Goal: Task Accomplishment & Management: Manage account settings

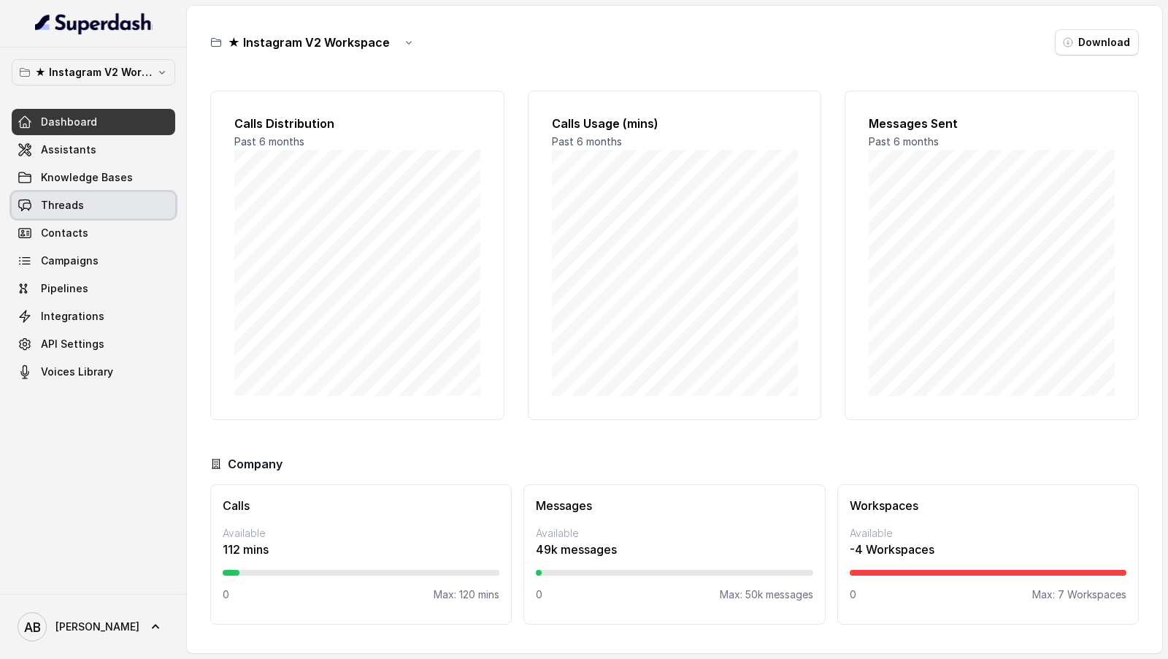
click at [85, 209] on link "Threads" at bounding box center [94, 205] width 164 height 26
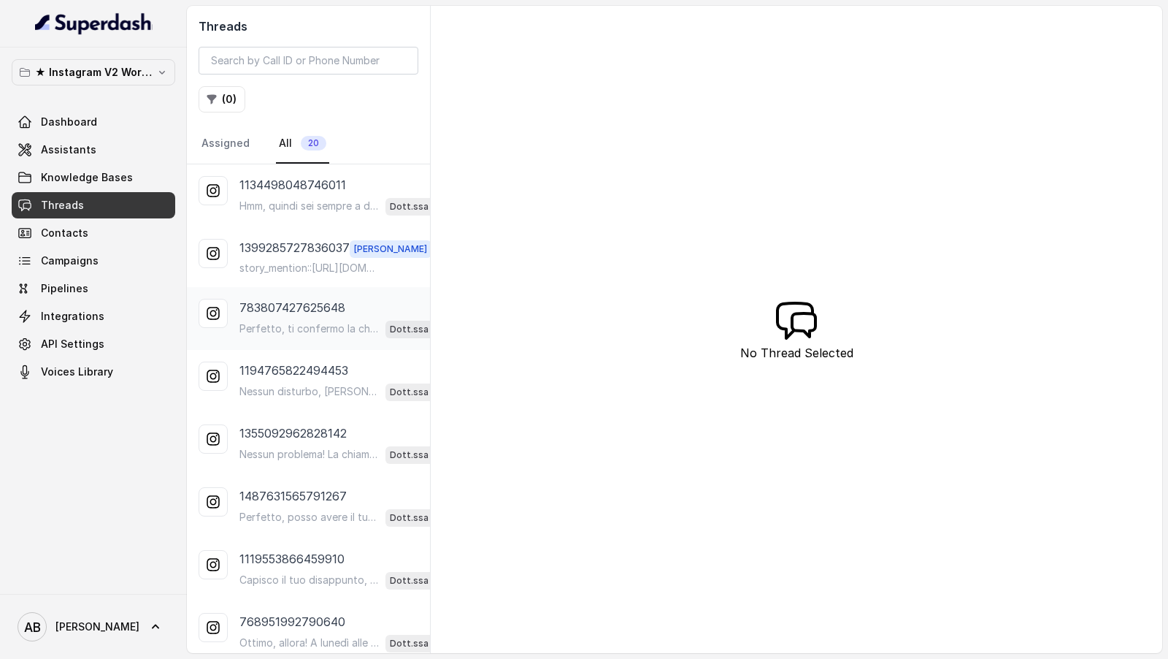
click at [319, 304] on p "783807427625648" at bounding box center [292, 308] width 106 height 18
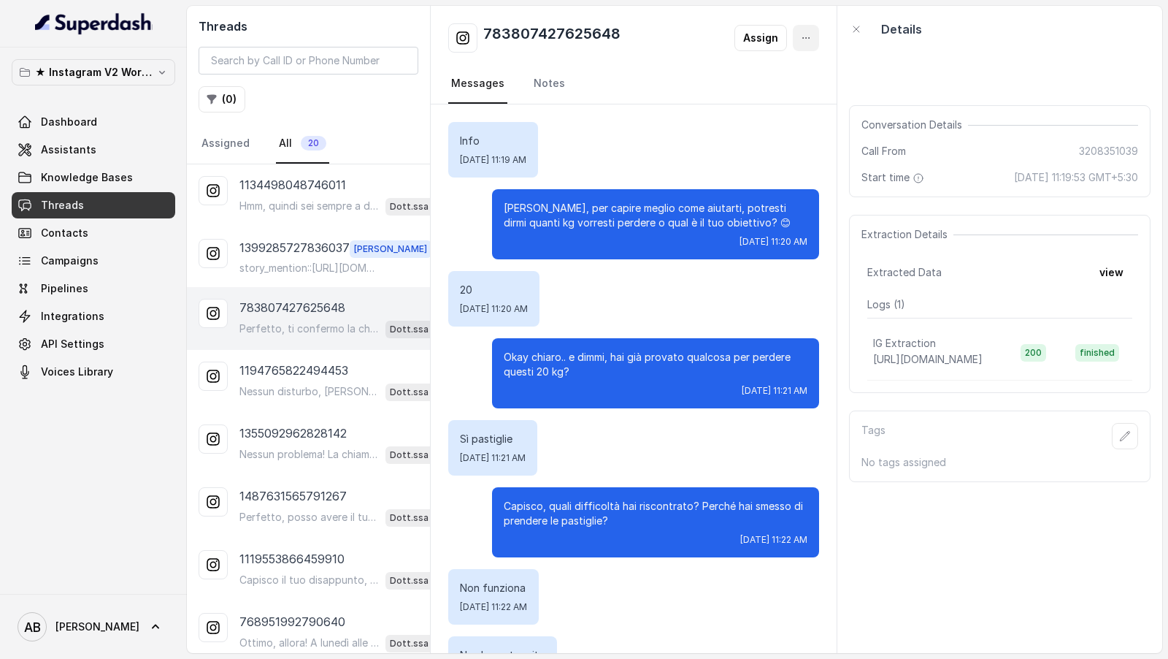
click at [817, 45] on button "button" at bounding box center [806, 38] width 26 height 26
click at [1029, 312] on div "Threads ( 0 ) Assigned All 20 1134498048746011 Hmm, quindi sei sempre a dieta m…" at bounding box center [674, 329] width 975 height 647
click at [1123, 278] on button "view" at bounding box center [1112, 272] width 42 height 26
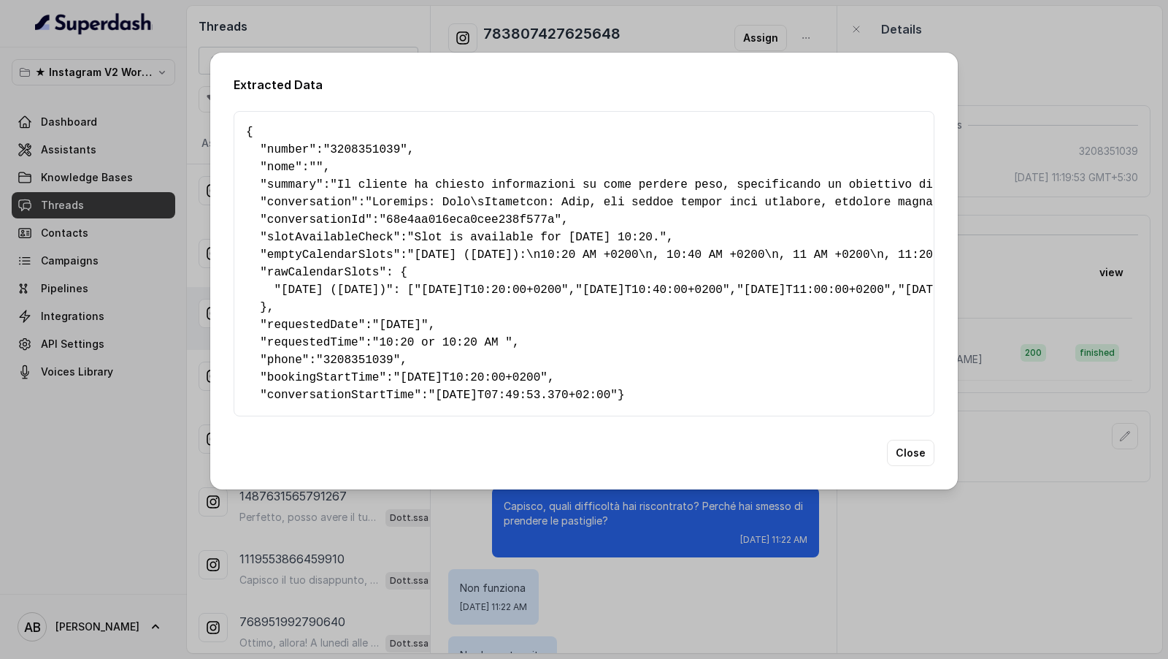
click at [91, 219] on div "Extracted Data { " number ": "3208351039" , " nome ": "" , " summary ": "Il cli…" at bounding box center [584, 329] width 1168 height 659
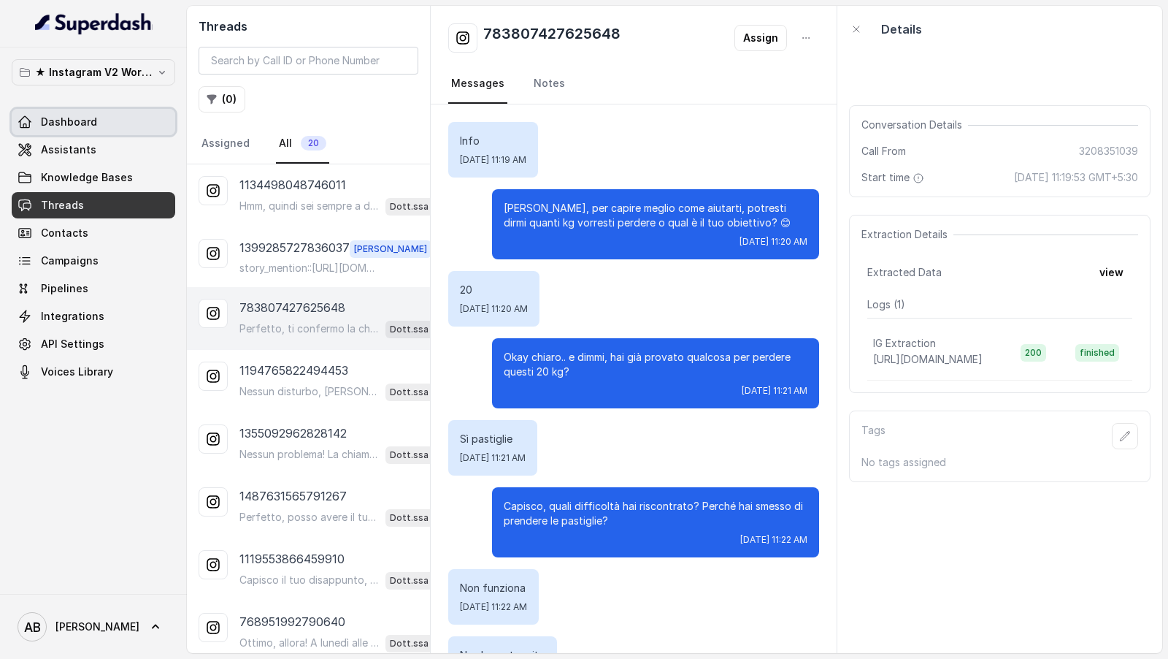
click at [82, 116] on span "Dashboard" at bounding box center [69, 122] width 56 height 15
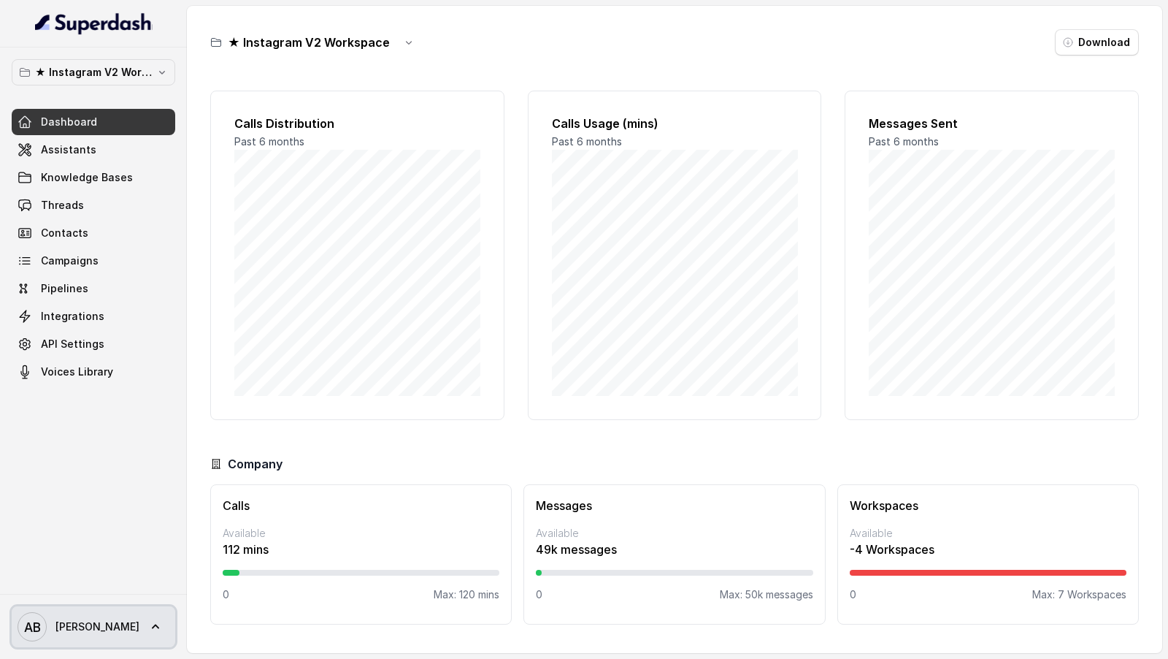
click at [107, 640] on span "AB Alessandro" at bounding box center [79, 626] width 122 height 29
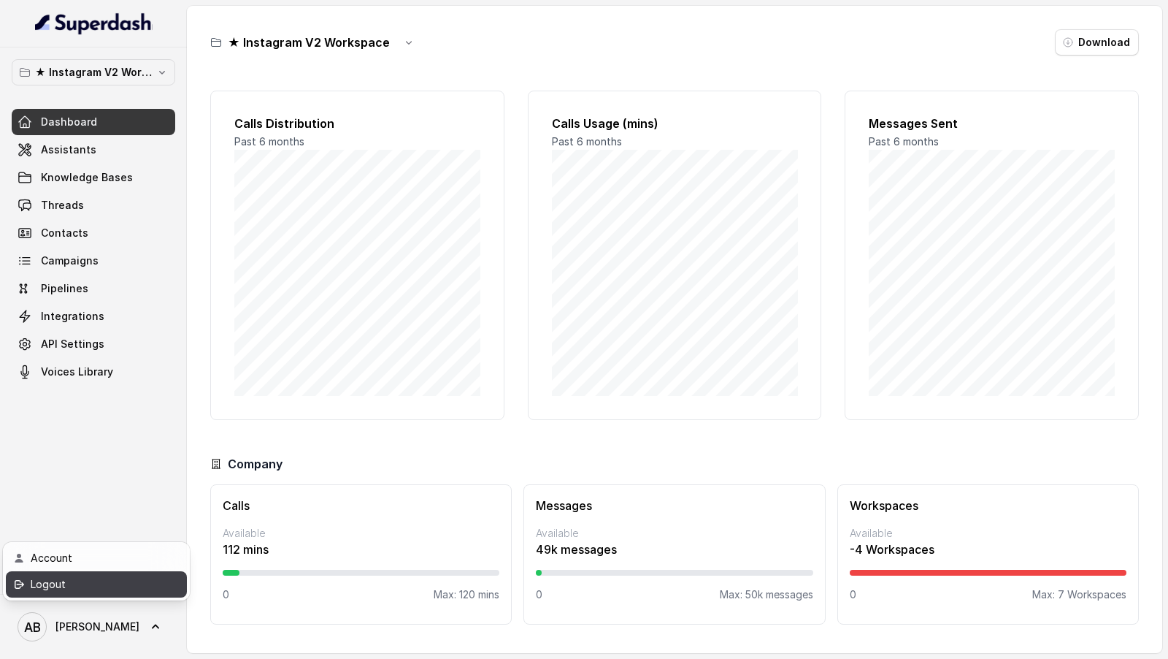
click at [110, 592] on div "Logout" at bounding box center [93, 584] width 124 height 18
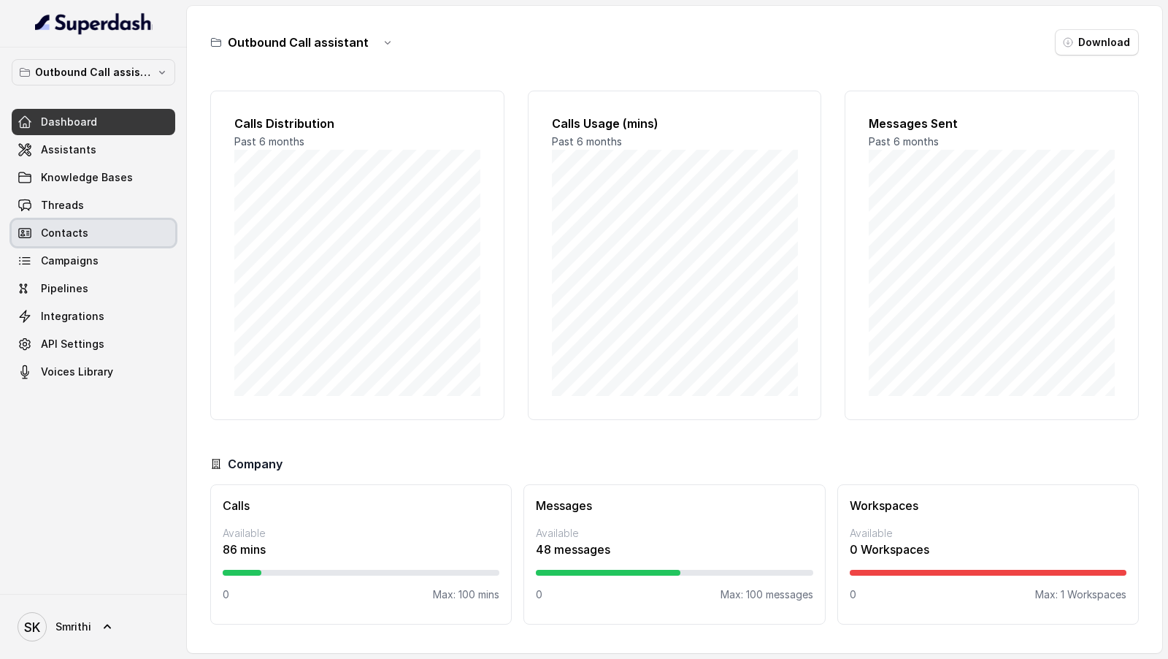
click at [74, 206] on span "Threads" at bounding box center [62, 205] width 43 height 15
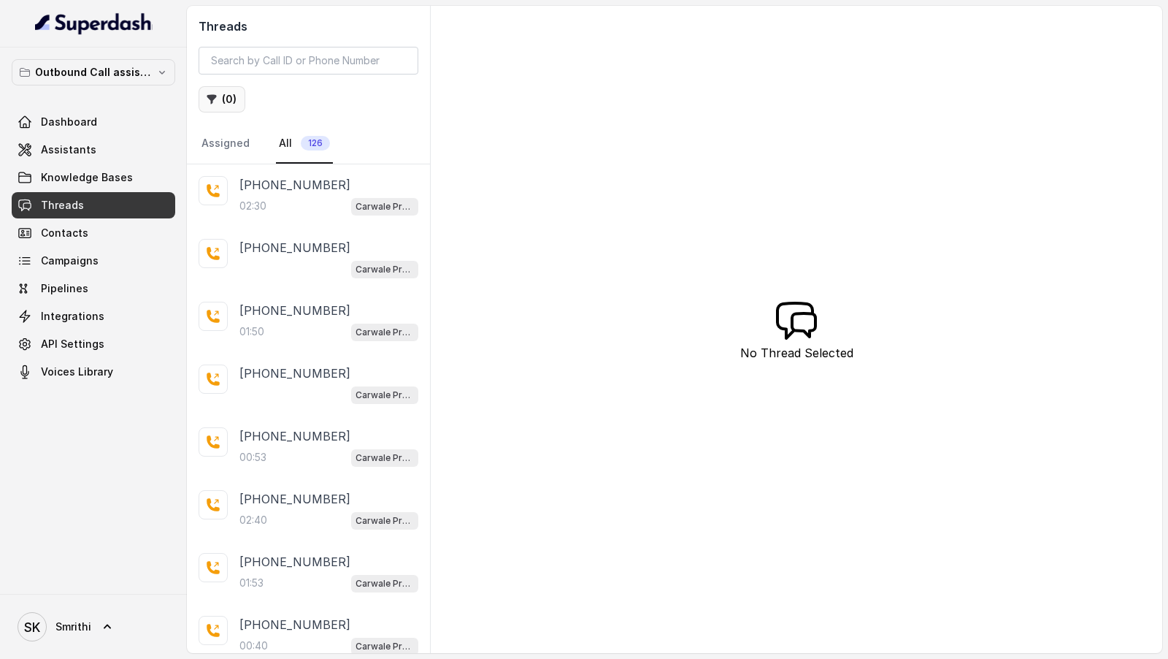
click at [218, 104] on button "( 0 )" at bounding box center [222, 99] width 47 height 26
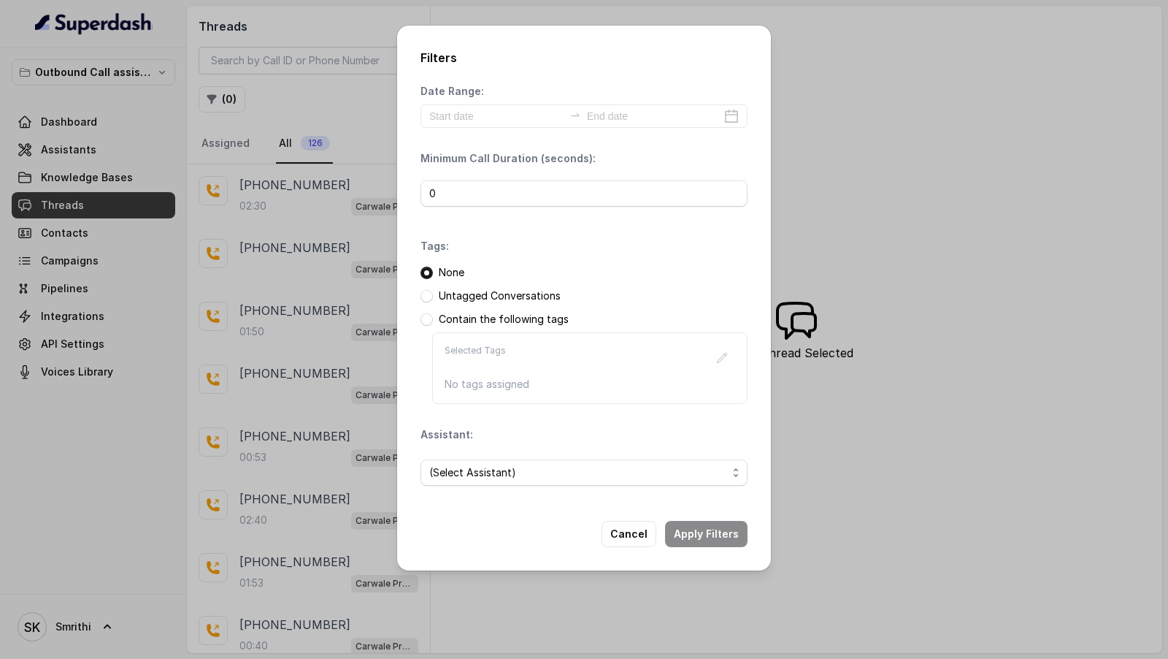
click at [245, 125] on div "Filters Date Range: Minimum Call Duration (seconds): 0 Tags: None Untagged Conv…" at bounding box center [584, 329] width 1168 height 659
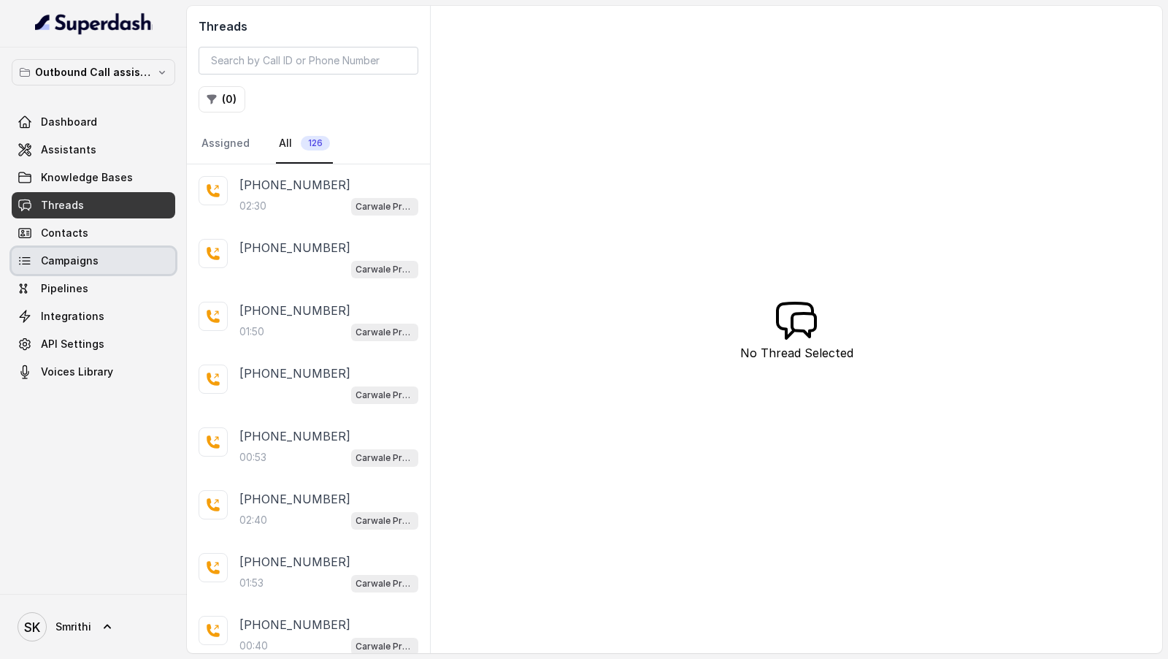
click at [105, 232] on link "Campaigns" at bounding box center [94, 260] width 164 height 26
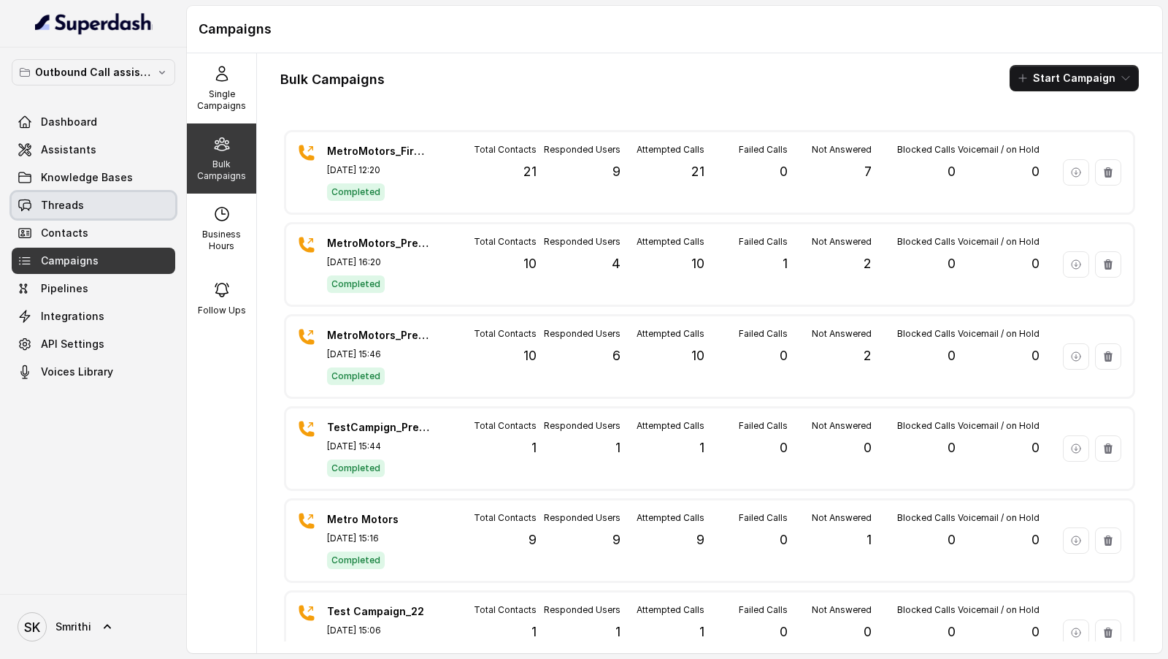
click at [68, 199] on span "Threads" at bounding box center [62, 205] width 43 height 15
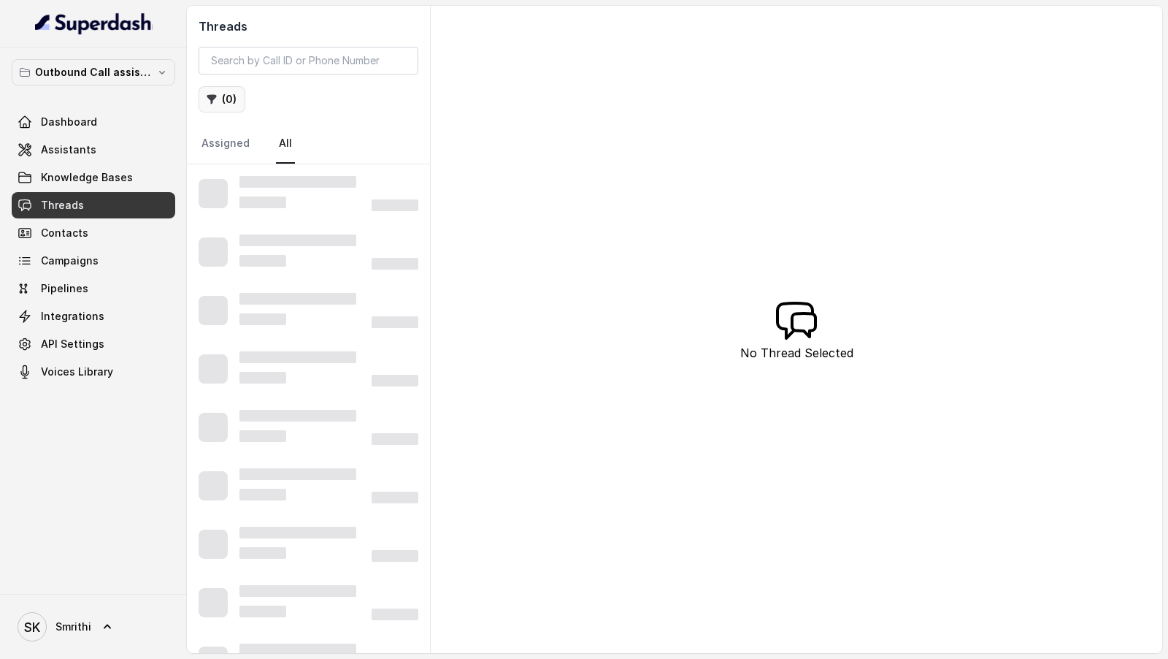
click at [220, 101] on button "( 0 )" at bounding box center [222, 99] width 47 height 26
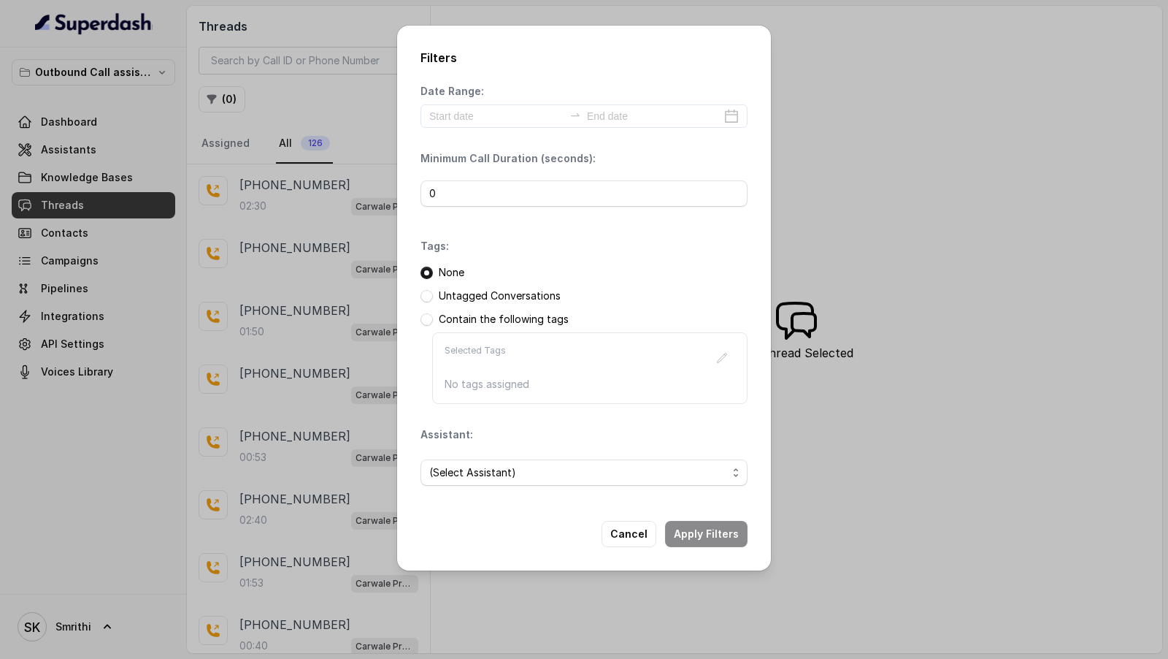
click at [453, 232] on span "(Select Assistant)" at bounding box center [584, 472] width 327 height 26
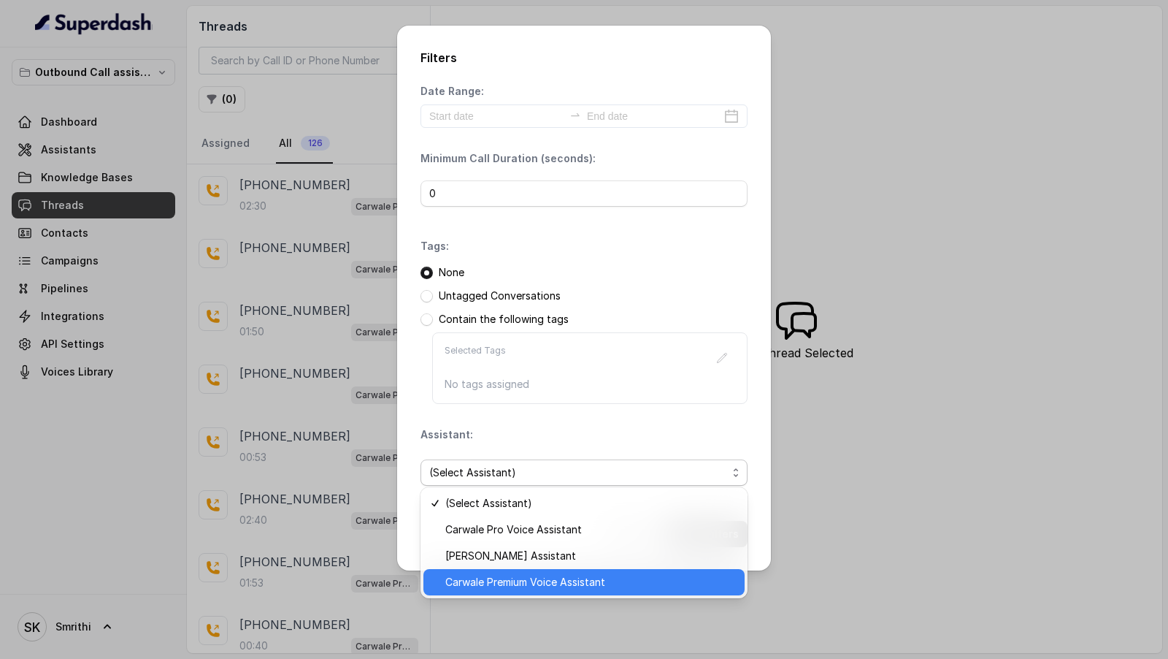
click at [499, 232] on span "Carwale Premium Voice Assistant" at bounding box center [590, 582] width 291 height 18
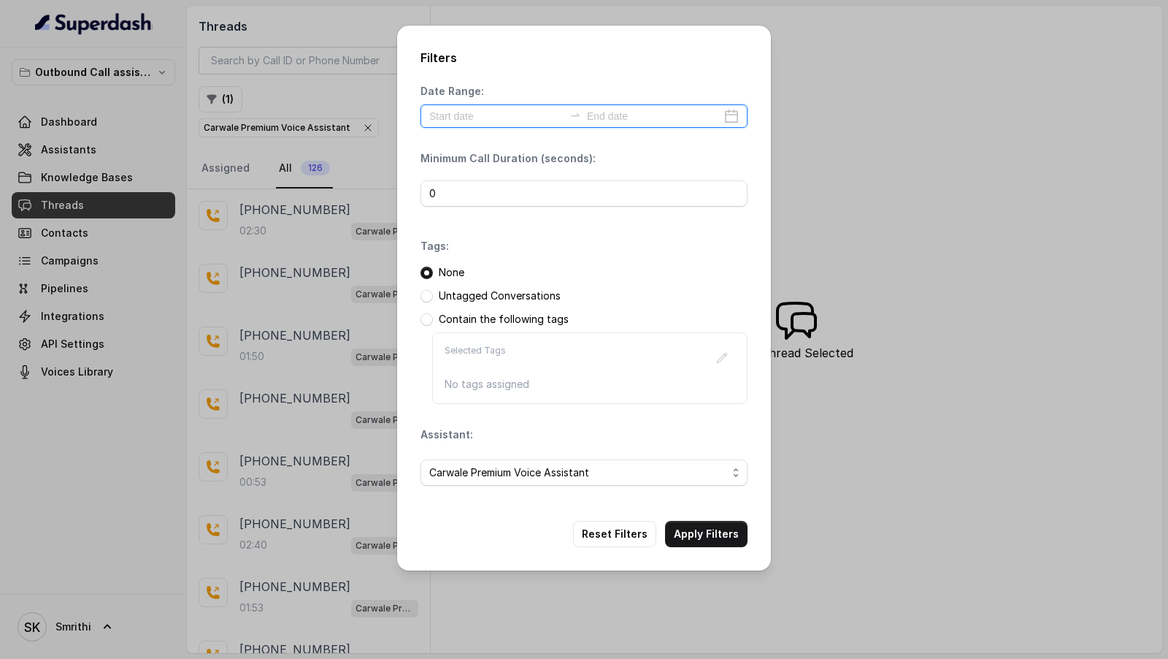
click at [465, 122] on input at bounding box center [496, 116] width 134 height 16
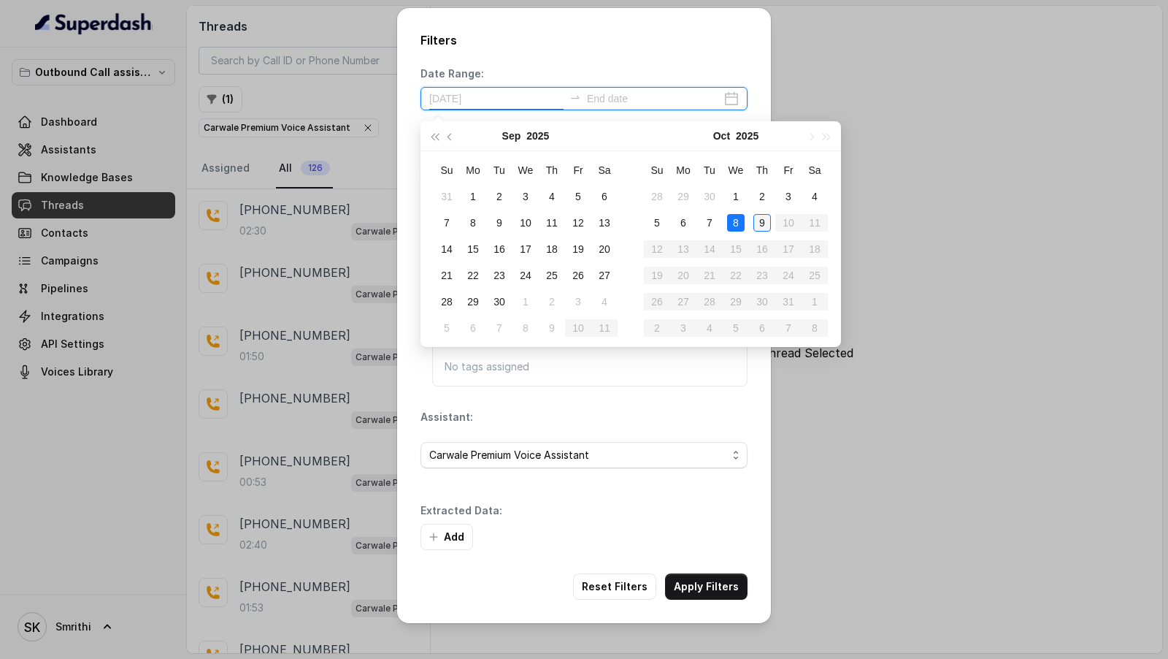
type input "2025-10-09"
click at [763, 226] on div "9" at bounding box center [762, 223] width 18 height 18
type input "2025-10-09"
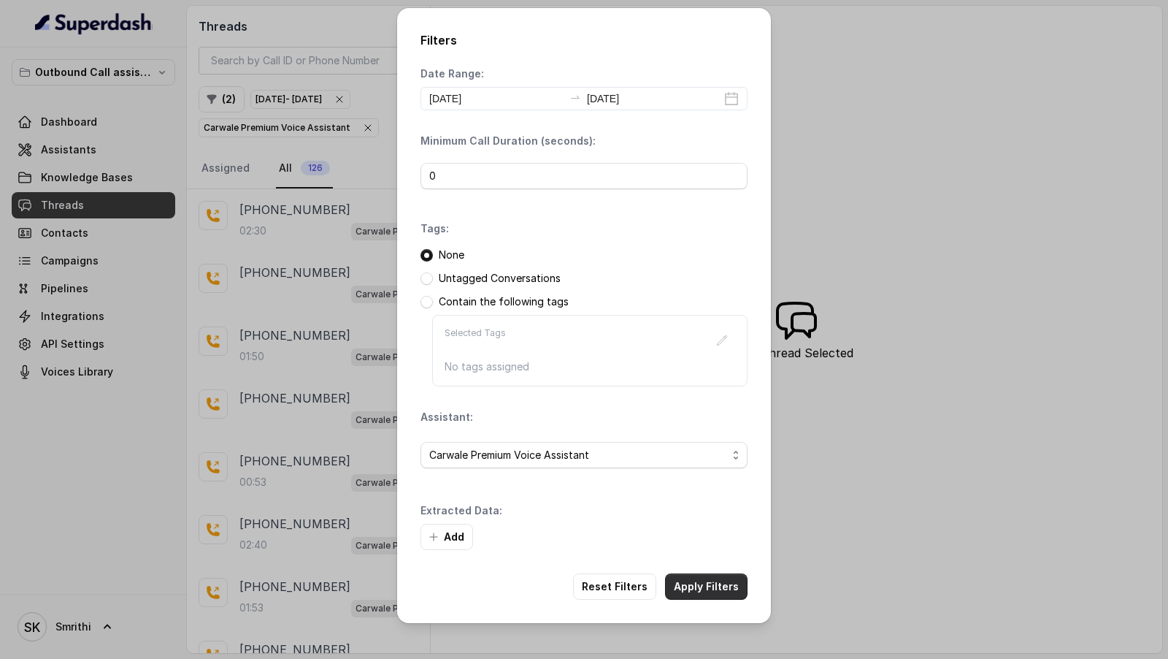
click at [722, 232] on button "Apply Filters" at bounding box center [706, 586] width 82 height 26
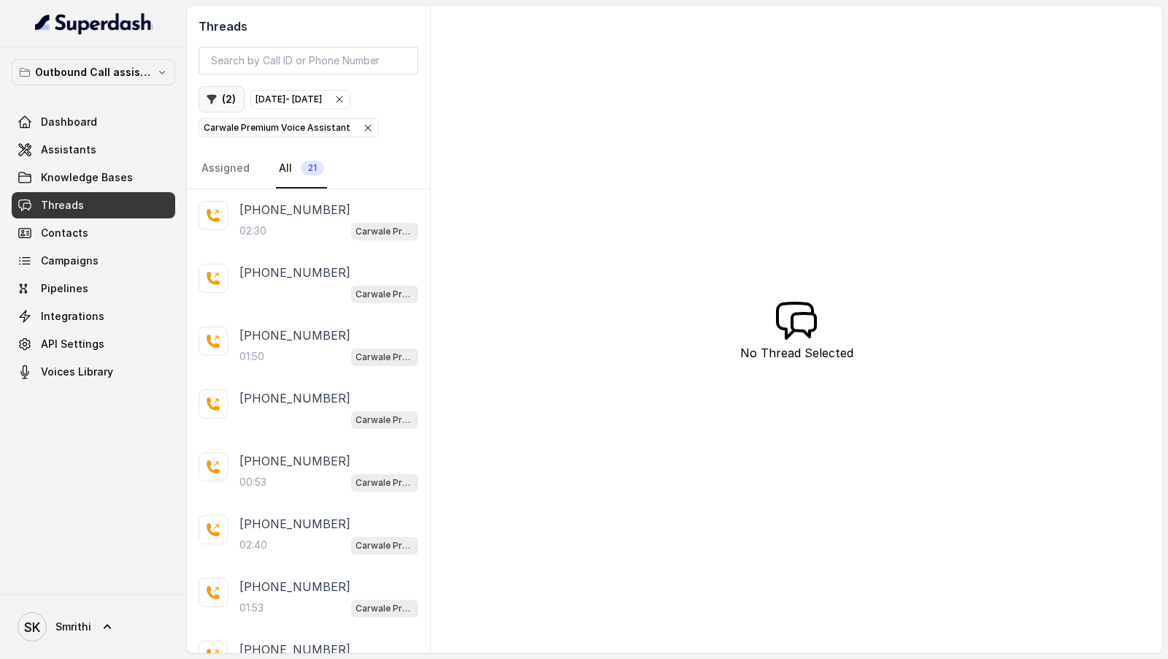
click at [224, 93] on button "( 2 )" at bounding box center [222, 99] width 46 height 26
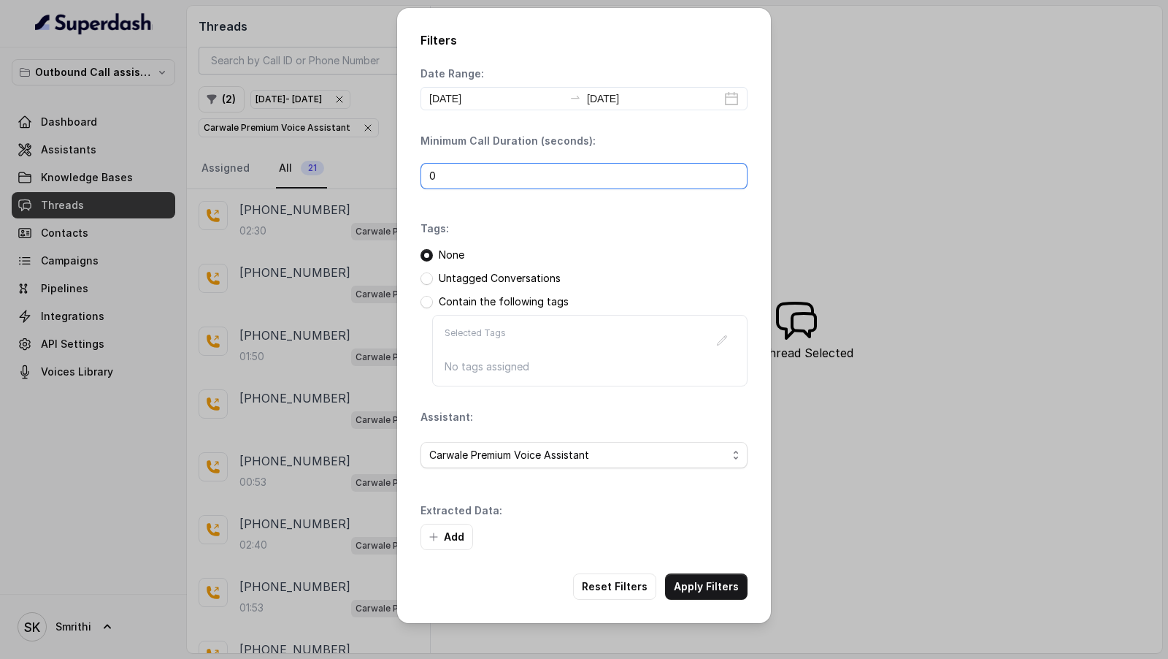
click at [479, 178] on input "0" at bounding box center [584, 176] width 327 height 26
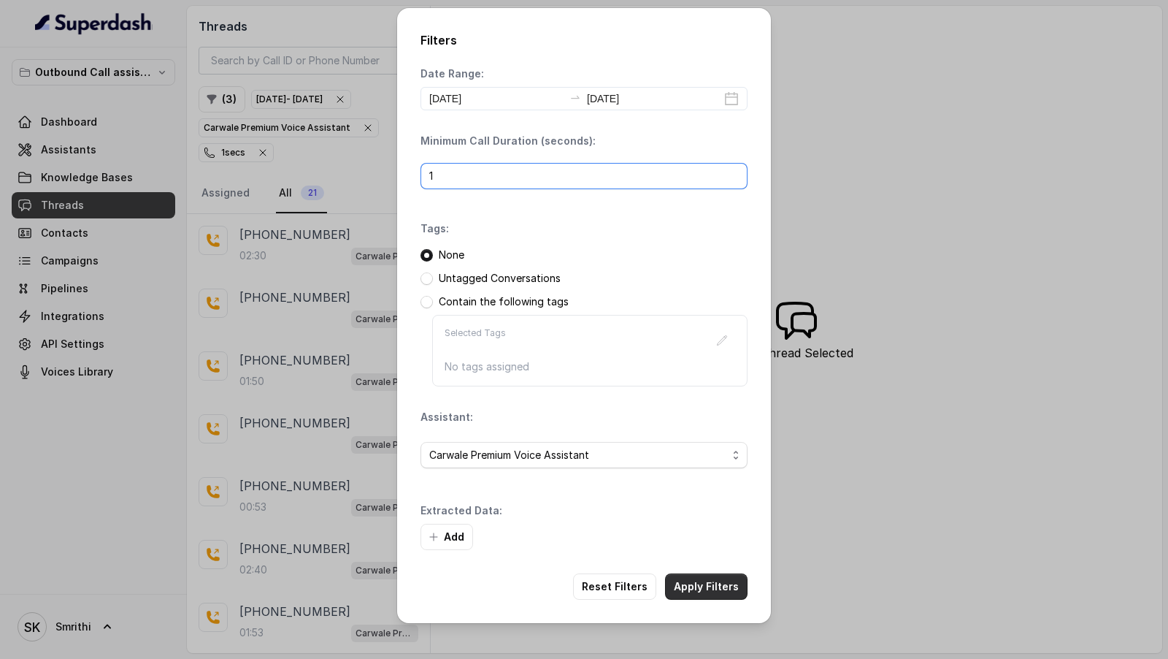
type input "1"
click at [691, 232] on button "Apply Filters" at bounding box center [706, 586] width 82 height 26
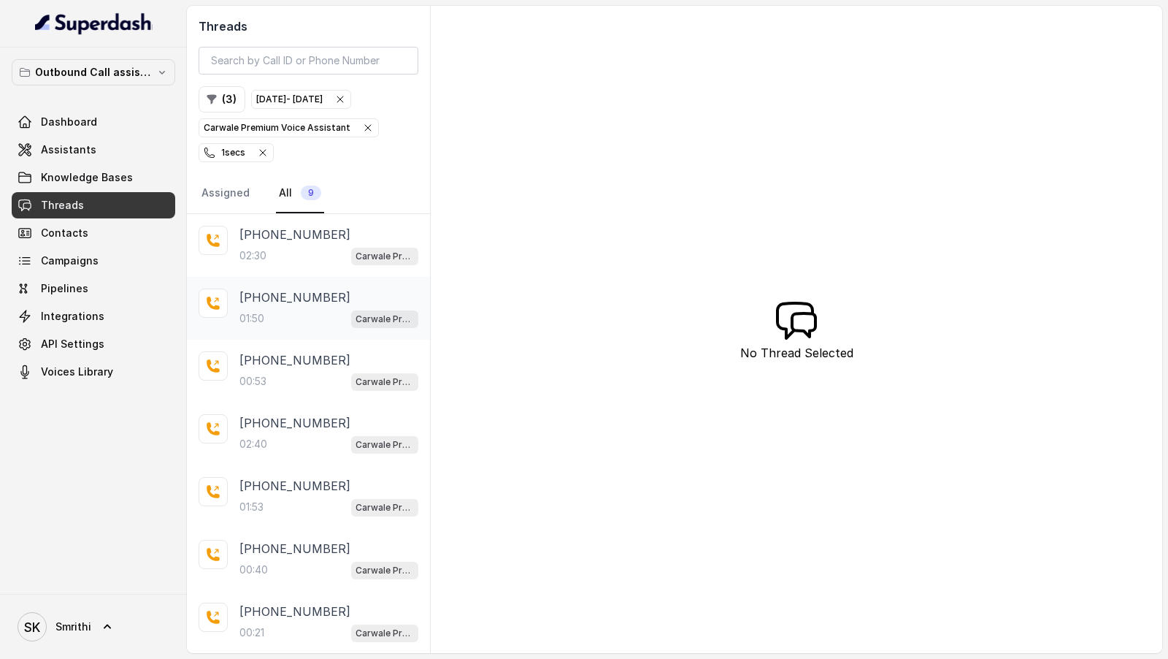
scroll to position [118, 0]
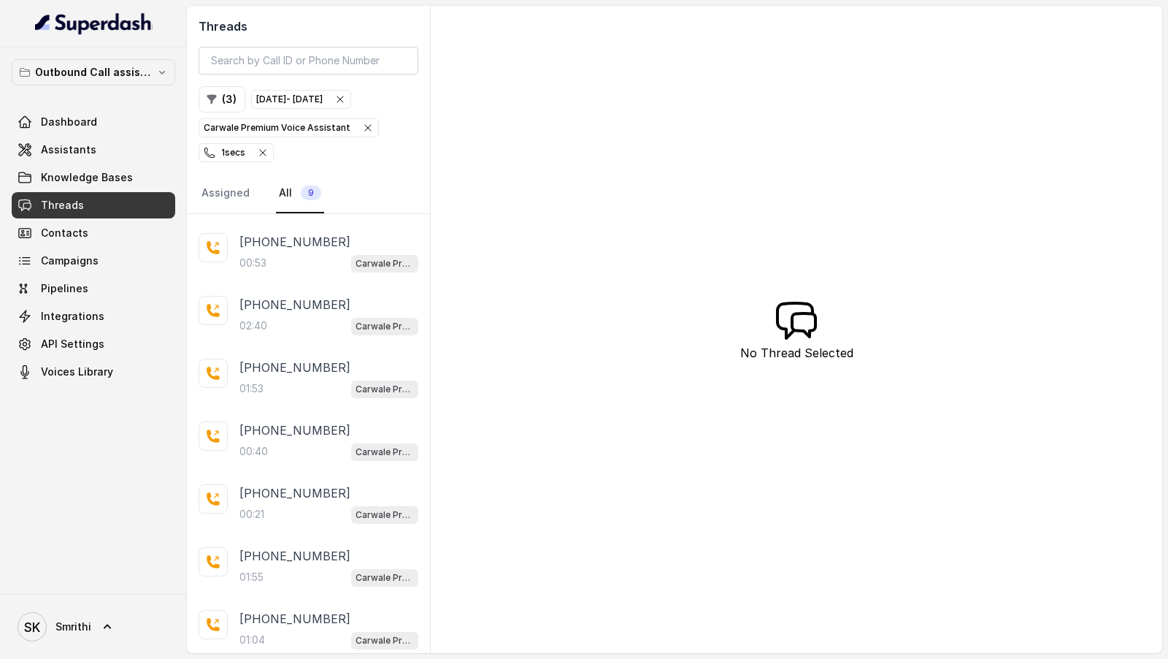
click at [258, 147] on icon "button" at bounding box center [263, 153] width 12 height 12
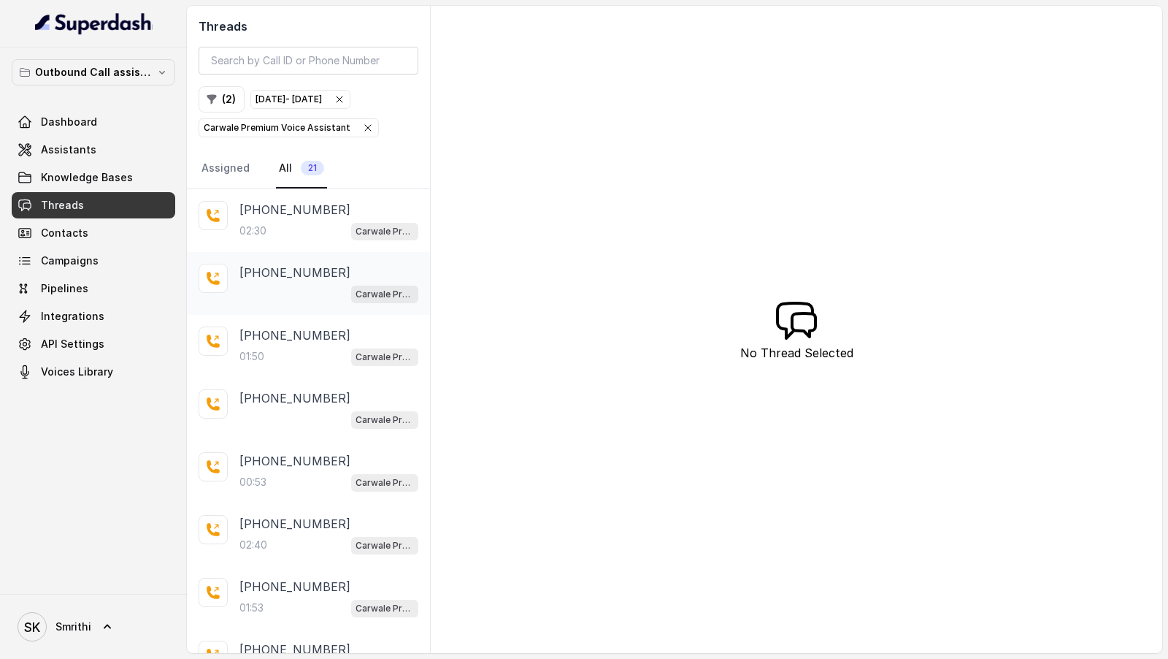
click at [334, 232] on div "Carwale Premium Voice Assistant" at bounding box center [328, 293] width 179 height 19
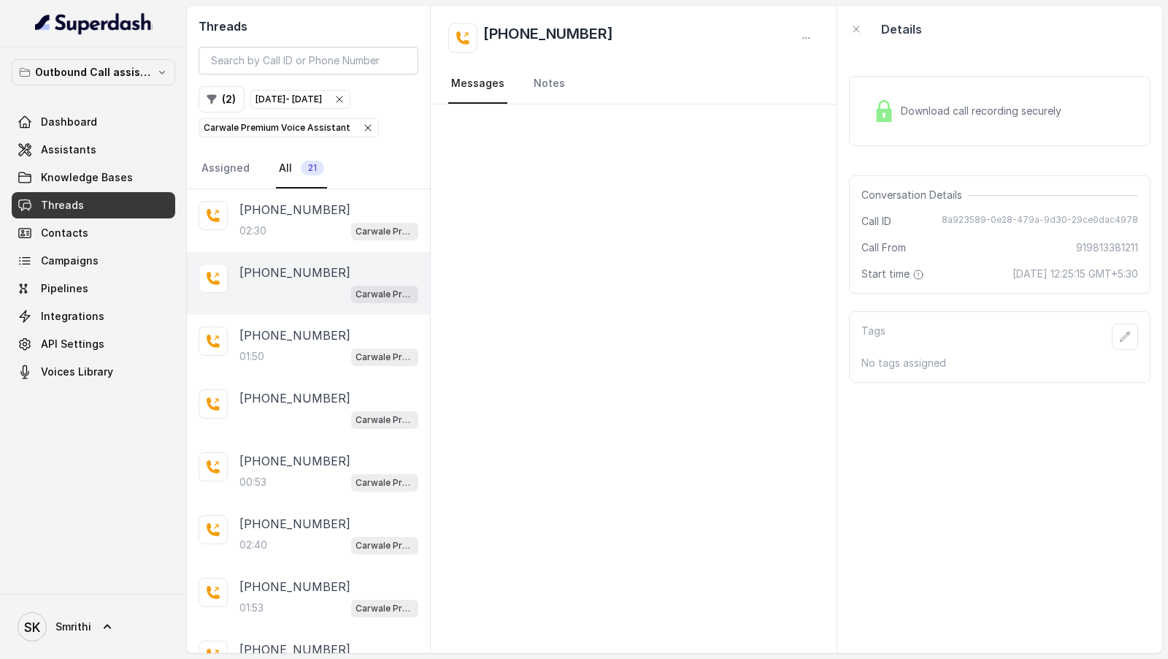
click at [937, 126] on div "Download call recording securely" at bounding box center [967, 111] width 200 height 34
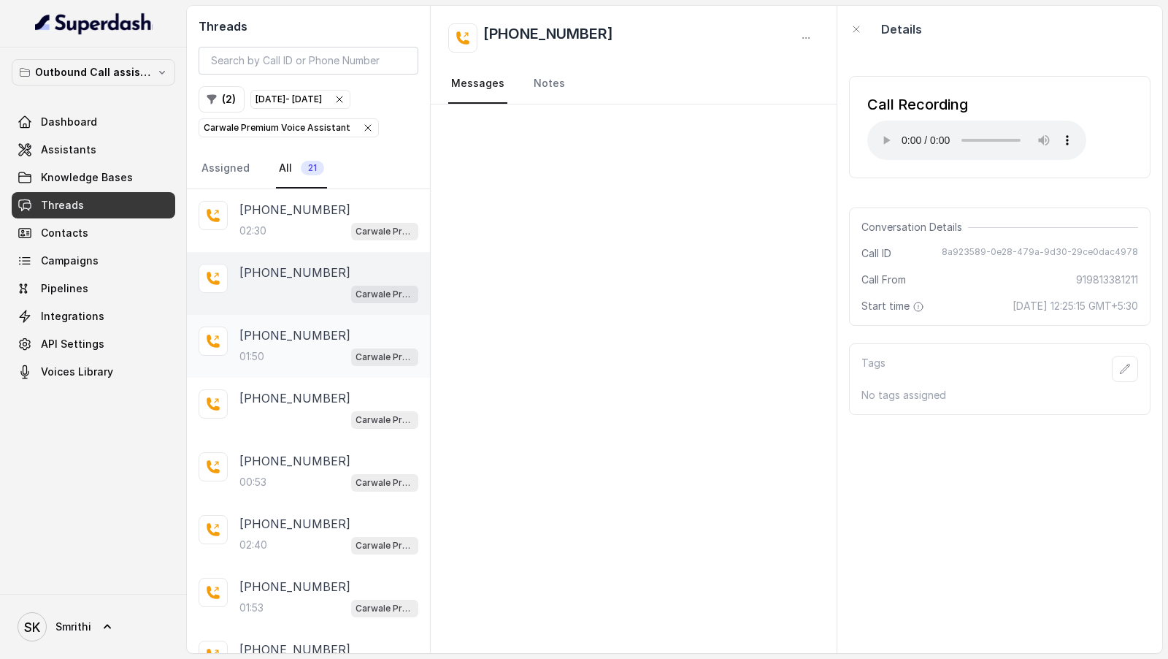
click at [258, 232] on p "+919306265612" at bounding box center [294, 335] width 111 height 18
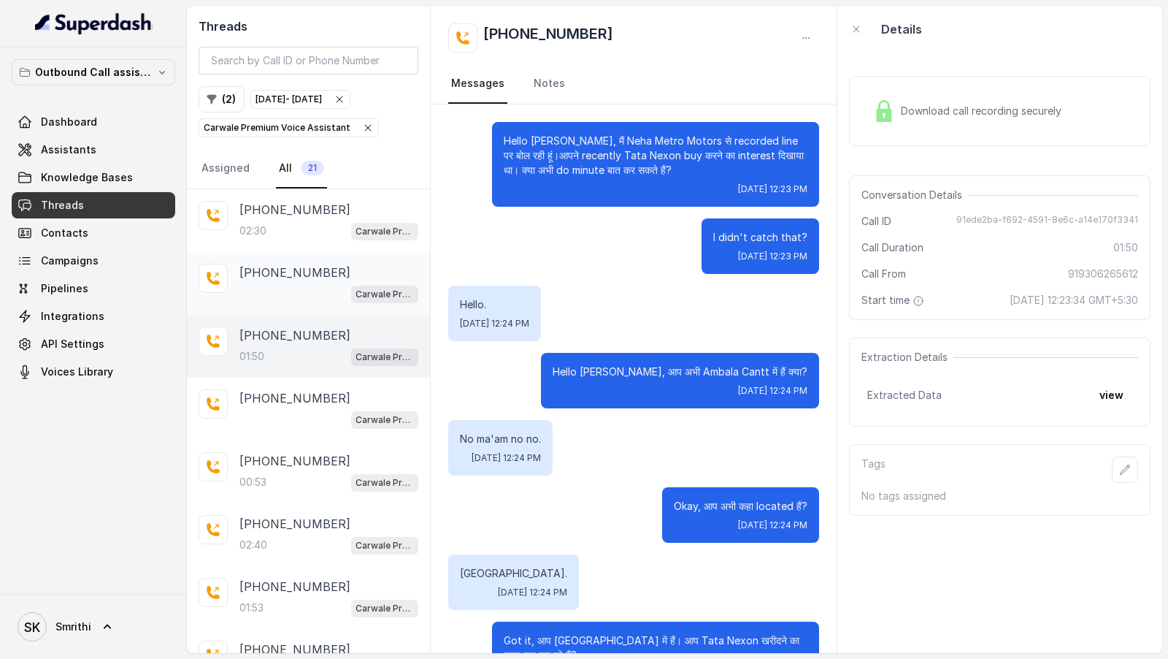
scroll to position [1039, 0]
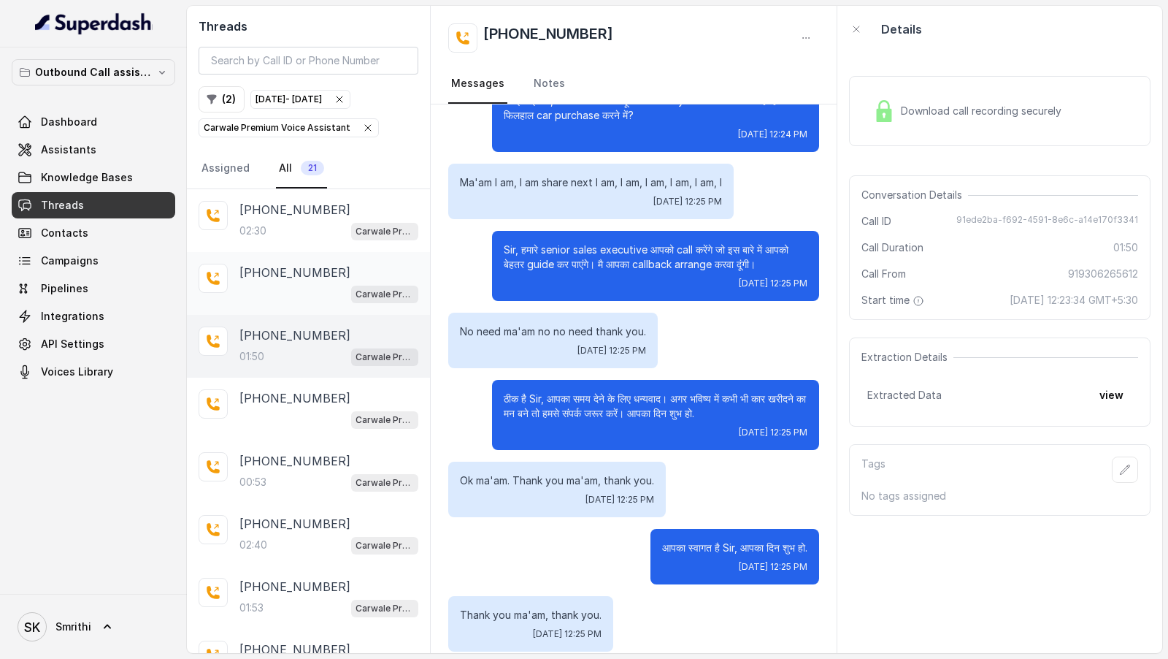
click at [316, 232] on p "+919813381211" at bounding box center [294, 273] width 111 height 18
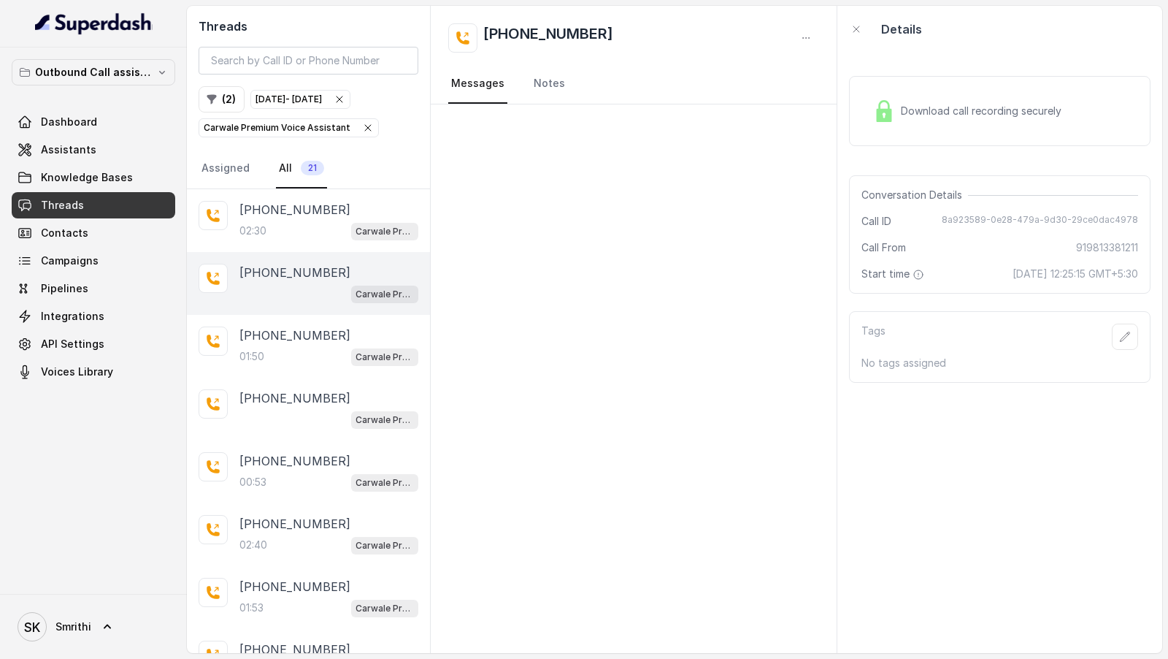
click at [955, 137] on div "Download call recording securely" at bounding box center [1000, 111] width 302 height 70
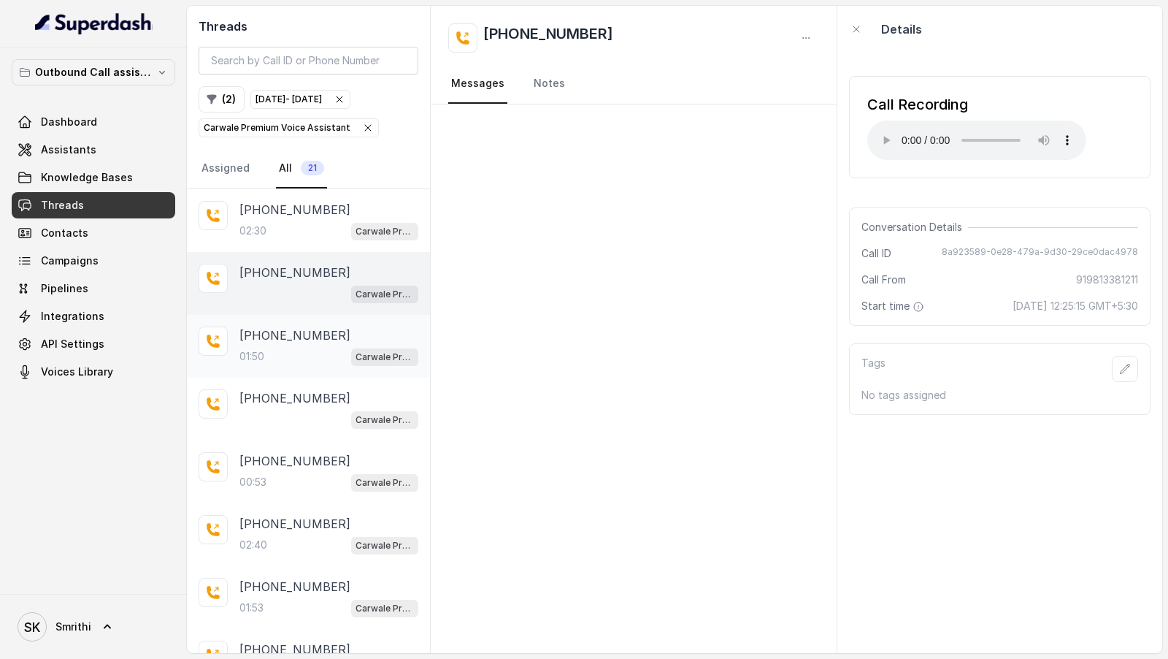
click at [310, 232] on p "+919306265612" at bounding box center [294, 335] width 111 height 18
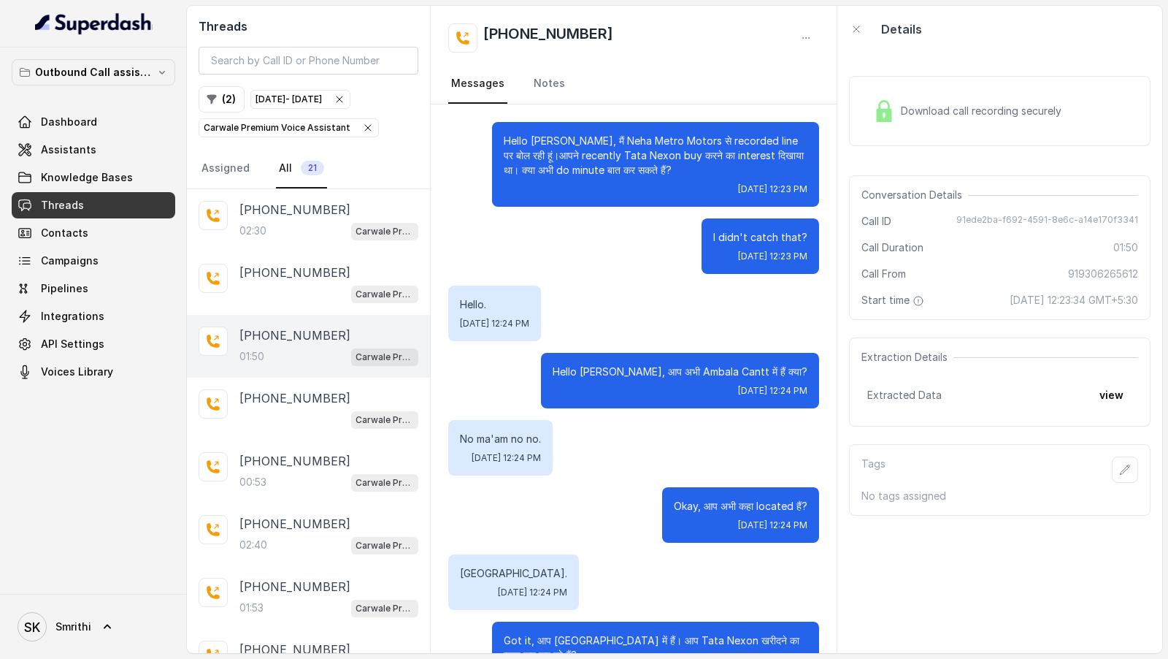
scroll to position [1039, 0]
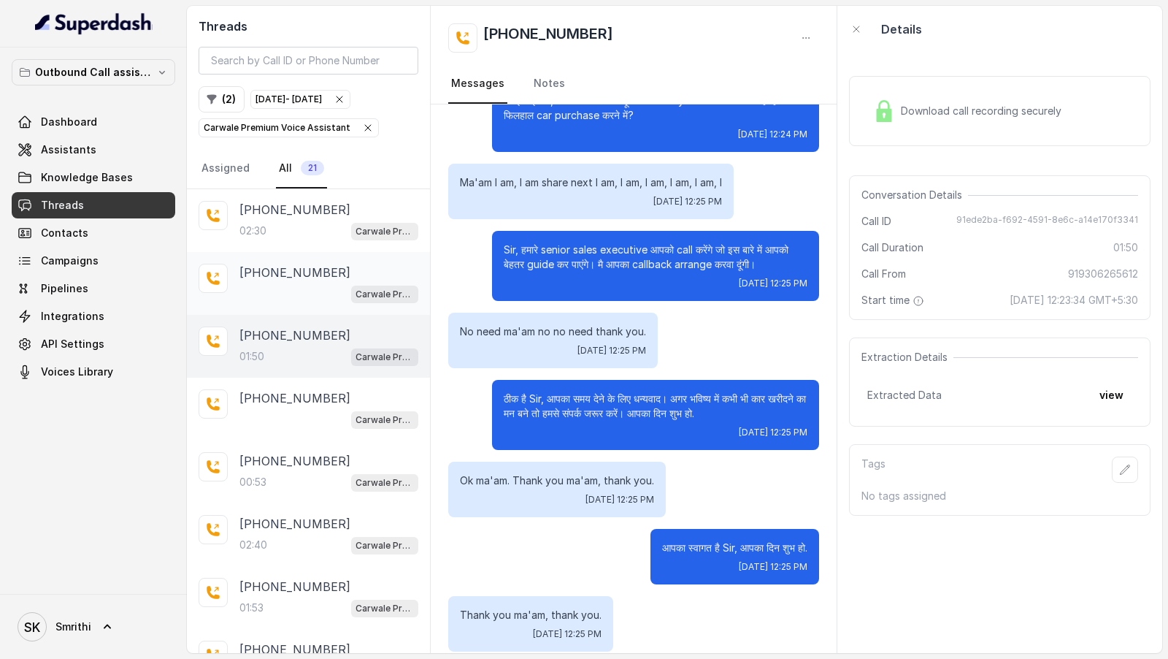
click at [299, 232] on div "+919813381211 Carwale Premium Voice Assistant" at bounding box center [308, 283] width 243 height 63
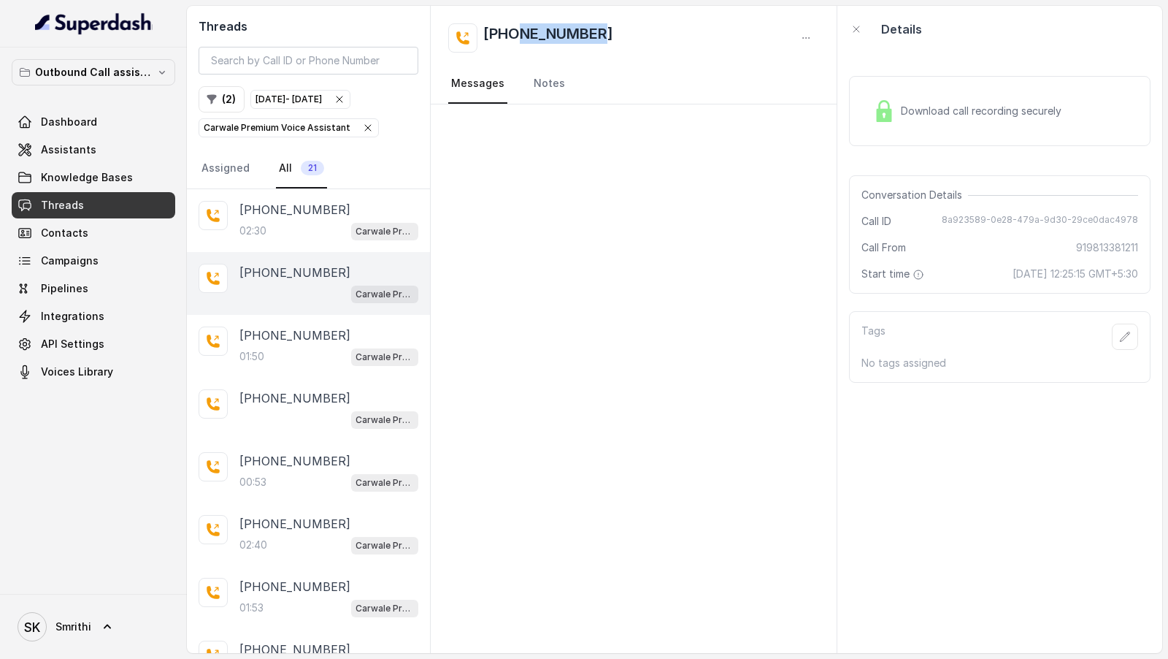
drag, startPoint x: 603, startPoint y: 30, endPoint x: 511, endPoint y: 35, distance: 92.1
click at [512, 35] on div "+919813381211" at bounding box center [633, 37] width 371 height 29
click at [583, 36] on h2 "+919813381211" at bounding box center [548, 37] width 130 height 29
drag, startPoint x: 600, startPoint y: 36, endPoint x: 509, endPoint y: 40, distance: 91.4
click at [509, 40] on div "+919813381211" at bounding box center [633, 37] width 371 height 29
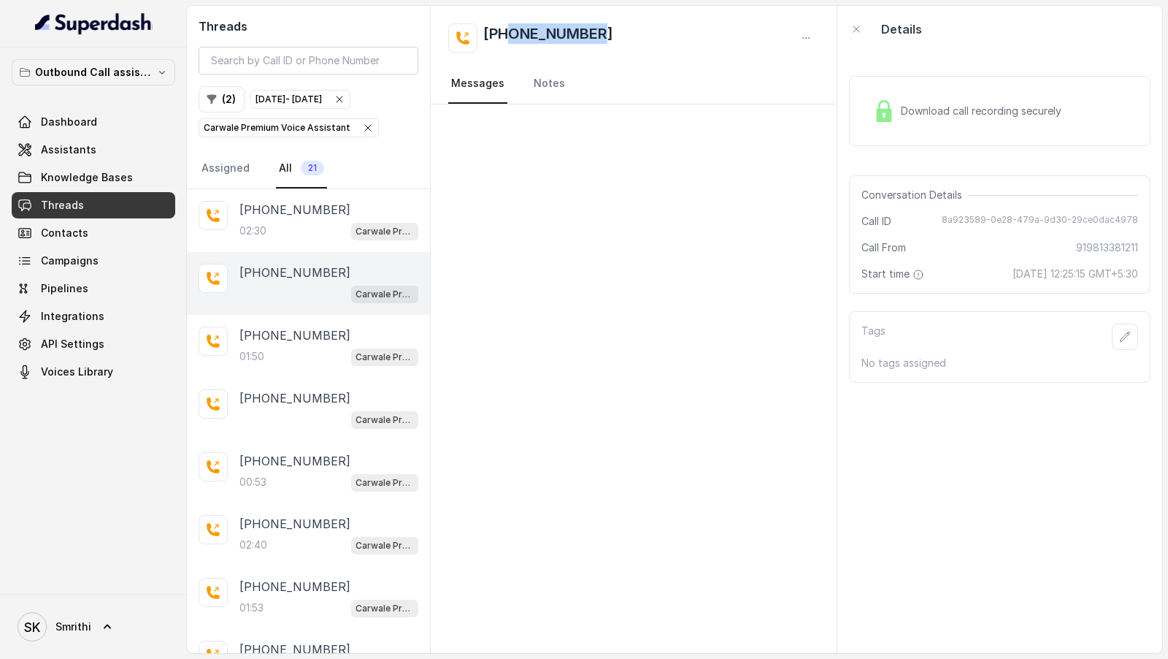
copy h2 "9813381211"
click at [80, 232] on link "Campaigns" at bounding box center [94, 260] width 164 height 26
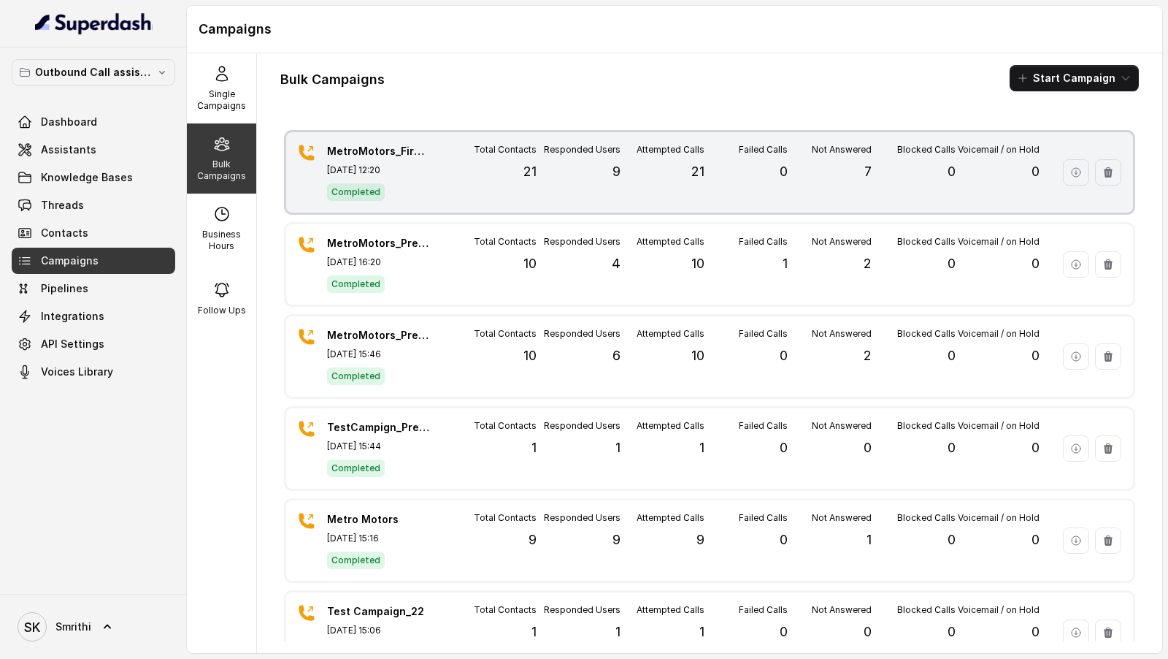
click at [418, 161] on div "MetroMotors_FirstFollow-up_Call Oct 09, 2025, 12:20 Completed" at bounding box center [378, 172] width 102 height 57
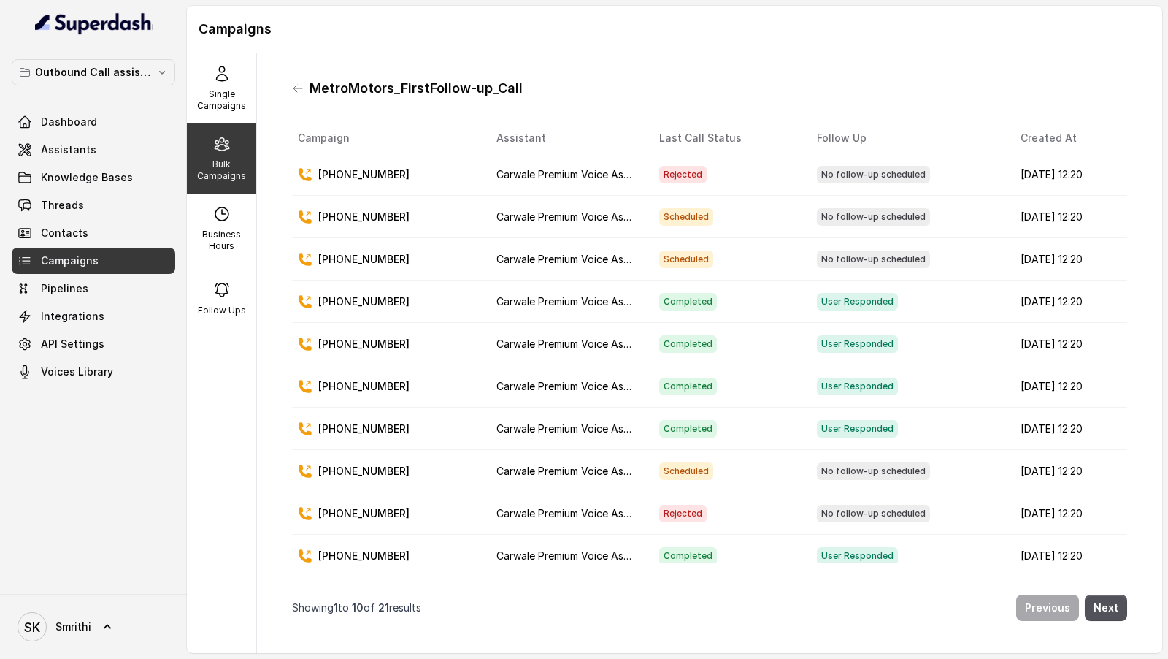
drag, startPoint x: 328, startPoint y: 253, endPoint x: 486, endPoint y: 254, distance: 158.4
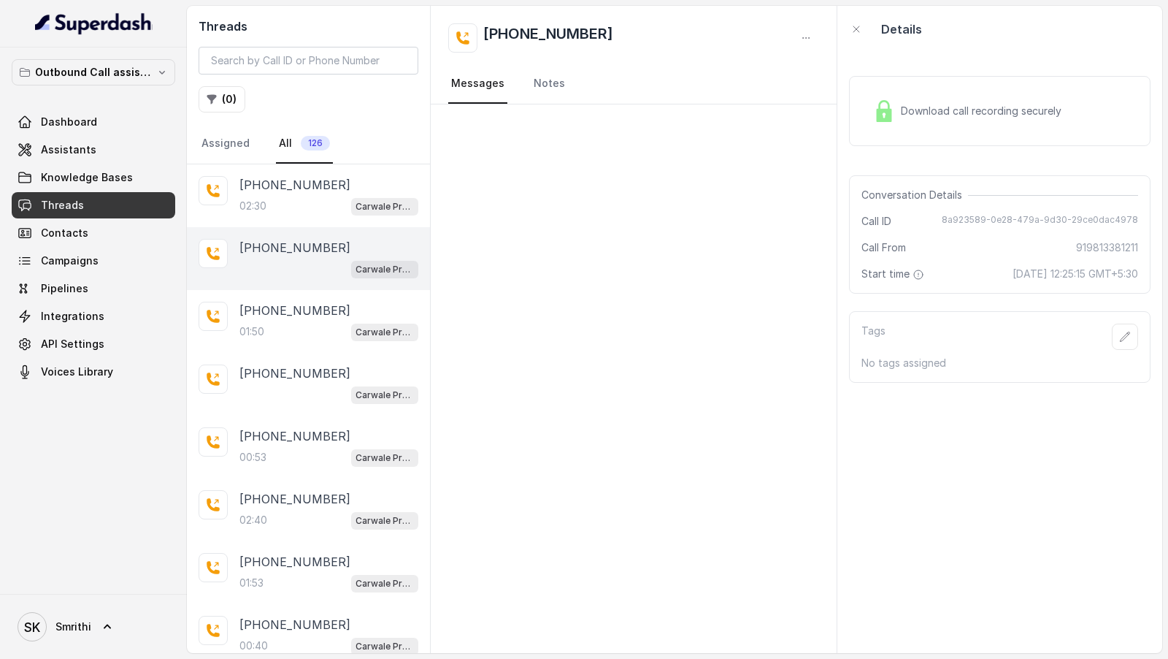
click at [923, 117] on span "Download call recording securely" at bounding box center [984, 111] width 166 height 15
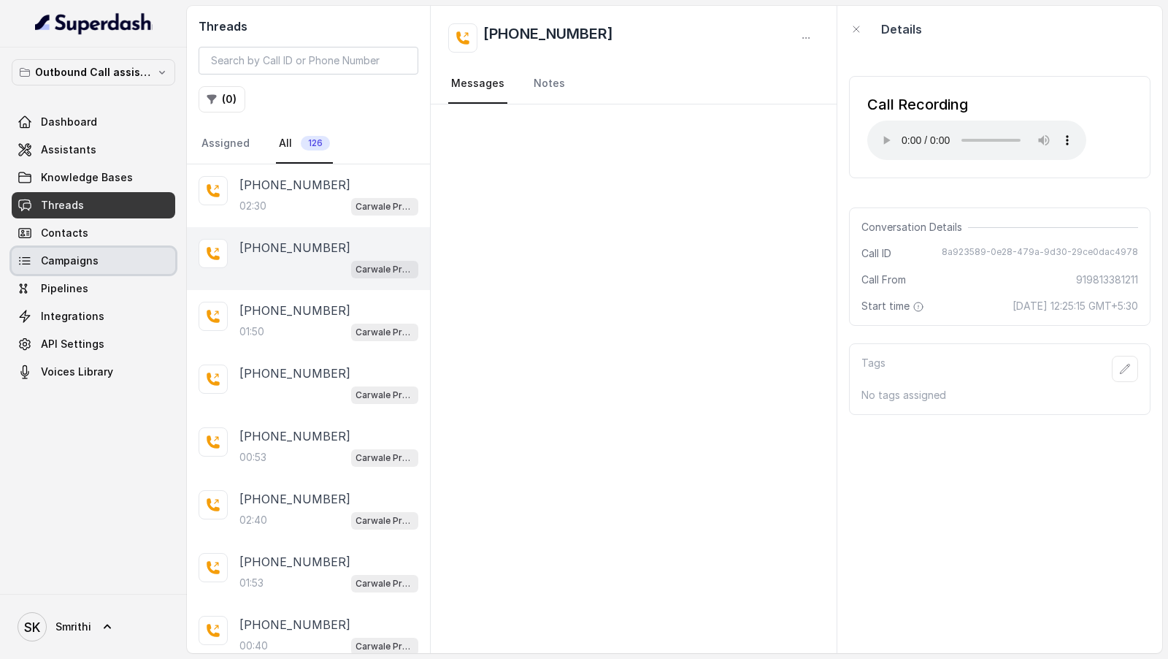
click at [112, 261] on link "Campaigns" at bounding box center [94, 260] width 164 height 26
click at [1013, 256] on span "8a923589-0e28-479a-9d30-29ce0dac4978" at bounding box center [1040, 253] width 196 height 15
copy span "8a923589-0e28-479a-9d30-29ce0dac4978"
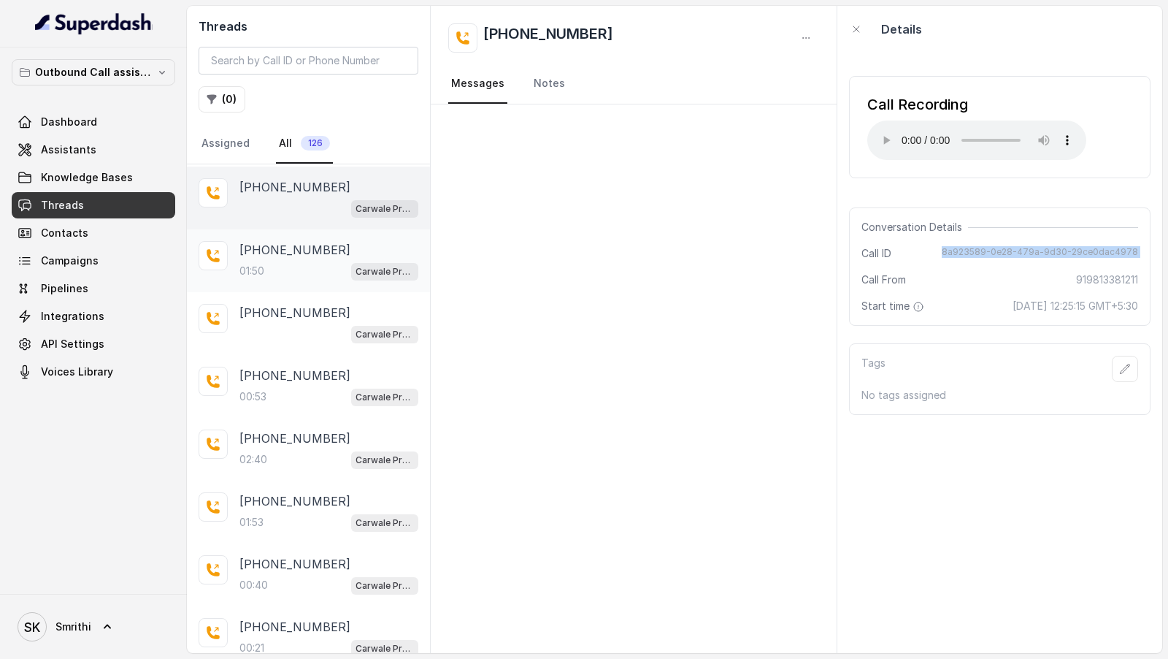
scroll to position [66, 0]
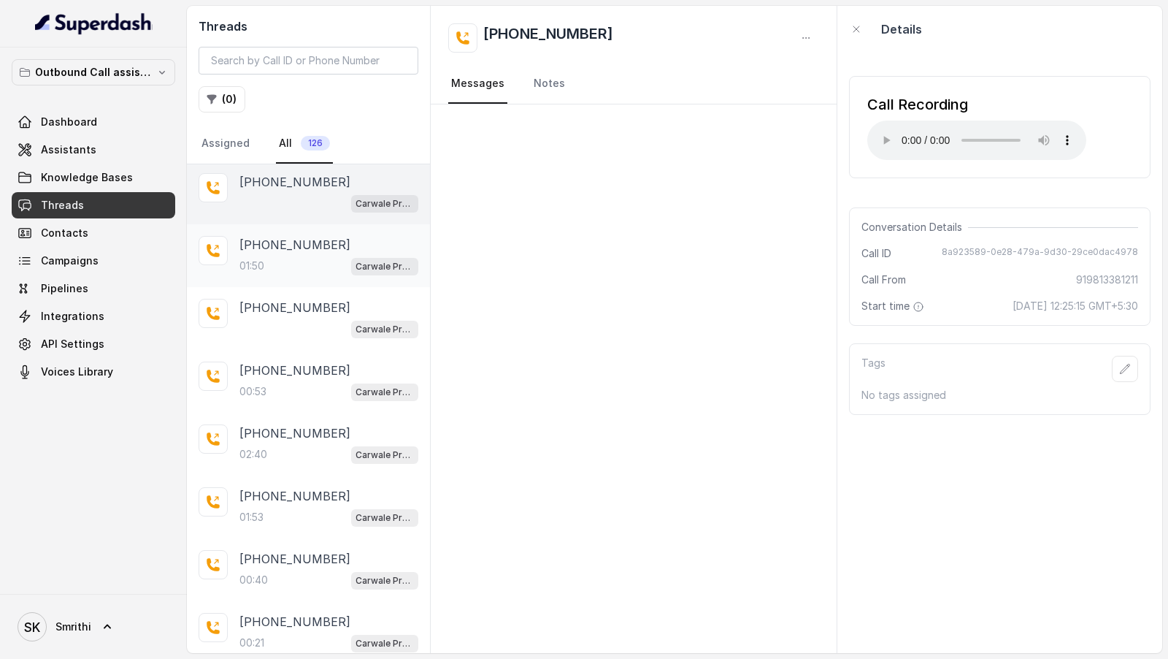
click at [269, 262] on div "01:50 Carwale Premium Voice Assistant" at bounding box center [328, 265] width 179 height 19
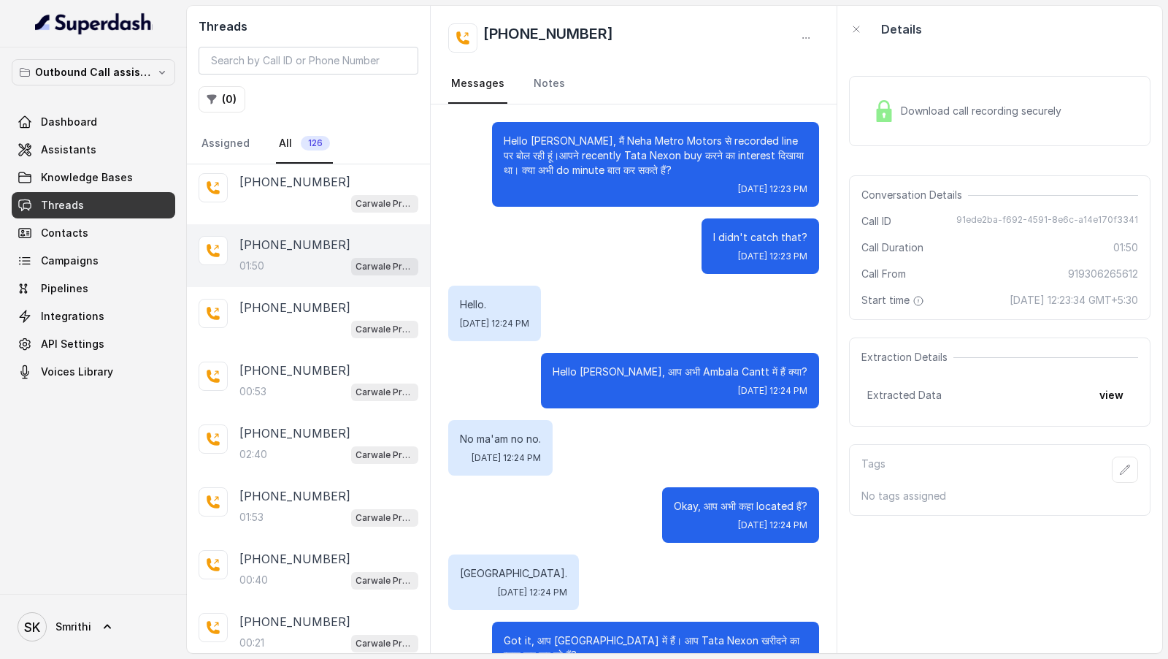
scroll to position [1039, 0]
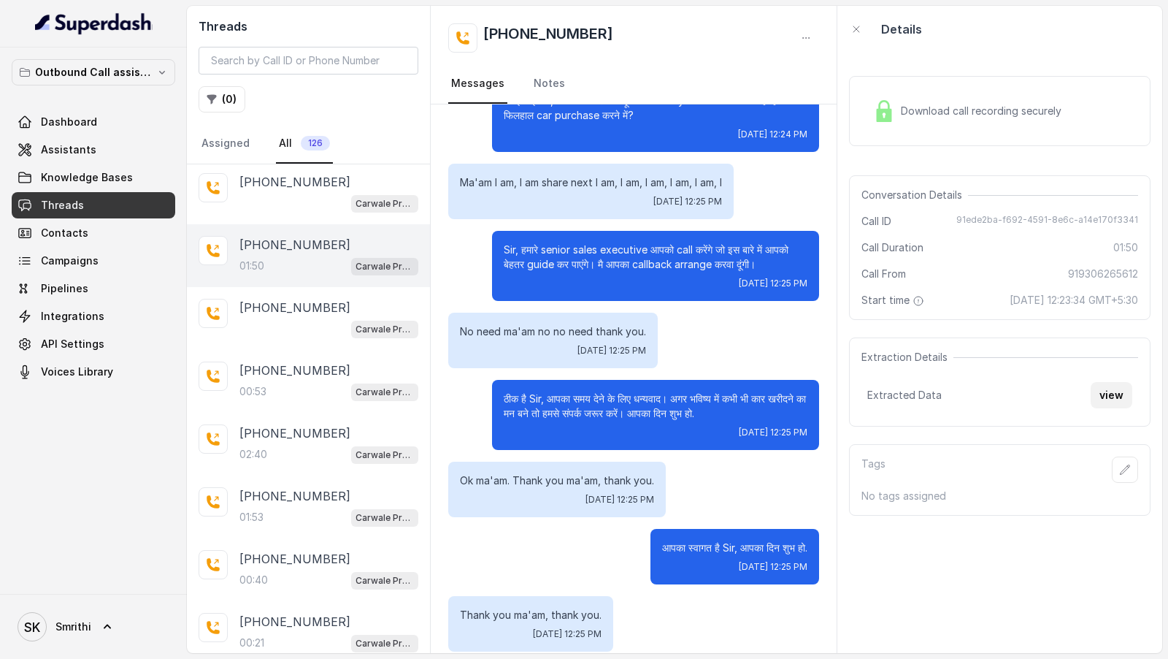
click at [1112, 399] on button "view" at bounding box center [1112, 395] width 42 height 26
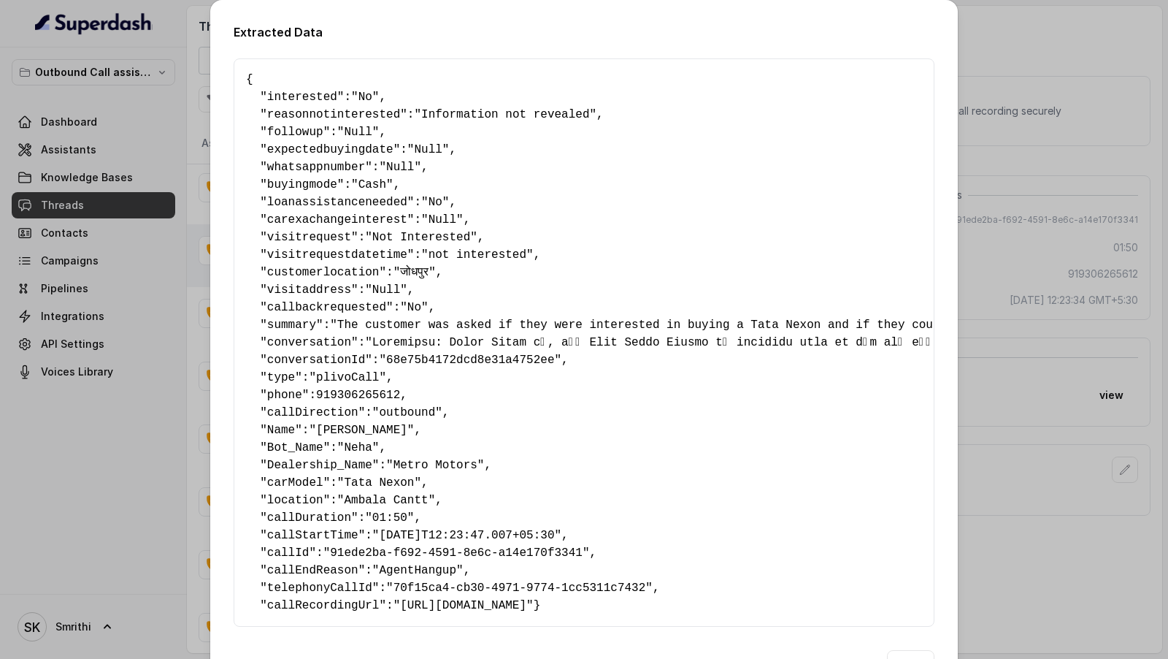
scroll to position [4, 0]
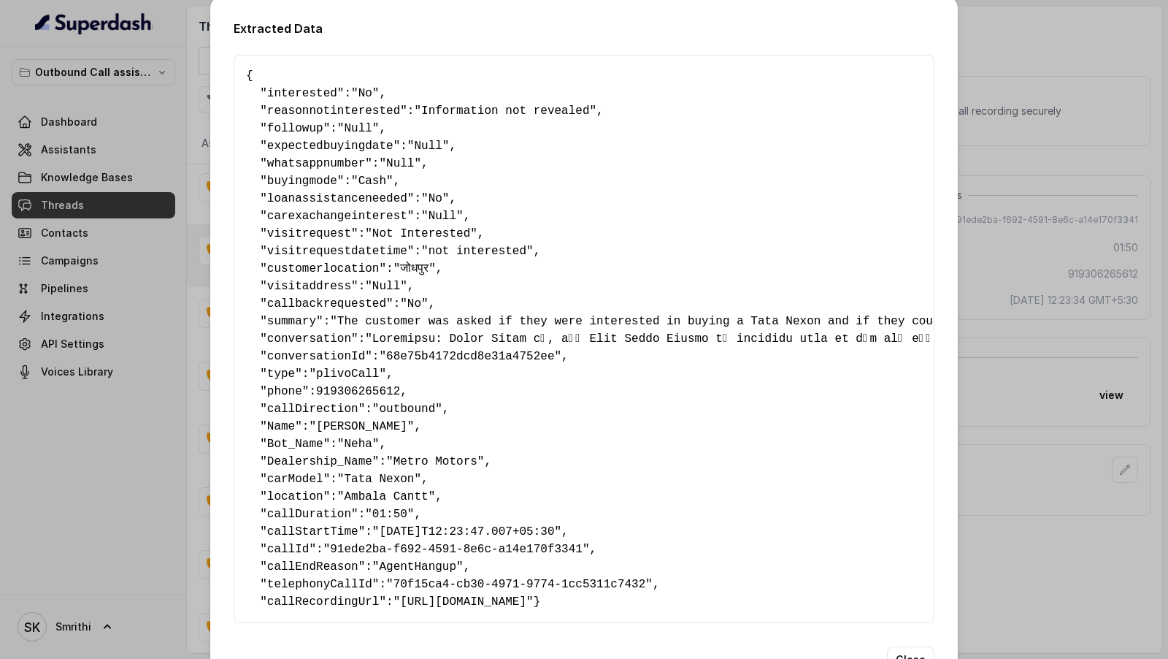
drag, startPoint x: 318, startPoint y: 619, endPoint x: 241, endPoint y: 77, distance: 547.2
click at [241, 77] on div "{ " interested ": "No" , " reasonnotinterested ": "Information not revealed" , …" at bounding box center [584, 339] width 701 height 568
copy pre "{ " interested ": "No" , " reasonnotinterested ": "Information not revealed" , …"
click at [966, 475] on div "Extracted Data { " interested ": "No" , " reasonnotinterested ": "Information n…" at bounding box center [584, 329] width 1168 height 659
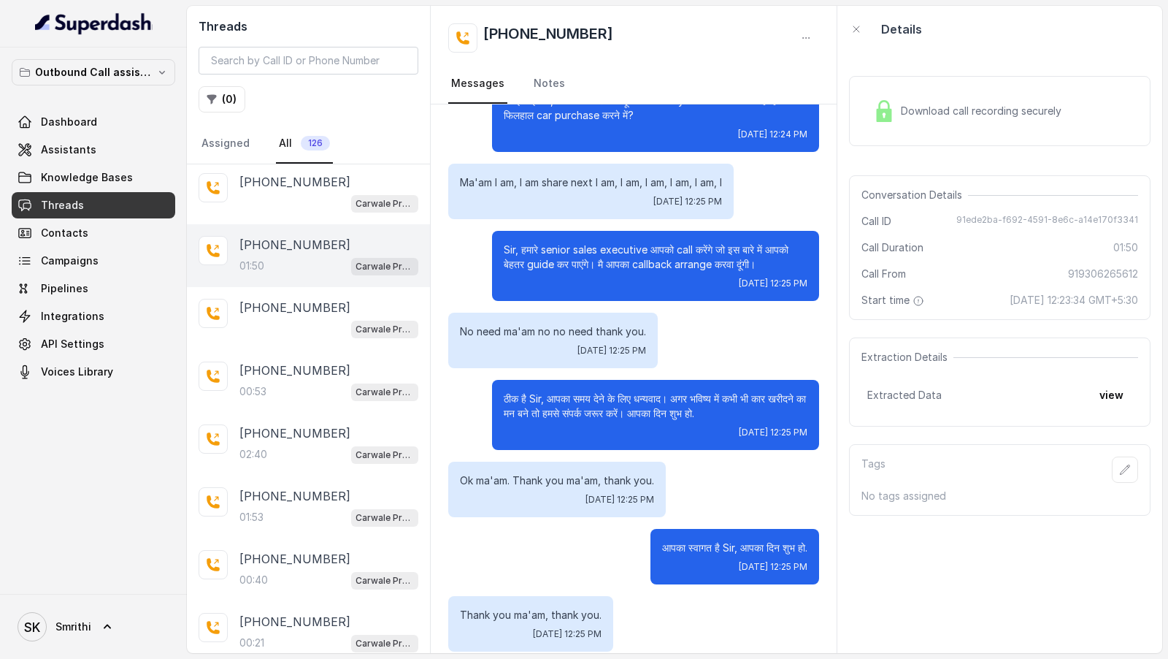
click at [63, 658] on div "SK Smrithi" at bounding box center [93, 626] width 187 height 65
click at [69, 624] on span "Smrithi" at bounding box center [73, 626] width 36 height 15
click at [104, 586] on div "Logout" at bounding box center [93, 584] width 124 height 18
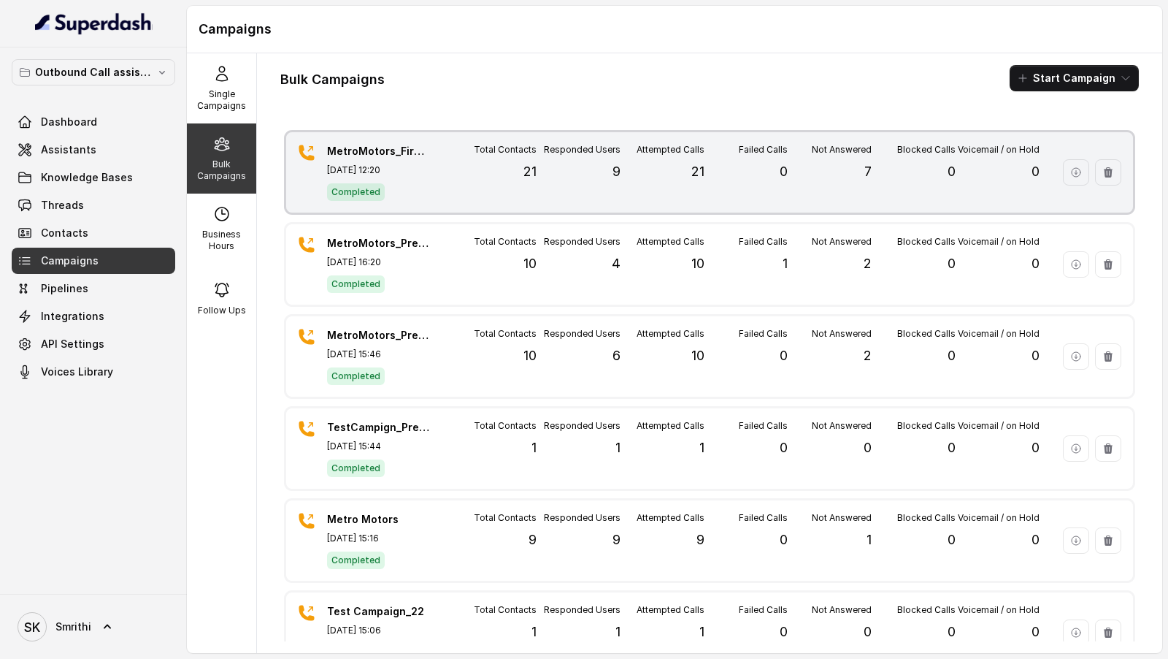
click at [400, 174] on p "Oct 09, 2025, 12:20" at bounding box center [378, 170] width 102 height 12
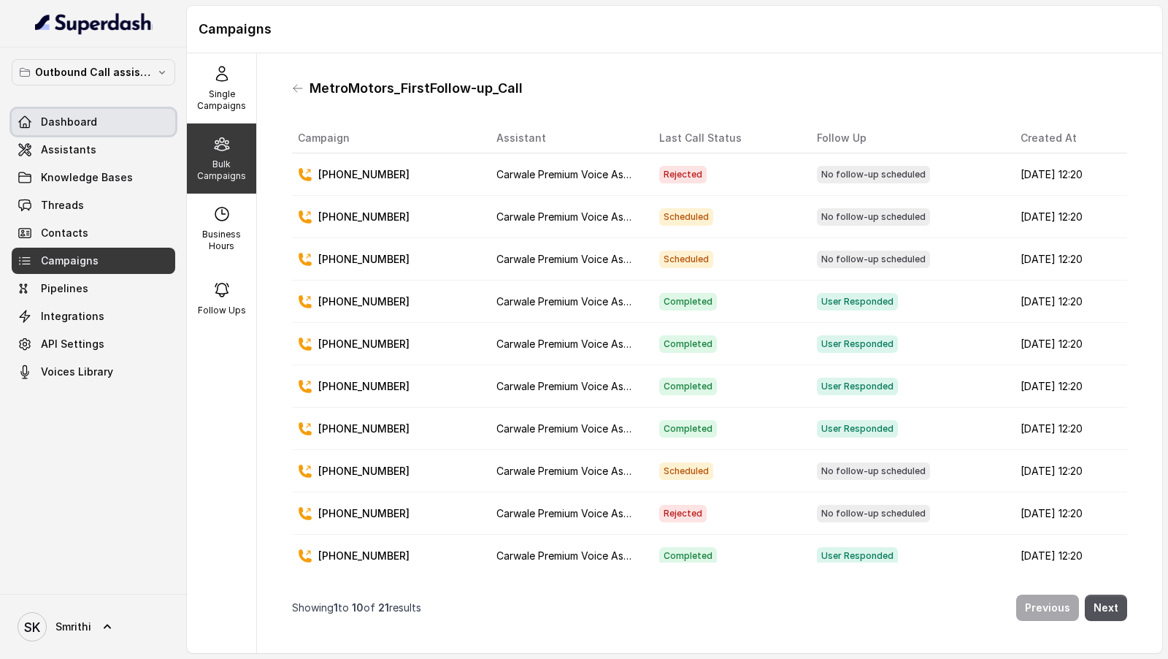
click at [88, 117] on span "Dashboard" at bounding box center [69, 122] width 56 height 15
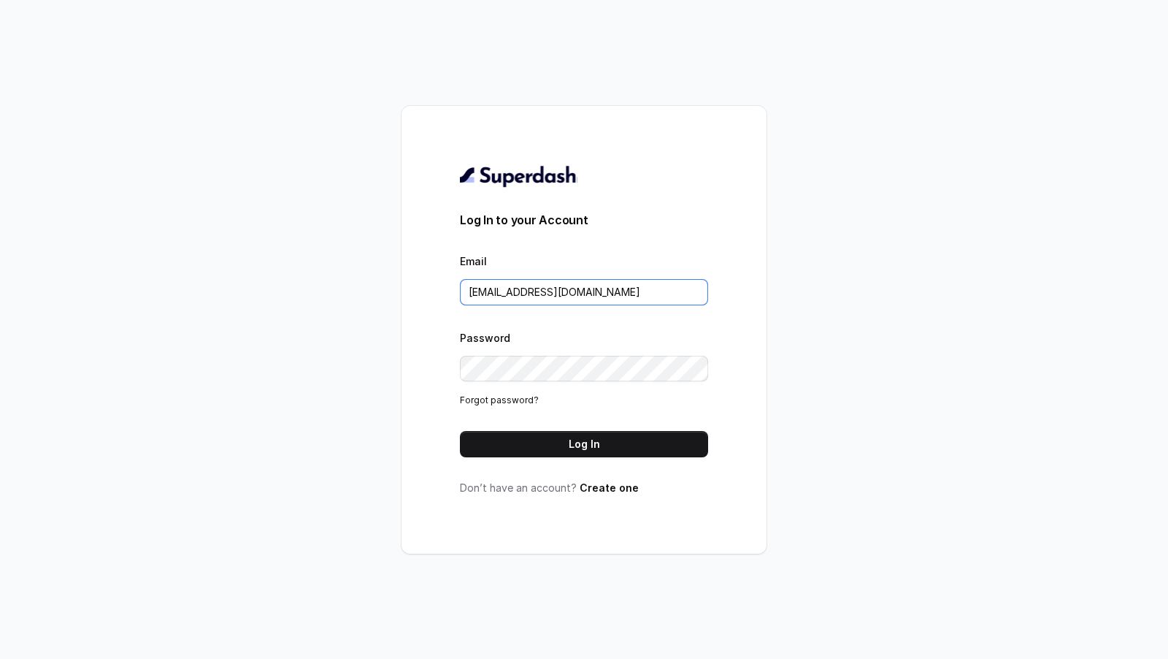
click at [621, 292] on input "[EMAIL_ADDRESS][DOMAIN_NAME]" at bounding box center [584, 292] width 248 height 26
type input "con"
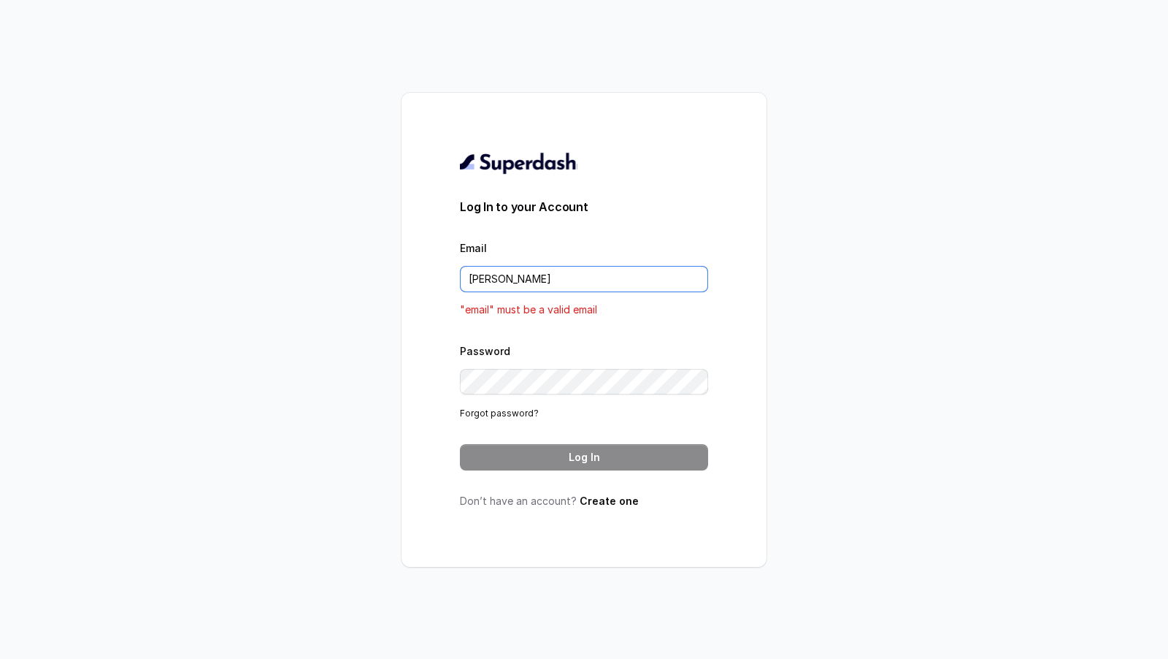
type input "[EMAIL_ADDRESS][DOMAIN_NAME]"
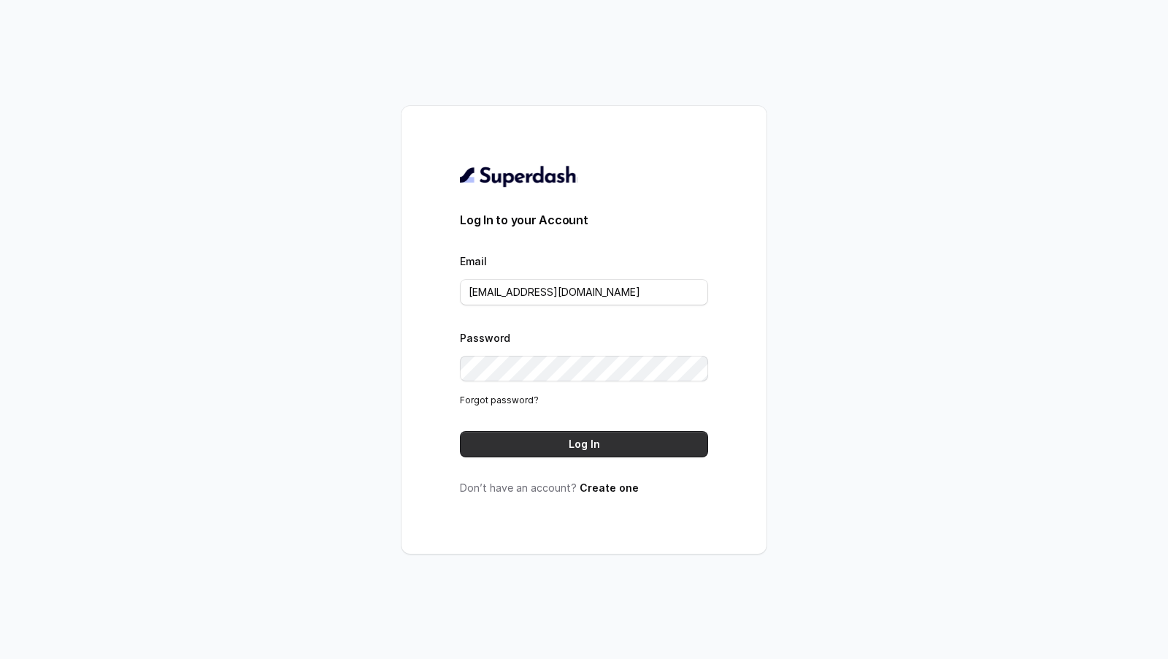
click at [588, 447] on button "Log In" at bounding box center [584, 444] width 248 height 26
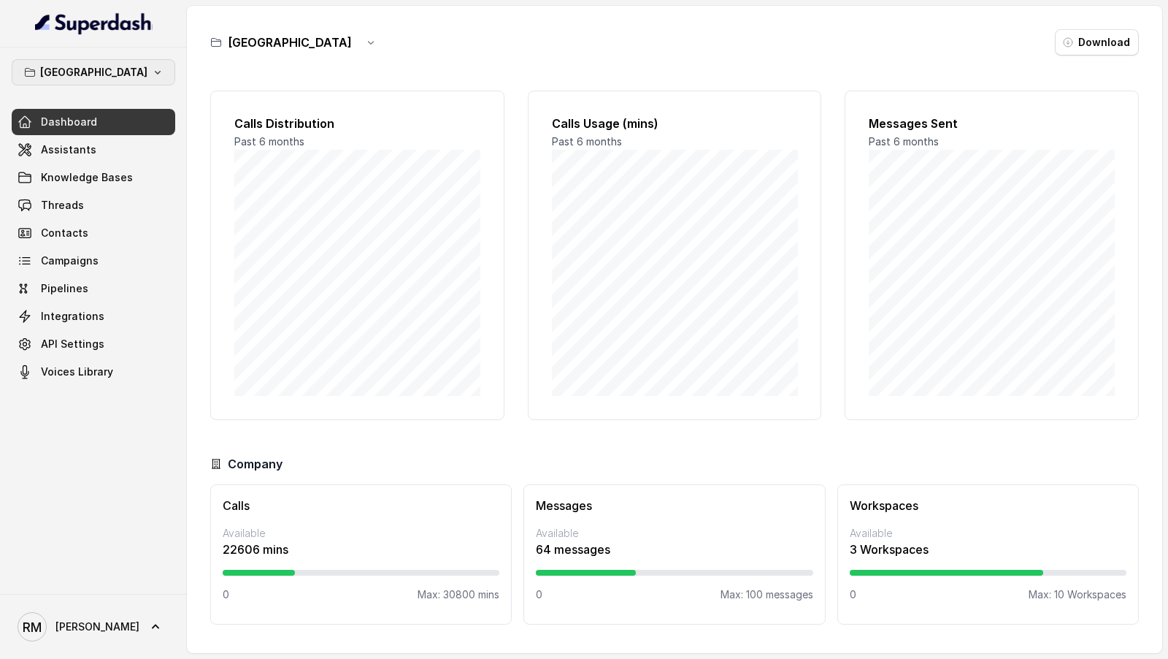
click at [160, 74] on button "[GEOGRAPHIC_DATA]" at bounding box center [94, 72] width 164 height 26
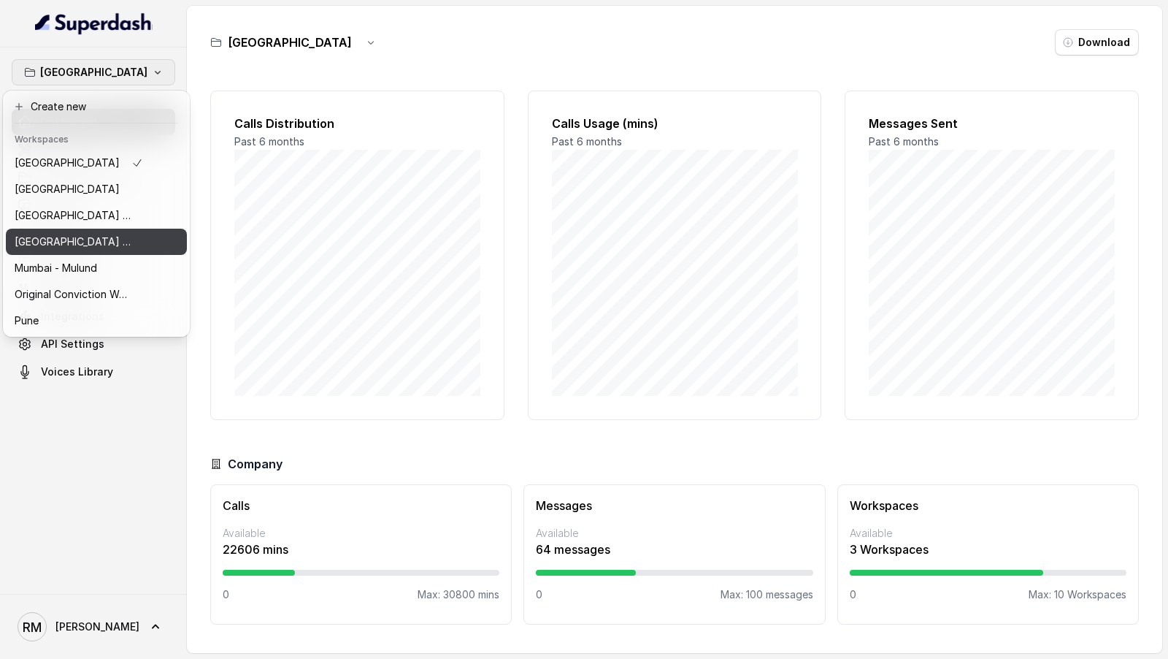
click at [126, 237] on p "[GEOGRAPHIC_DATA] - [GEOGRAPHIC_DATA] - [GEOGRAPHIC_DATA]" at bounding box center [73, 242] width 117 height 18
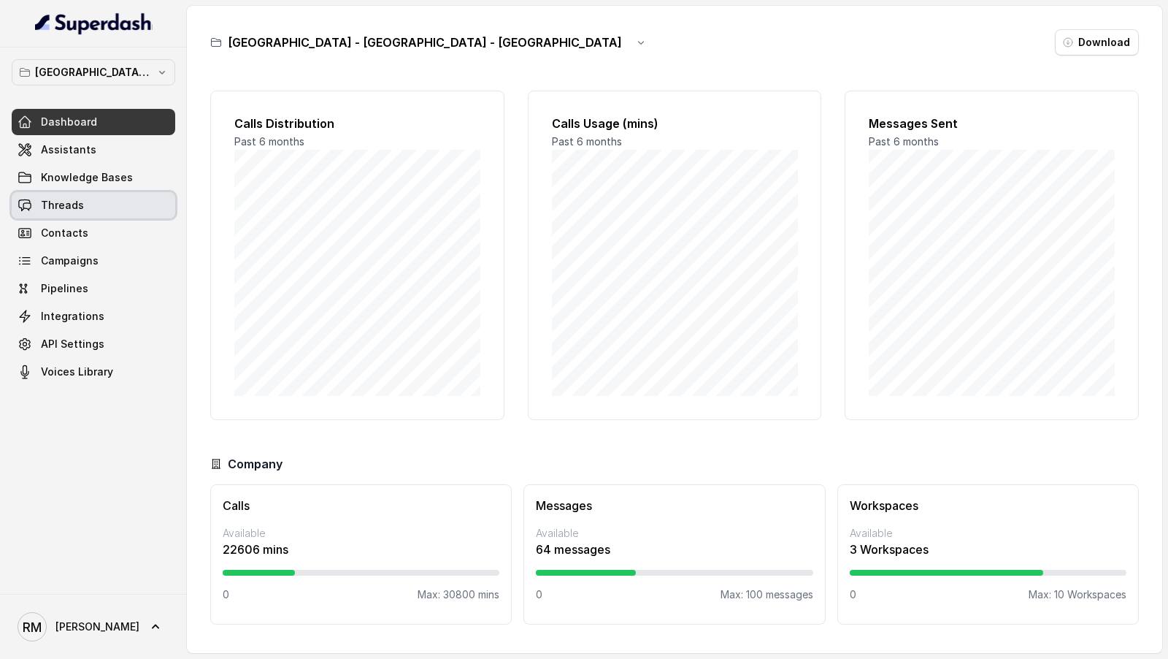
click at [110, 203] on link "Threads" at bounding box center [94, 205] width 164 height 26
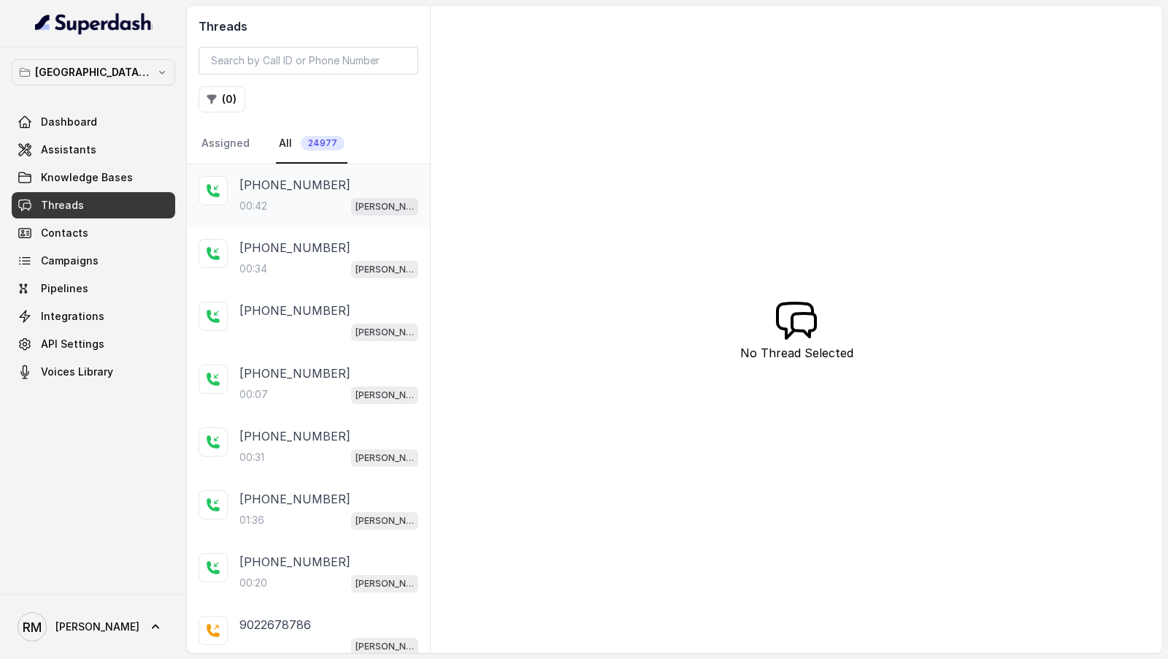
click at [273, 206] on div "00:42 Kemp Mumbai Conviction HR Outbound Assistant" at bounding box center [328, 205] width 179 height 19
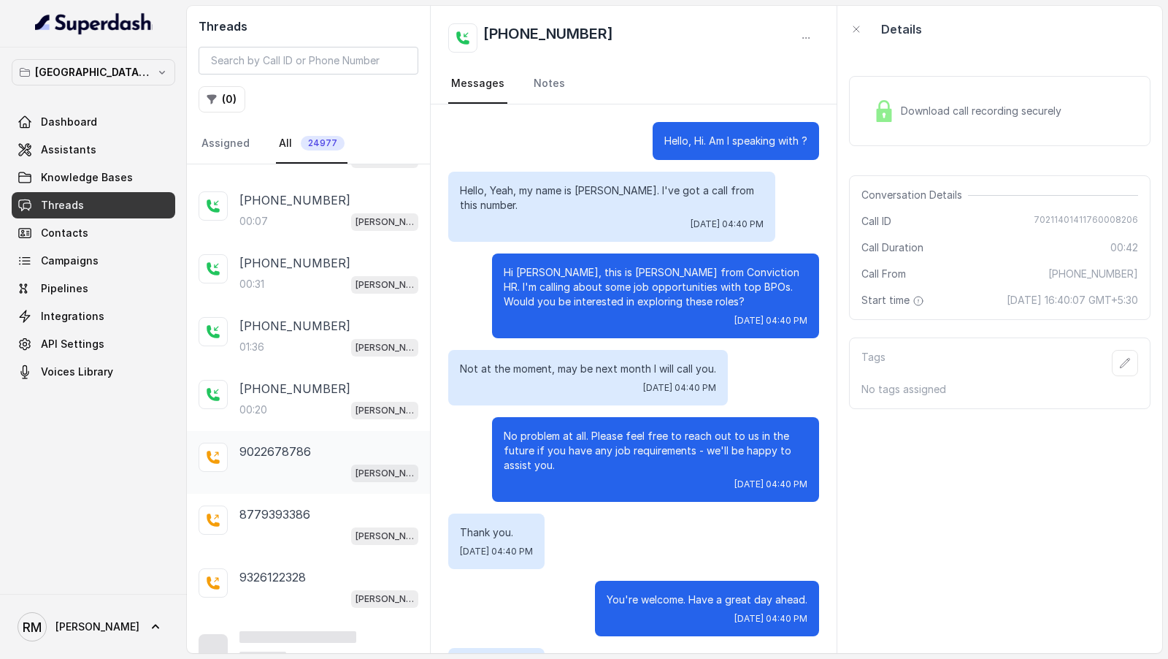
scroll to position [191, 0]
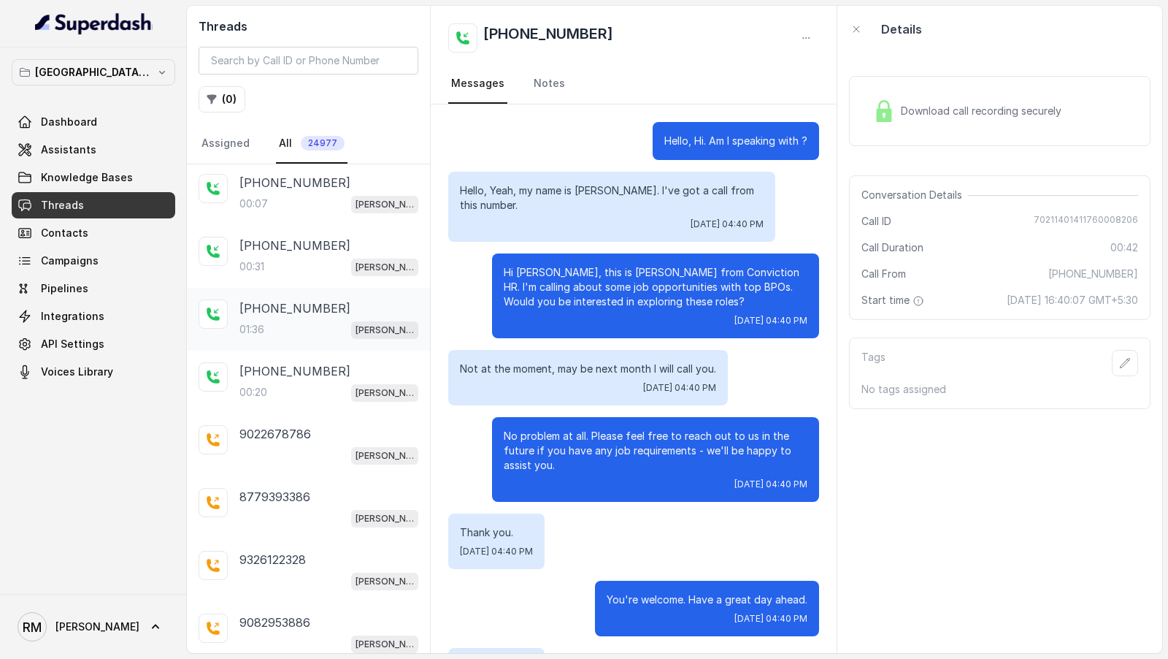
click at [298, 304] on p "[PHONE_NUMBER]" at bounding box center [294, 308] width 111 height 18
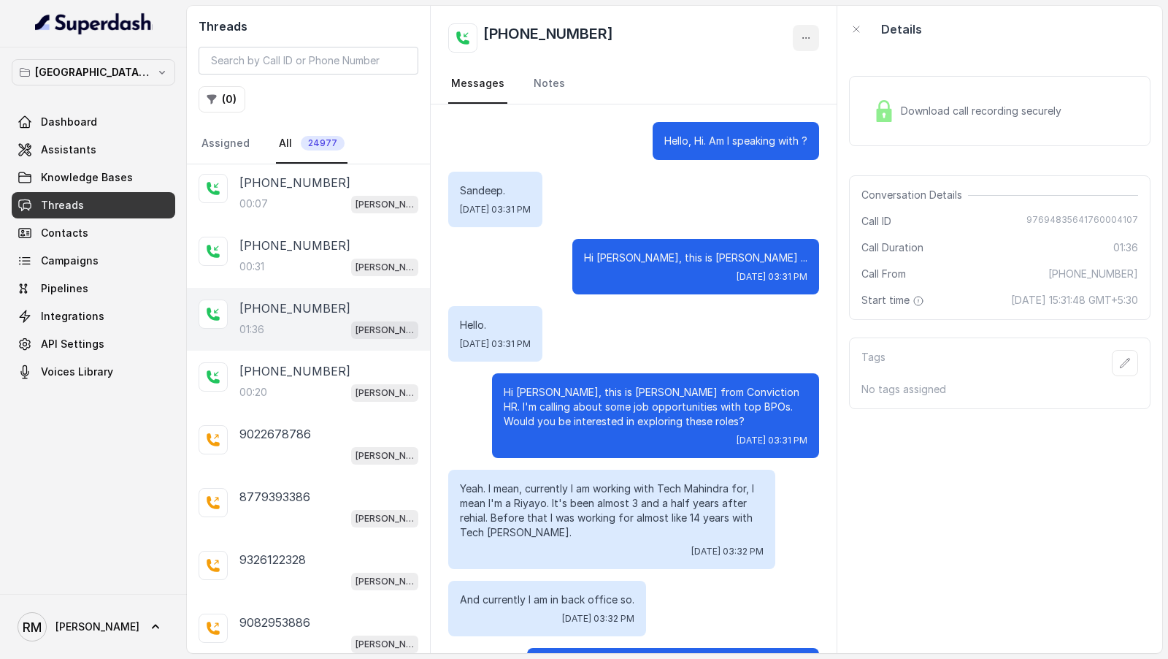
click at [818, 34] on button "button" at bounding box center [806, 38] width 26 height 26
click at [755, 91] on button "Retry Extraction" at bounding box center [750, 99] width 140 height 26
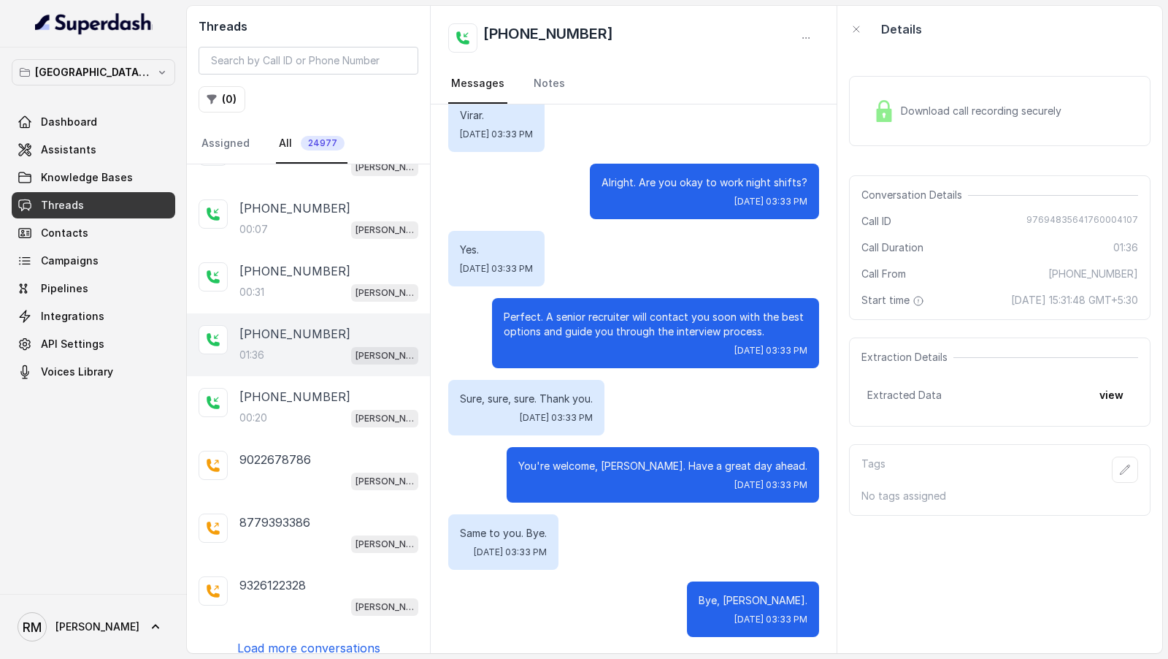
scroll to position [173, 0]
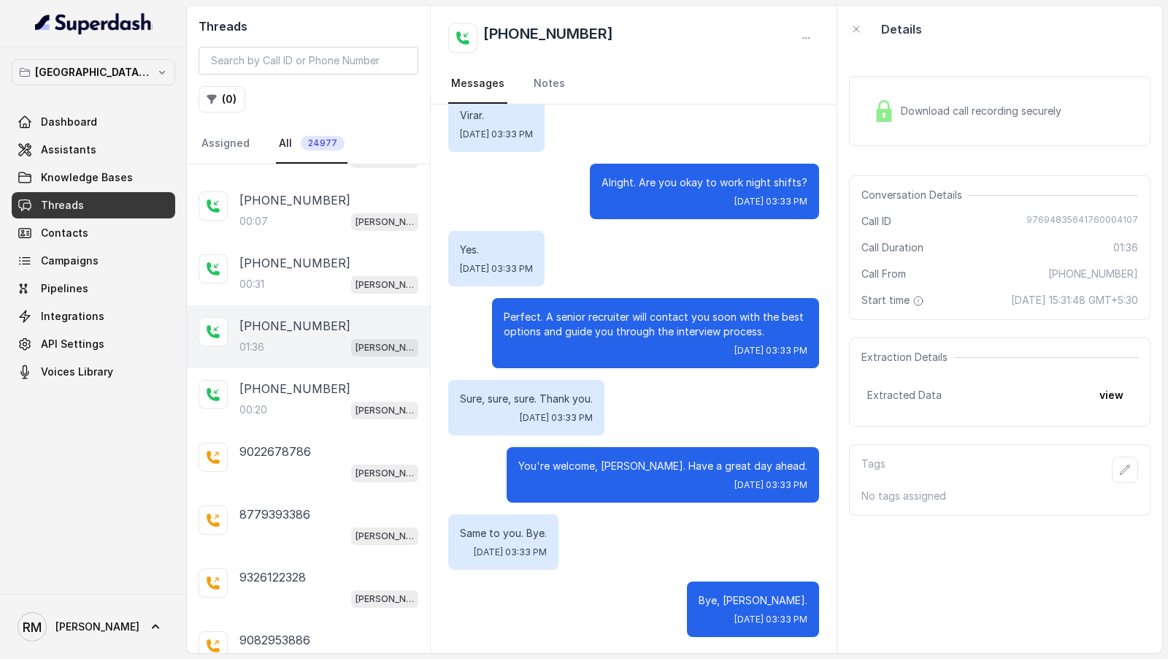
click at [1117, 402] on button "view" at bounding box center [1112, 395] width 42 height 26
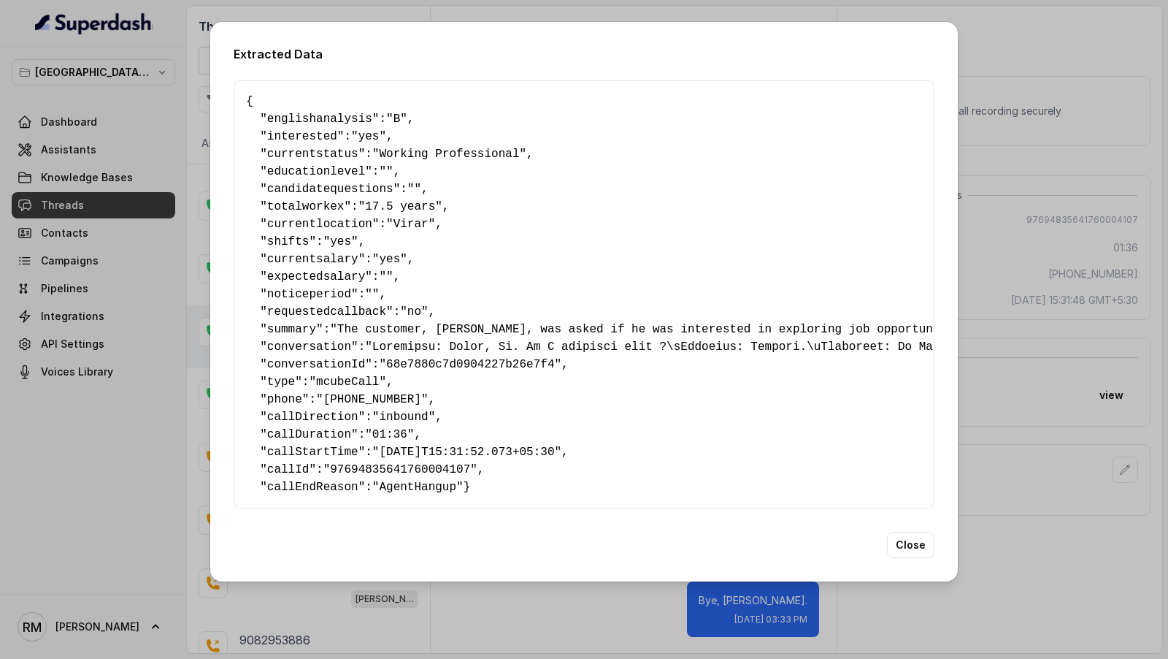
click at [328, 118] on span "englishanalysis" at bounding box center [319, 118] width 105 height 13
copy span "englishanalysis"
click at [312, 118] on span "englishanalysis" at bounding box center [319, 118] width 105 height 13
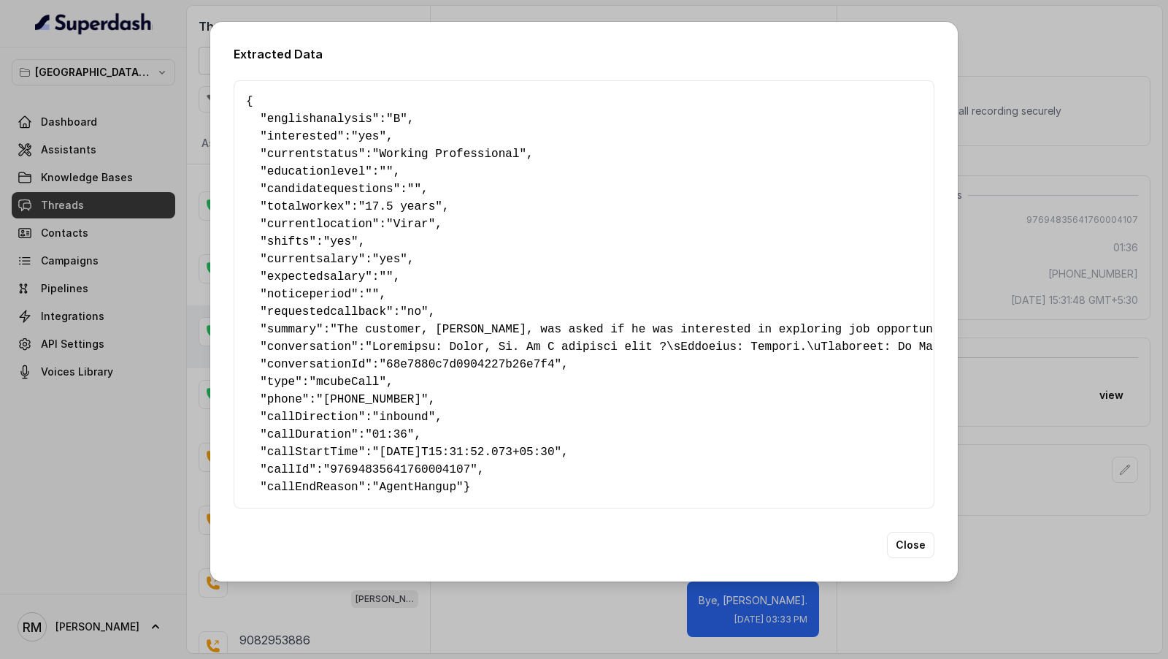
click at [283, 130] on span "interested" at bounding box center [302, 136] width 70 height 13
copy span "interested"
click at [308, 151] on span "currentstatus" at bounding box center [312, 153] width 91 height 13
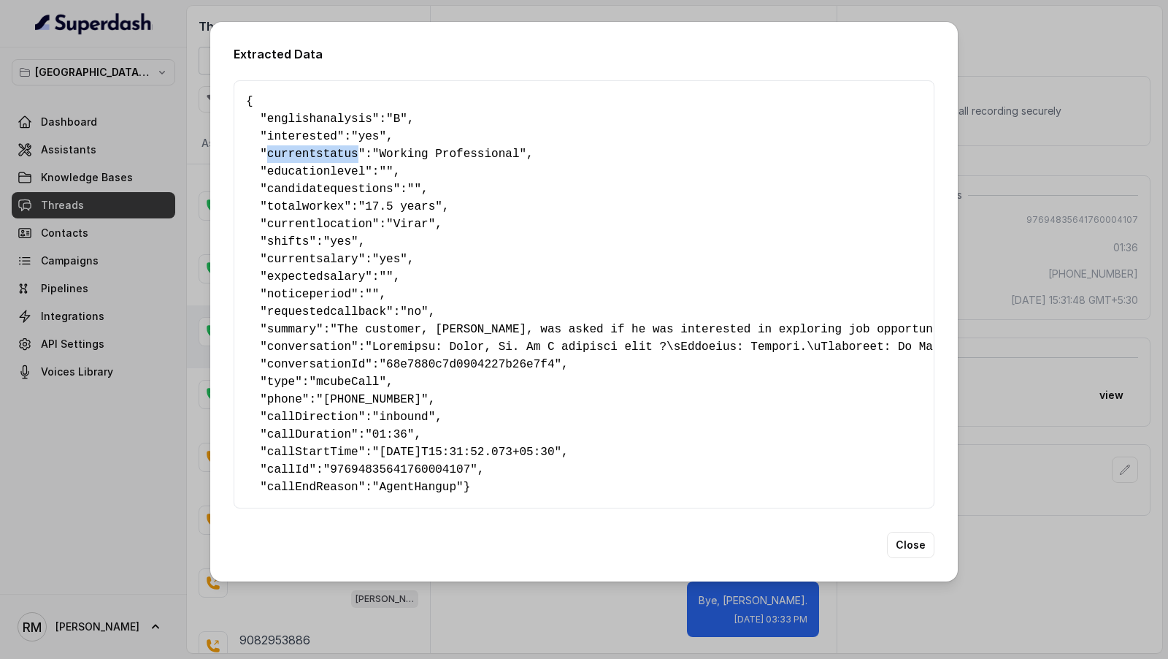
copy span "currentstatus"
click at [294, 166] on span "educationlevel" at bounding box center [316, 171] width 98 height 13
copy span "educationlevel"
click at [296, 189] on span "candidatequestions" at bounding box center [330, 189] width 126 height 13
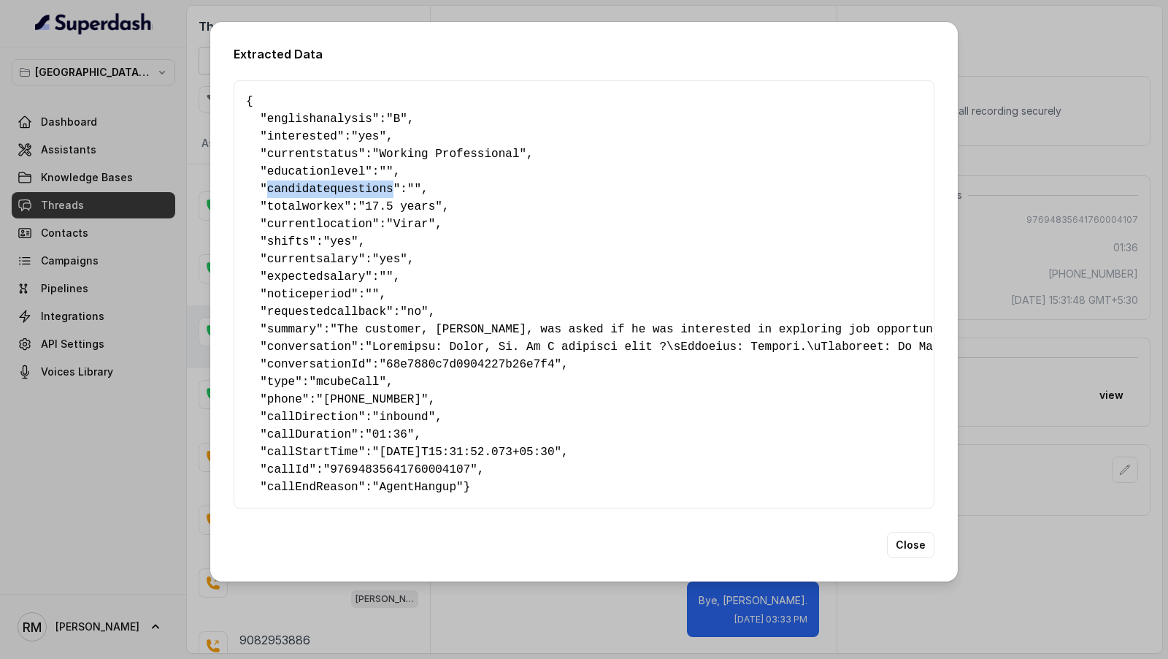
click at [296, 189] on span "candidatequestions" at bounding box center [330, 189] width 126 height 13
copy span "candidatequestions"
click at [299, 204] on span "totalworkex" at bounding box center [305, 206] width 77 height 13
copy span "totalworkex"
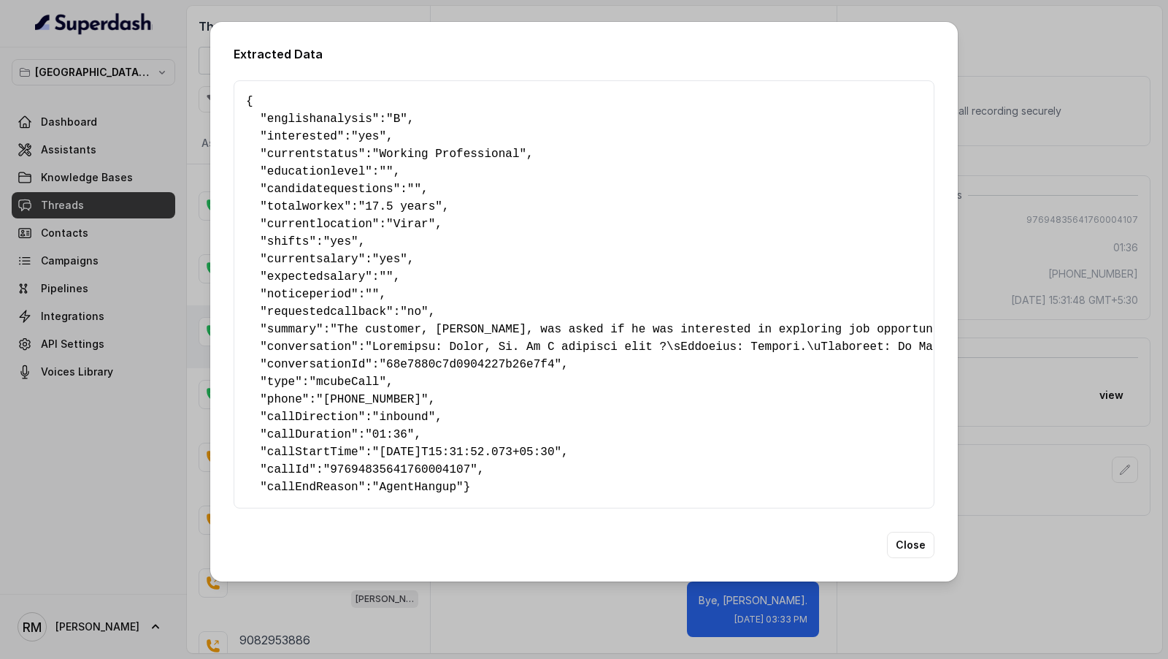
click at [304, 218] on span "currentlocation" at bounding box center [319, 224] width 105 height 13
copy span "currentlocation"
click at [282, 237] on span "shifts" at bounding box center [288, 241] width 42 height 13
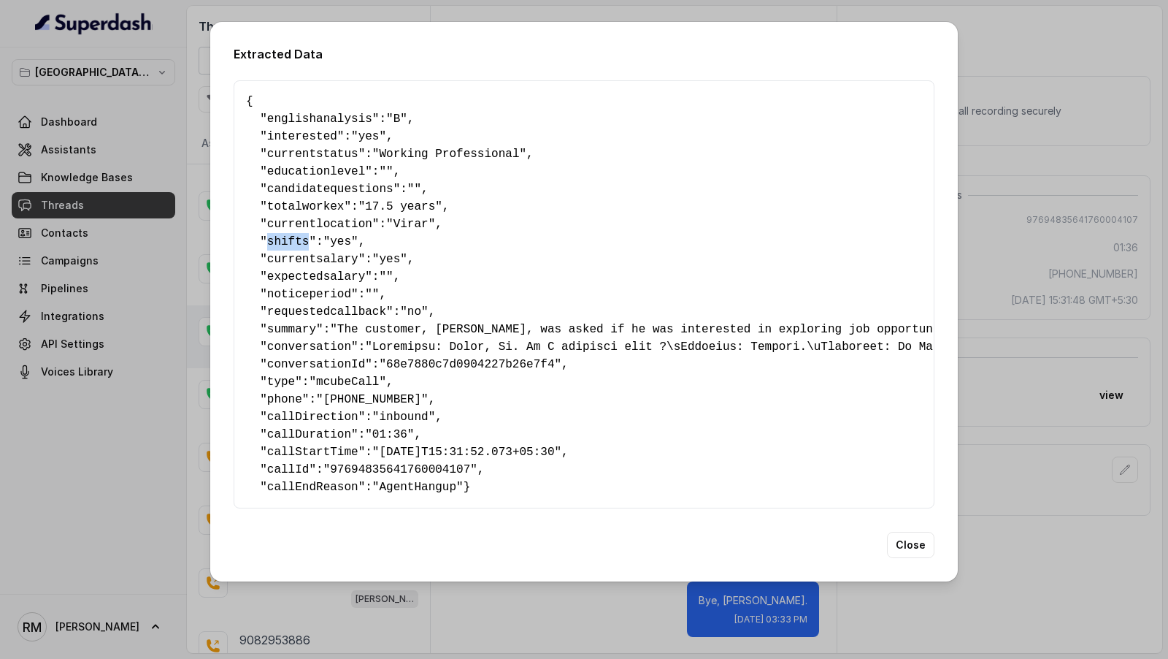
copy span "shifts"
click at [284, 261] on span "currentsalary" at bounding box center [312, 259] width 91 height 13
copy span "currentsalary"
click at [299, 271] on span "expectedsalary" at bounding box center [316, 276] width 98 height 13
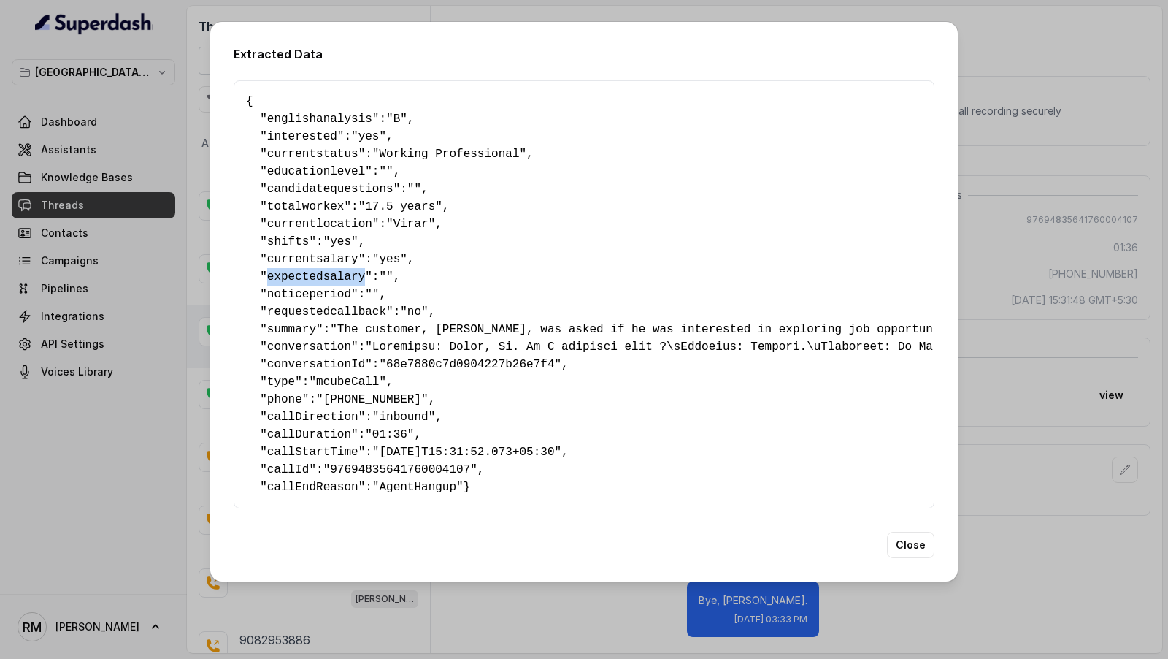
click at [299, 271] on span "expectedsalary" at bounding box center [316, 276] width 98 height 13
copy span "expectedsalary"
click at [301, 288] on span "noticeperiod" at bounding box center [309, 294] width 84 height 13
click at [306, 309] on span "requestedcallback" at bounding box center [326, 311] width 119 height 13
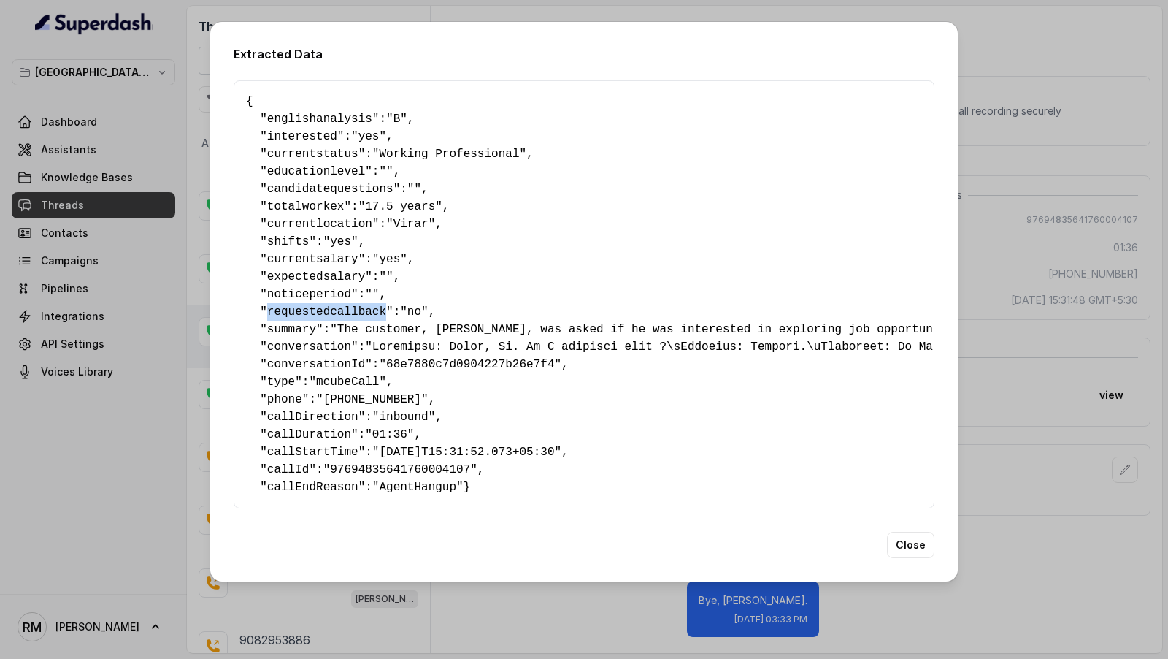
click at [306, 309] on span "requestedcallback" at bounding box center [326, 311] width 119 height 13
click at [295, 323] on span "summary" at bounding box center [291, 329] width 49 height 13
click at [295, 345] on span "conversation" at bounding box center [309, 346] width 84 height 13
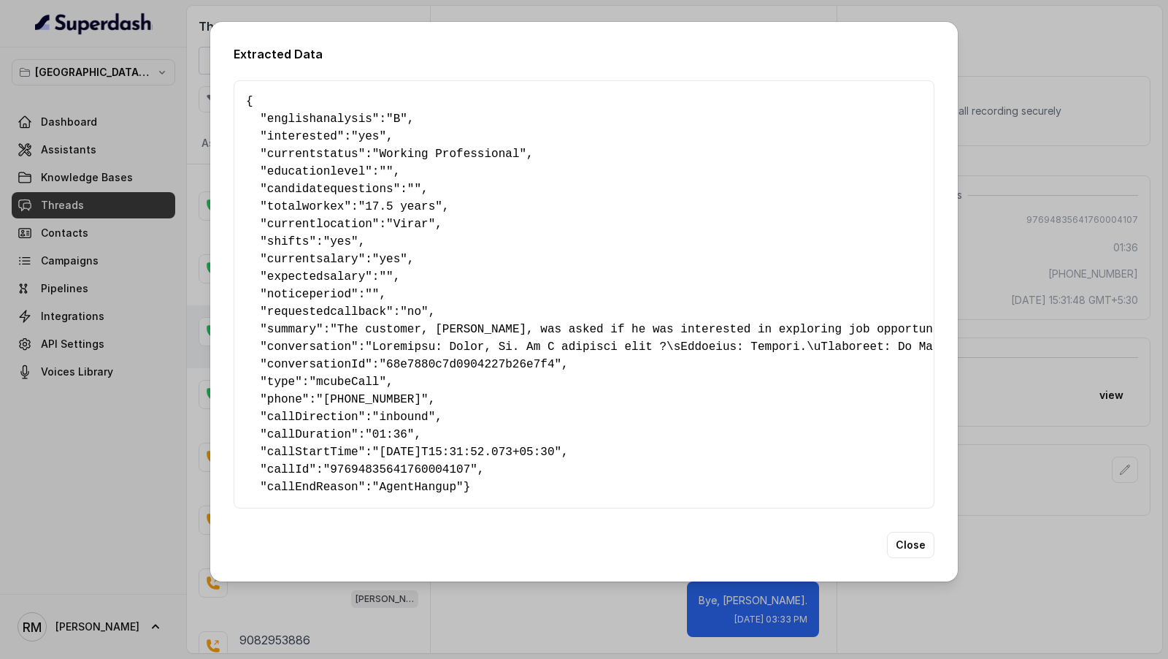
click at [302, 358] on span "conversationId" at bounding box center [316, 364] width 98 height 13
click at [278, 375] on span "type" at bounding box center [281, 381] width 28 height 13
click at [282, 394] on span "phone" at bounding box center [284, 399] width 35 height 13
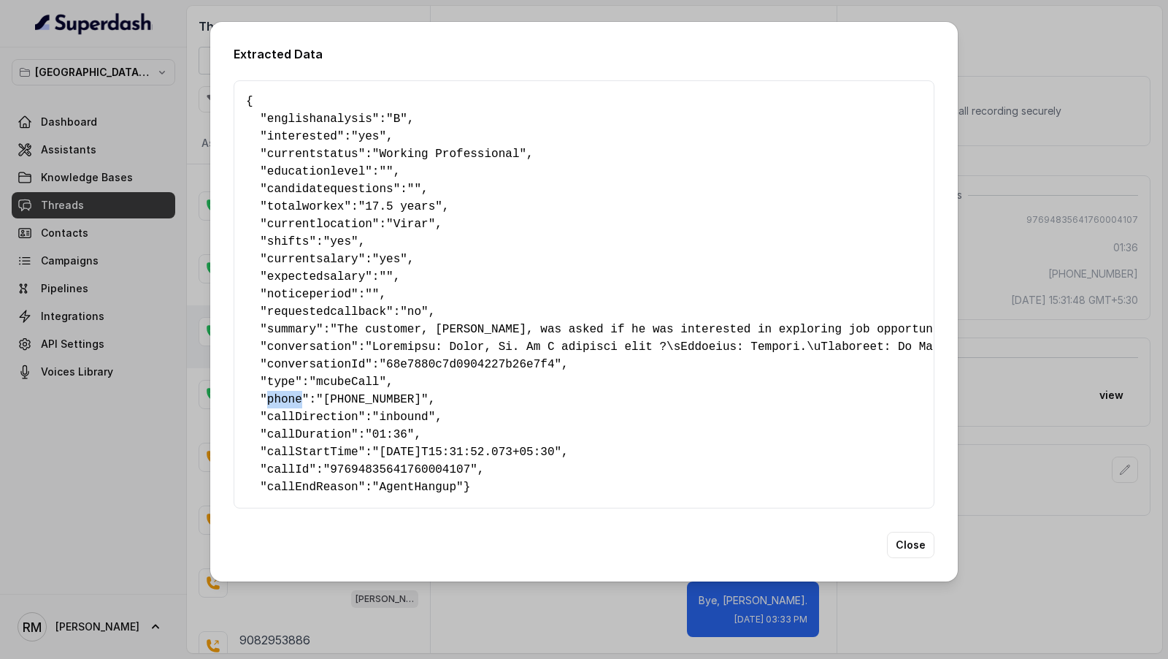
click at [282, 394] on span "phone" at bounding box center [284, 399] width 35 height 13
click at [273, 412] on span "callDirection" at bounding box center [312, 416] width 91 height 13
click at [305, 434] on span "callDuration" at bounding box center [309, 434] width 84 height 13
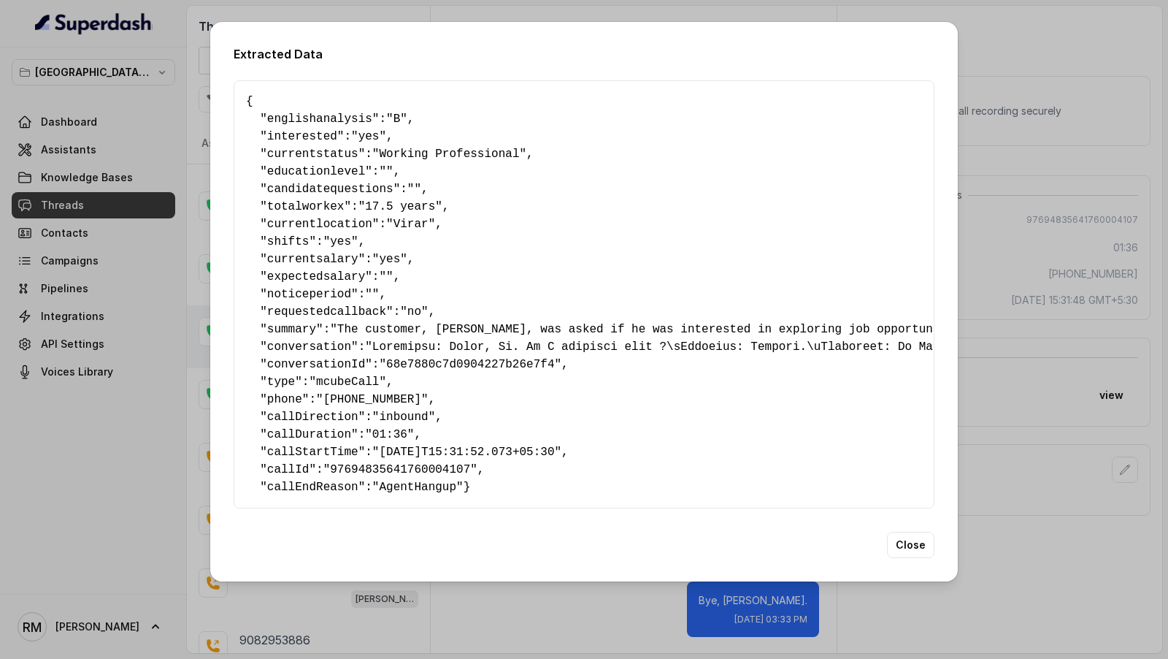
click at [319, 445] on span "callStartTime" at bounding box center [312, 451] width 91 height 13
click at [283, 469] on span "callId" at bounding box center [288, 469] width 42 height 13
click at [328, 488] on span "callEndReason" at bounding box center [312, 486] width 91 height 13
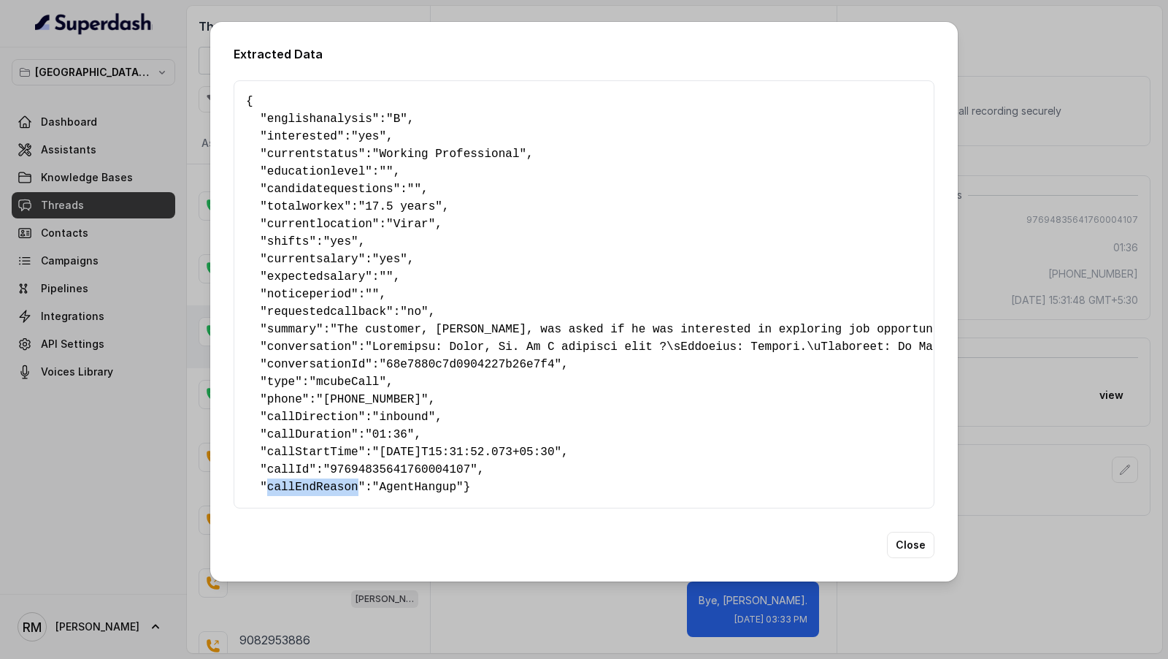
click at [328, 488] on span "callEndReason" at bounding box center [312, 486] width 91 height 13
click at [77, 306] on div "Extracted Data { " englishanalysis ": "B" , " interested ": "yes" , " currentst…" at bounding box center [584, 329] width 1168 height 659
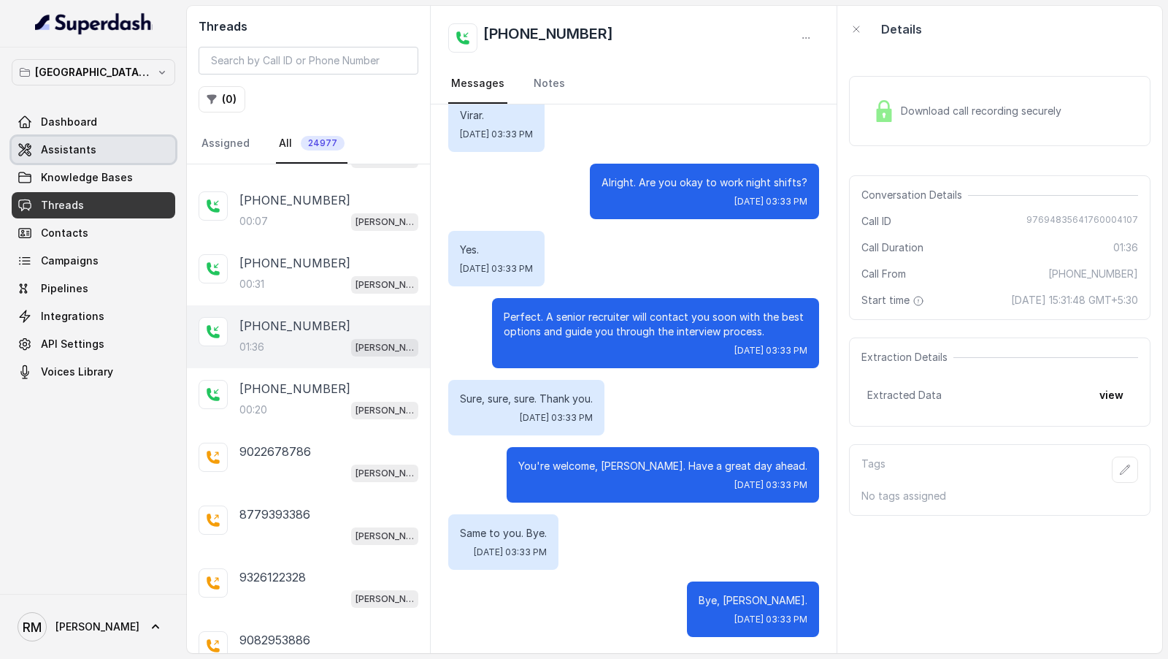
click at [42, 144] on span "Assistants" at bounding box center [68, 149] width 55 height 15
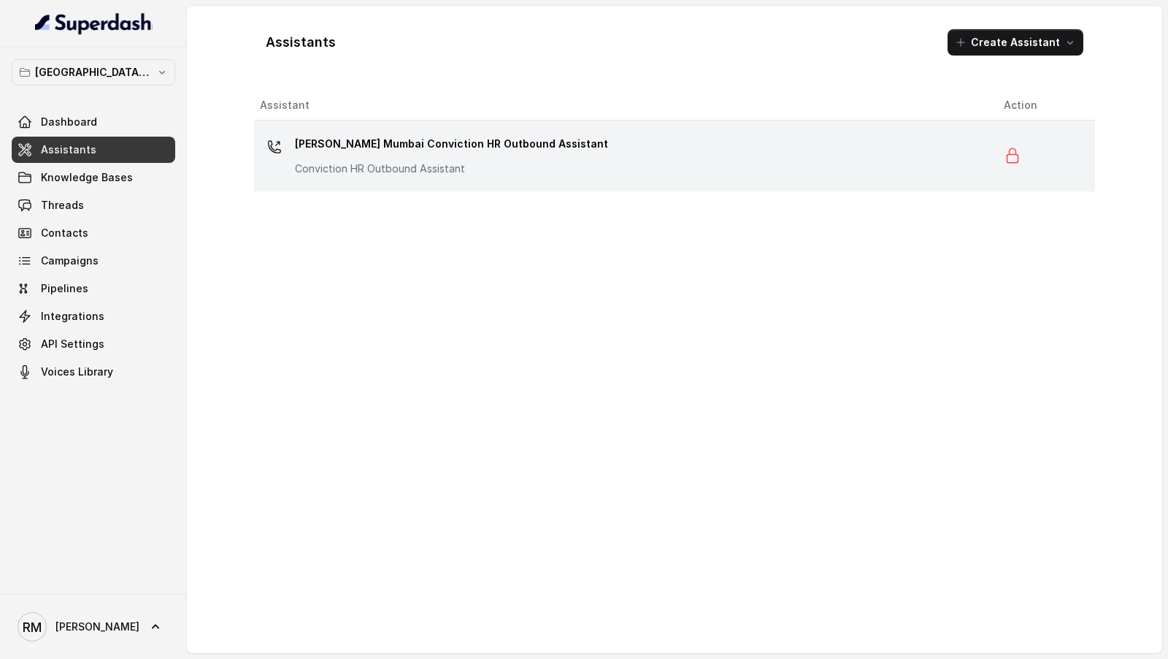
click at [388, 158] on div "Kemp Mumbai Conviction HR Outbound Assistant Conviction HR Outbound Assistant" at bounding box center [451, 154] width 313 height 44
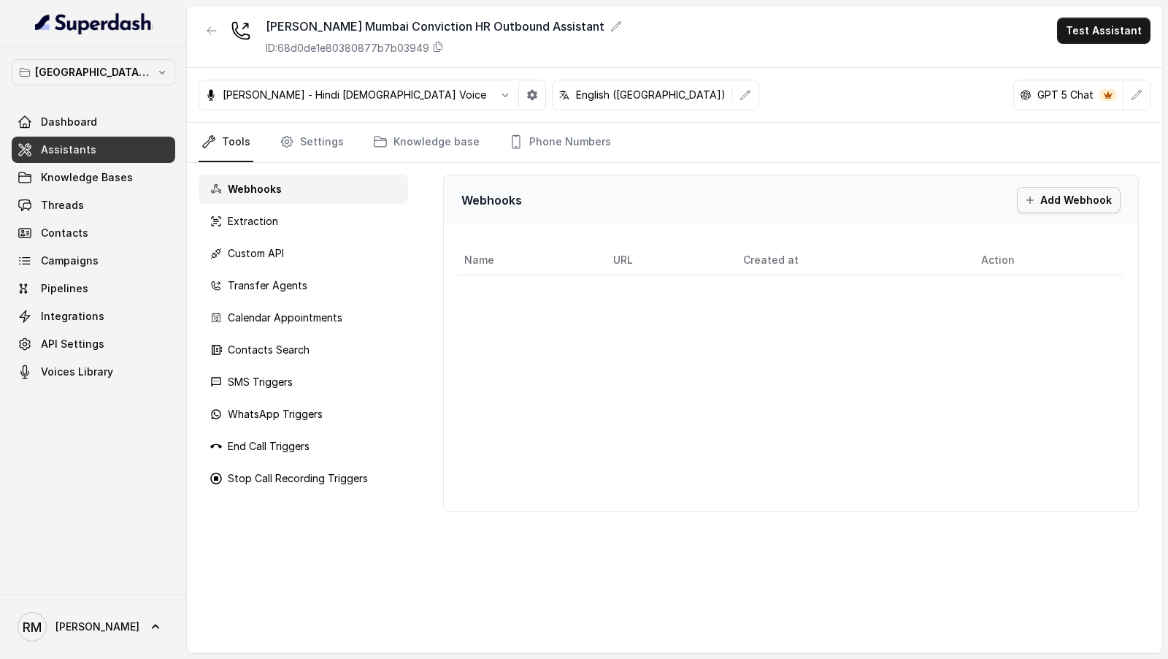
click at [1059, 196] on button "Add Webhook" at bounding box center [1069, 200] width 104 height 26
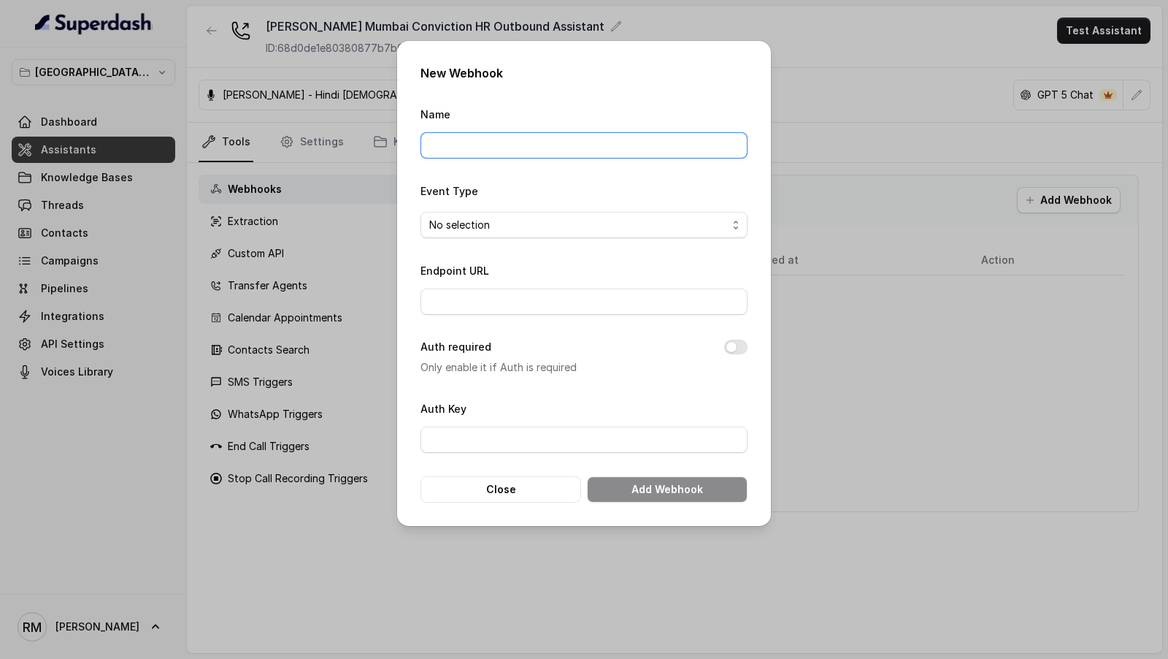
click at [507, 138] on input "Name" at bounding box center [584, 145] width 327 height 26
type input "Webhook"
click at [526, 441] on input "Auth Key" at bounding box center [584, 439] width 327 height 26
paste input "[URL][DOMAIN_NAME]"
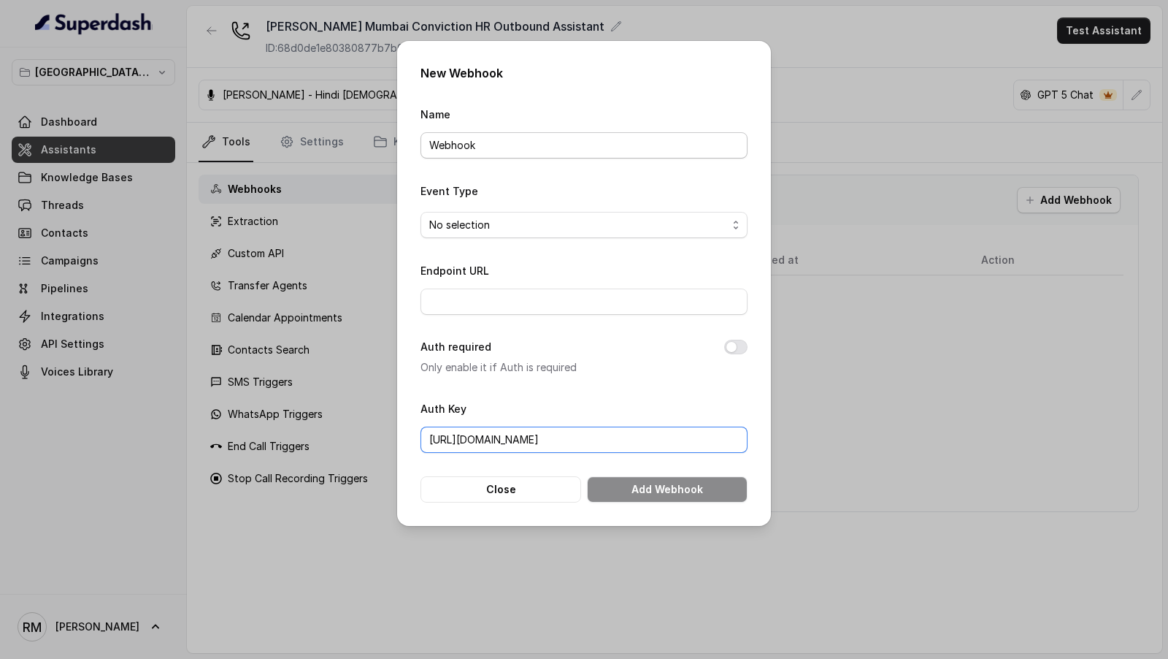
type input "[URL][DOMAIN_NAME]"
click at [431, 143] on input "Webhook" at bounding box center [584, 145] width 327 height 26
type input "PowerBI Webhook"
click at [500, 220] on span "No selection" at bounding box center [578, 225] width 298 height 18
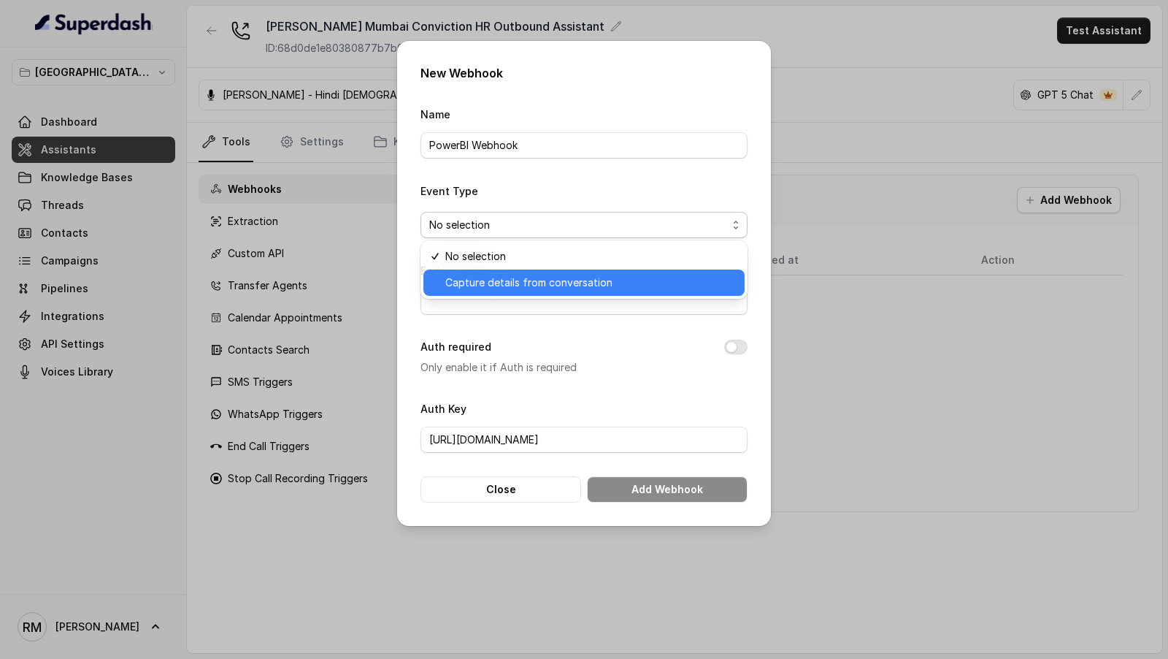
click at [507, 288] on span "Capture details from conversation" at bounding box center [590, 283] width 291 height 18
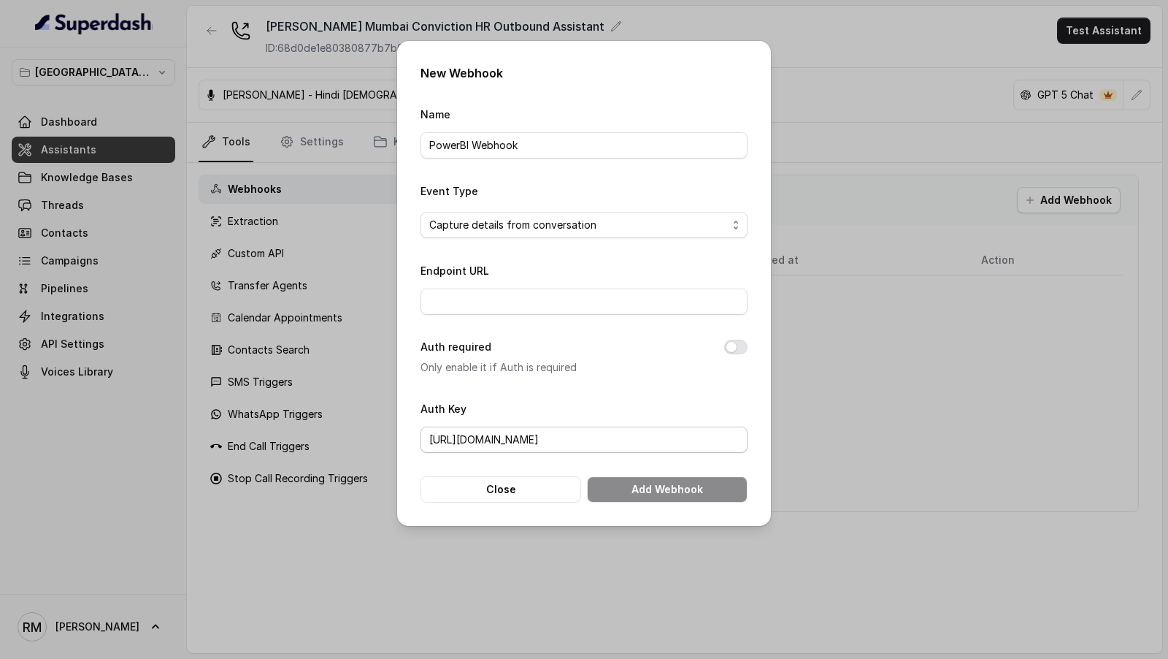
click at [594, 418] on div "Auth Key [URL][DOMAIN_NAME]" at bounding box center [584, 425] width 327 height 53
click at [531, 224] on span "Capture details from conversation" at bounding box center [578, 225] width 298 height 18
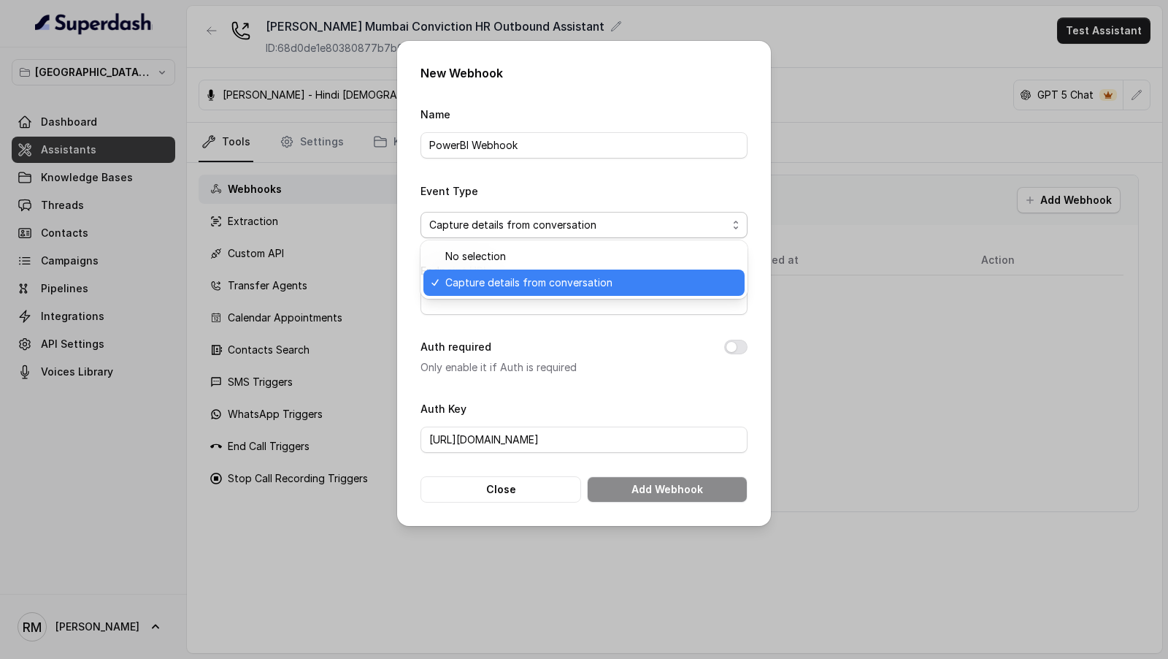
click at [535, 272] on div "Capture details from conversation" at bounding box center [583, 282] width 321 height 26
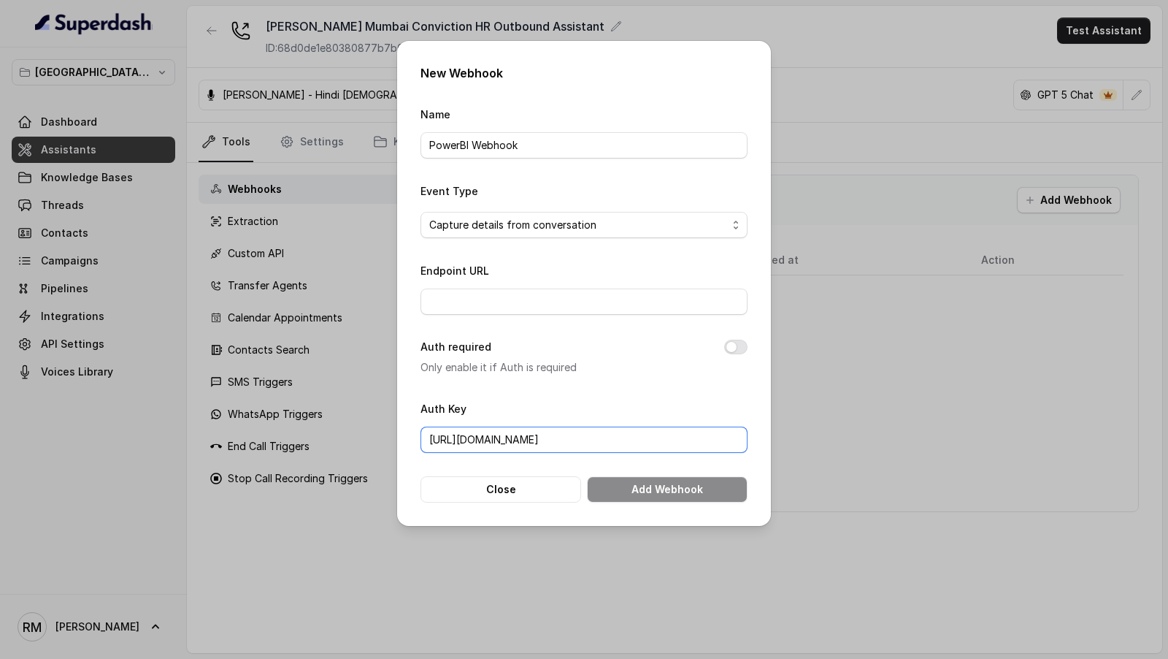
click at [549, 438] on input "https://api.powerbi.com/beta/3d273749-2787-4e31-b76b-a862d33da90d/datasets/eaa0…" at bounding box center [584, 439] width 327 height 26
click at [496, 434] on input "https://api.powerbi.com/beta/3d273749-2787-4e31-b76b-a862d33da90d/datasets/eaa0…" at bounding box center [584, 439] width 327 height 26
click at [491, 291] on input "Endpoint URL" at bounding box center [584, 301] width 327 height 26
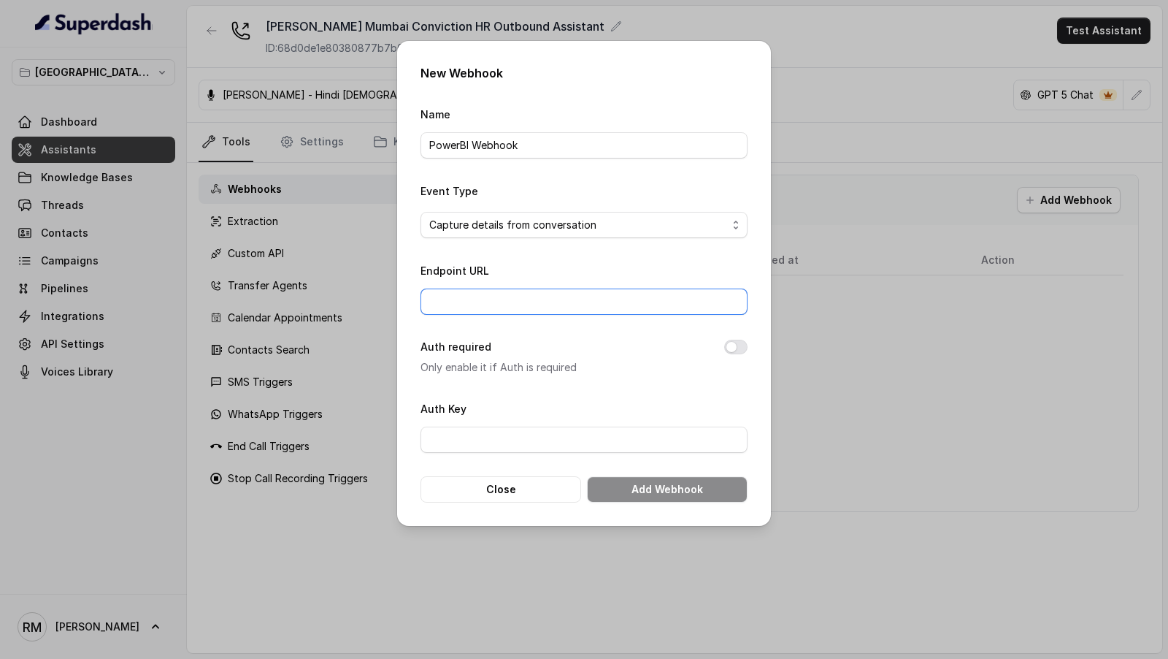
paste input "https://api.powerbi.com/beta/3d273749-2787-4e31-b76b-a862d33da90d/datasets/eaa0…"
type input "https://api.powerbi.com/beta/3d273749-2787-4e31-b76b-a862d33da90d/datasets/eaa0…"
click at [543, 268] on div "Endpoint URL https://api.powerbi.com/beta/3d273749-2787-4e31-b76b-a862d33da90d/…" at bounding box center [584, 287] width 327 height 53
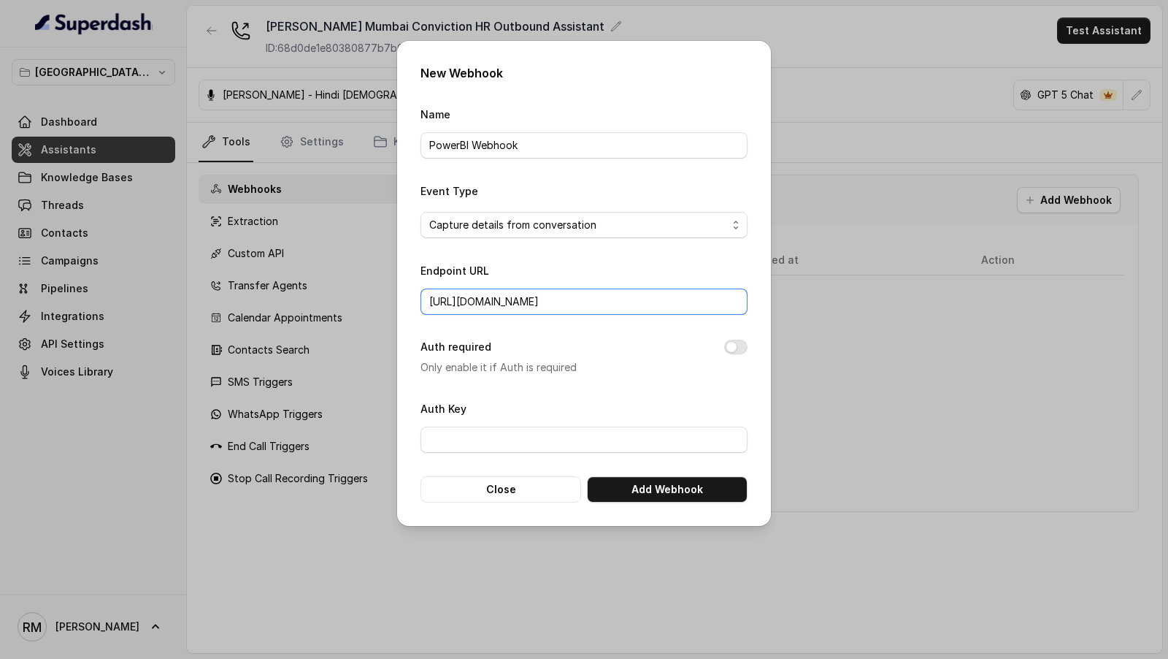
scroll to position [0, 1110]
drag, startPoint x: 489, startPoint y: 301, endPoint x: 773, endPoint y: 307, distance: 284.1
click at [773, 307] on div "New Webhook Name PowerBI Webhook Event Type Capture details from conversation E…" at bounding box center [584, 329] width 1168 height 659
click at [616, 486] on button "Add Webhook" at bounding box center [667, 489] width 161 height 26
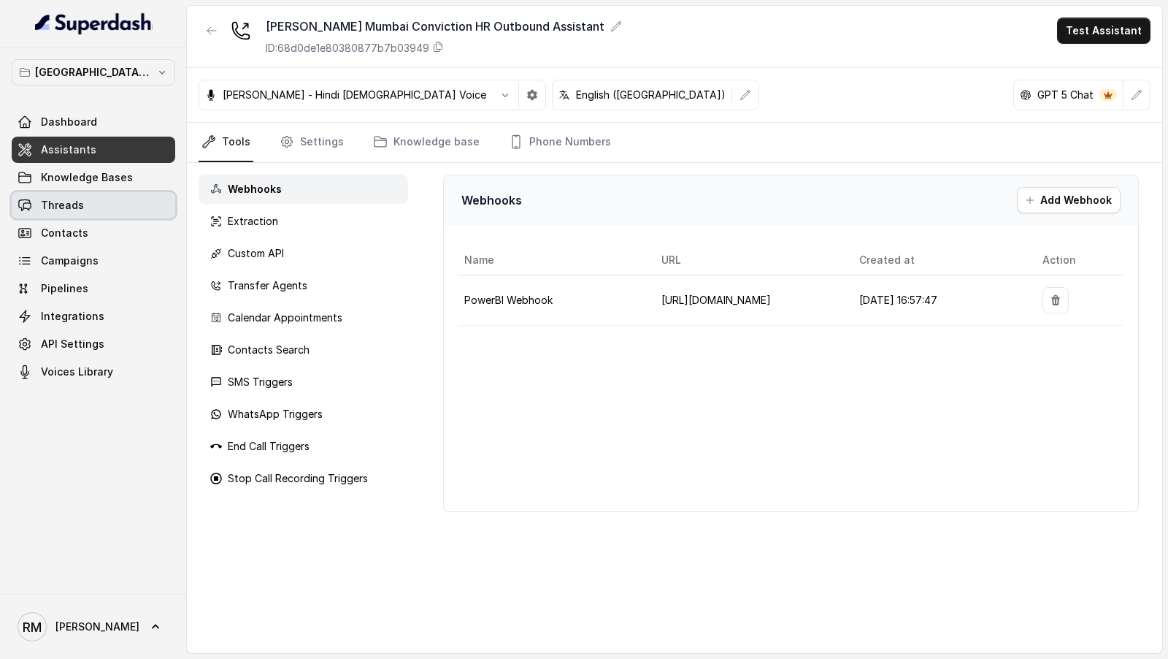
click at [87, 203] on link "Threads" at bounding box center [94, 205] width 164 height 26
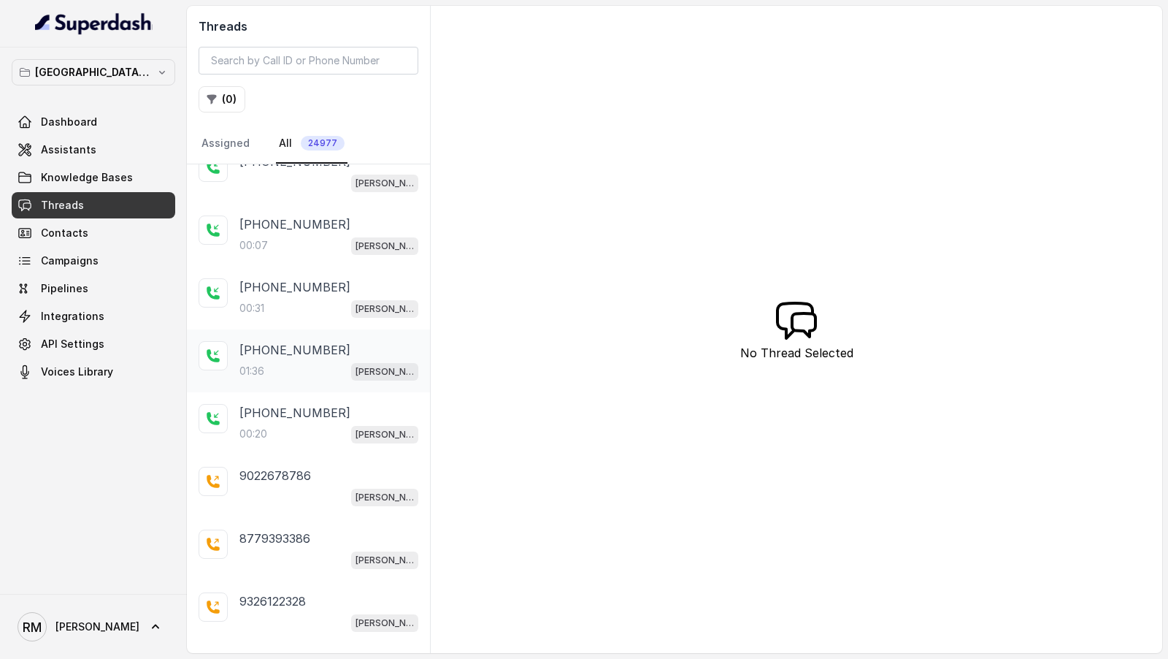
scroll to position [151, 0]
click at [323, 361] on div "01:36 Kemp Mumbai Conviction HR Outbound Assistant" at bounding box center [328, 368] width 179 height 19
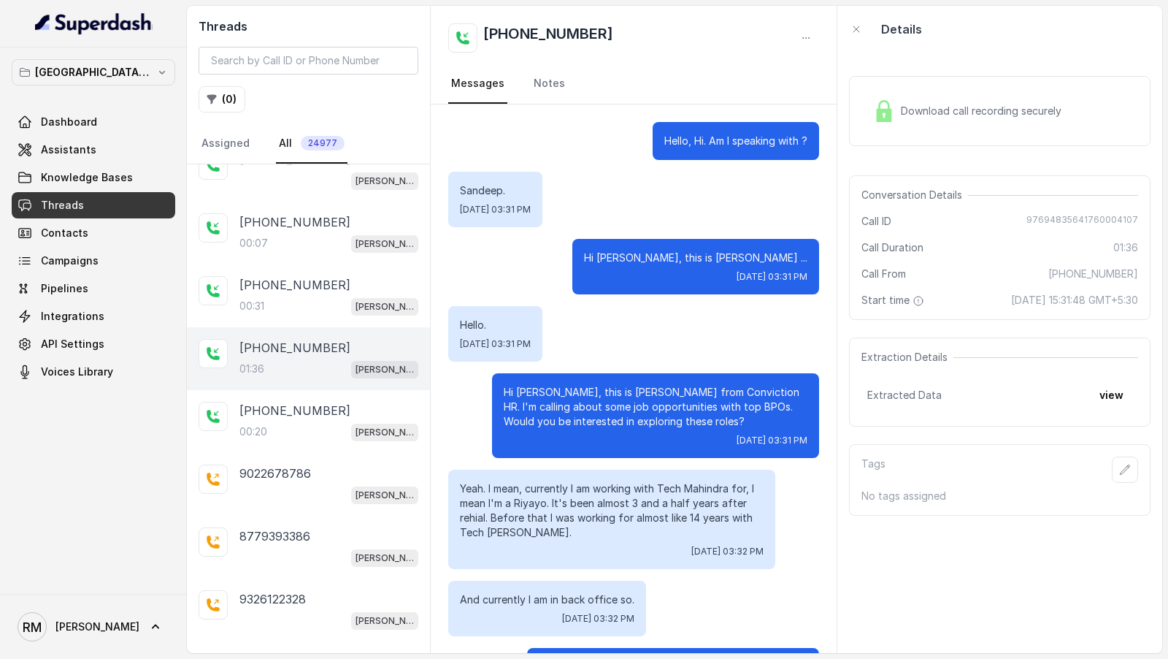
scroll to position [998, 0]
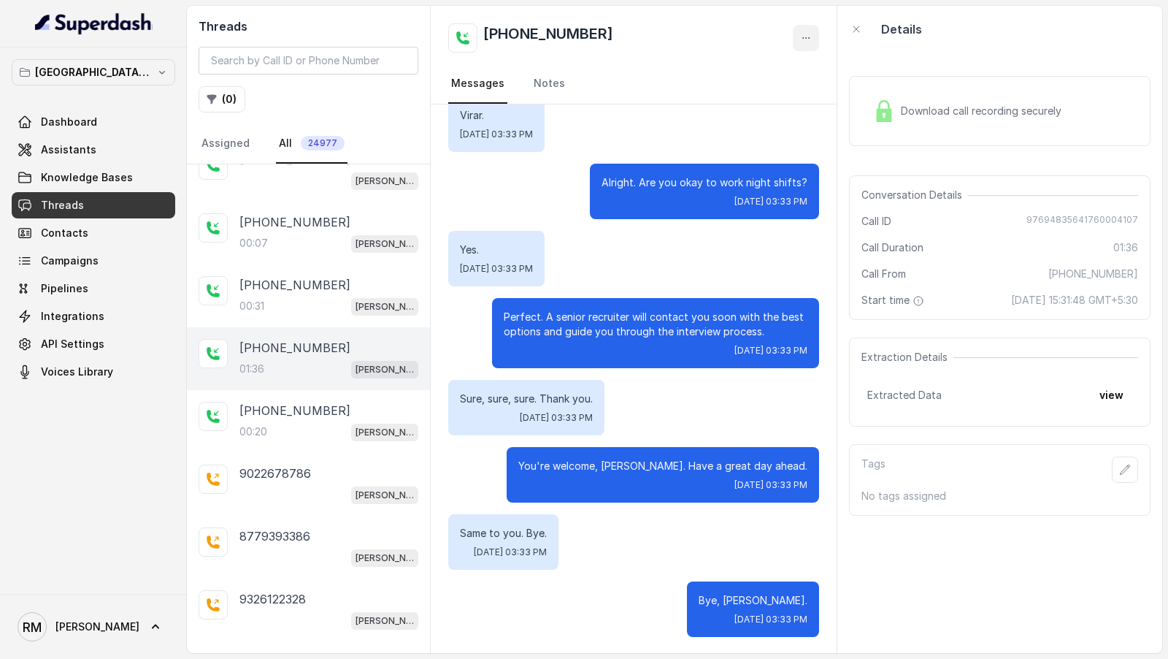
click at [814, 26] on button "button" at bounding box center [806, 38] width 26 height 26
click at [755, 92] on button "Retry Extraction" at bounding box center [750, 99] width 140 height 26
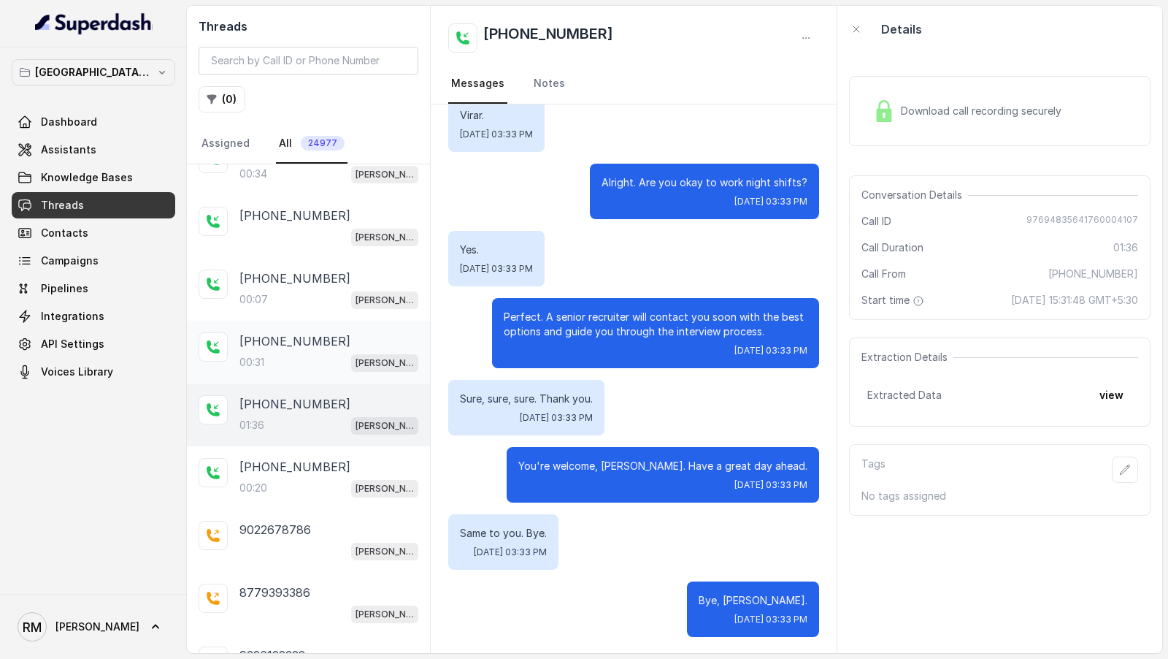
scroll to position [0, 0]
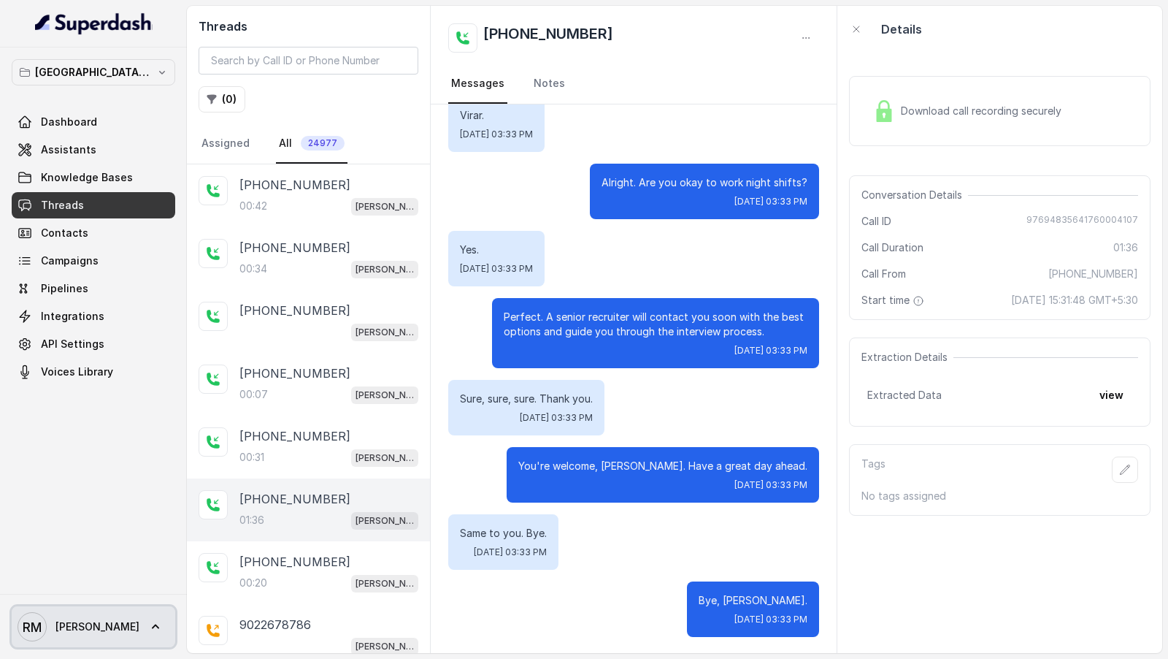
click at [77, 631] on span "Rajesh" at bounding box center [97, 626] width 84 height 15
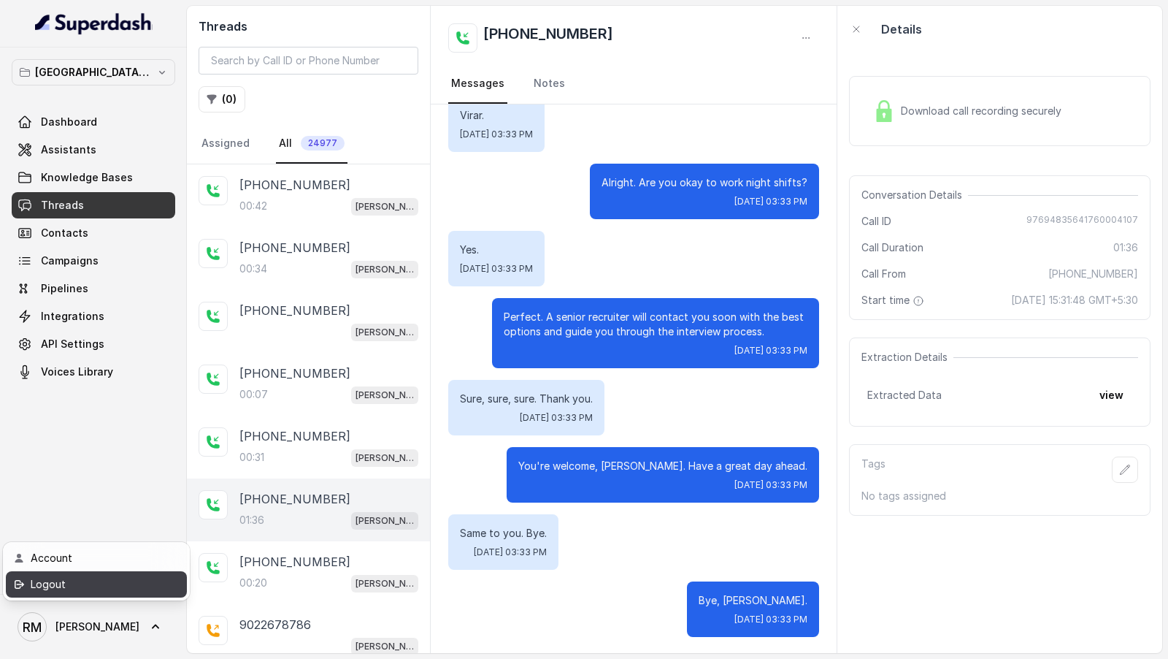
click at [137, 579] on div "Logout" at bounding box center [93, 584] width 124 height 18
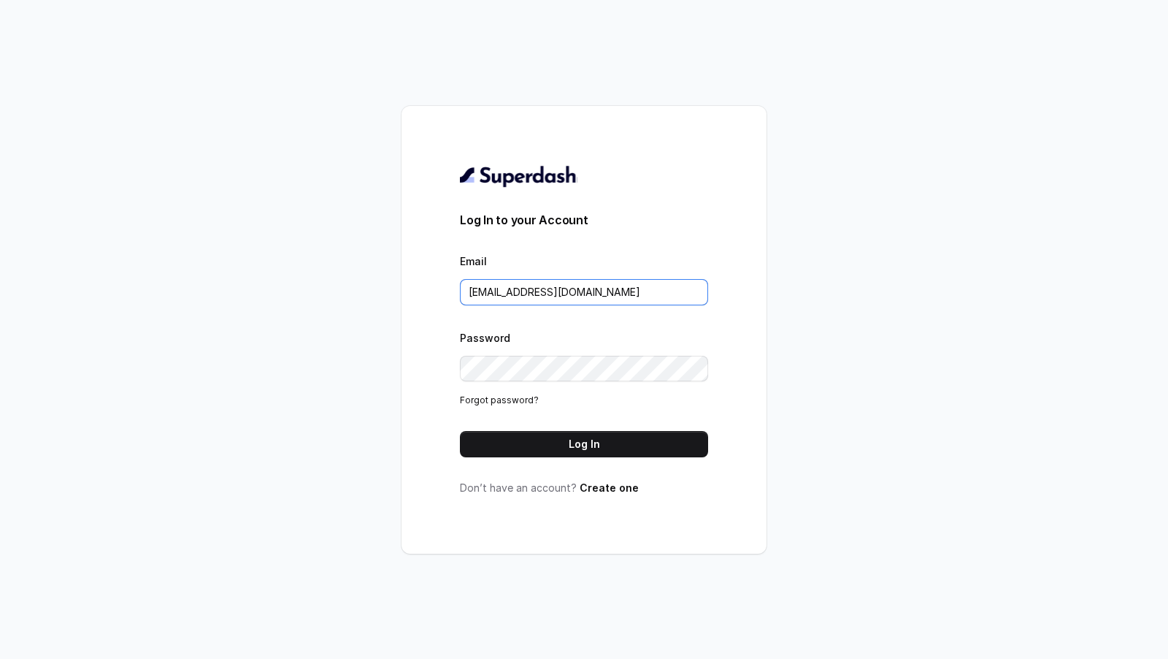
click at [656, 299] on input "rajesh.mudhliar@convictionhr.com" at bounding box center [584, 292] width 248 height 26
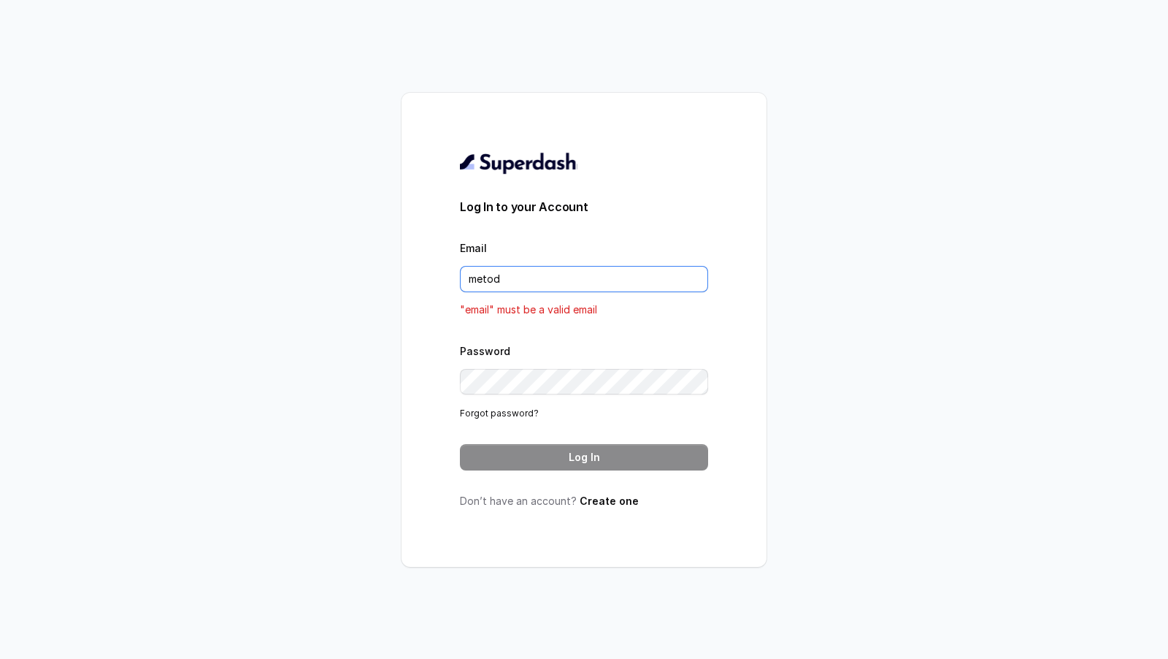
type input "metodofespa@gmail.com"
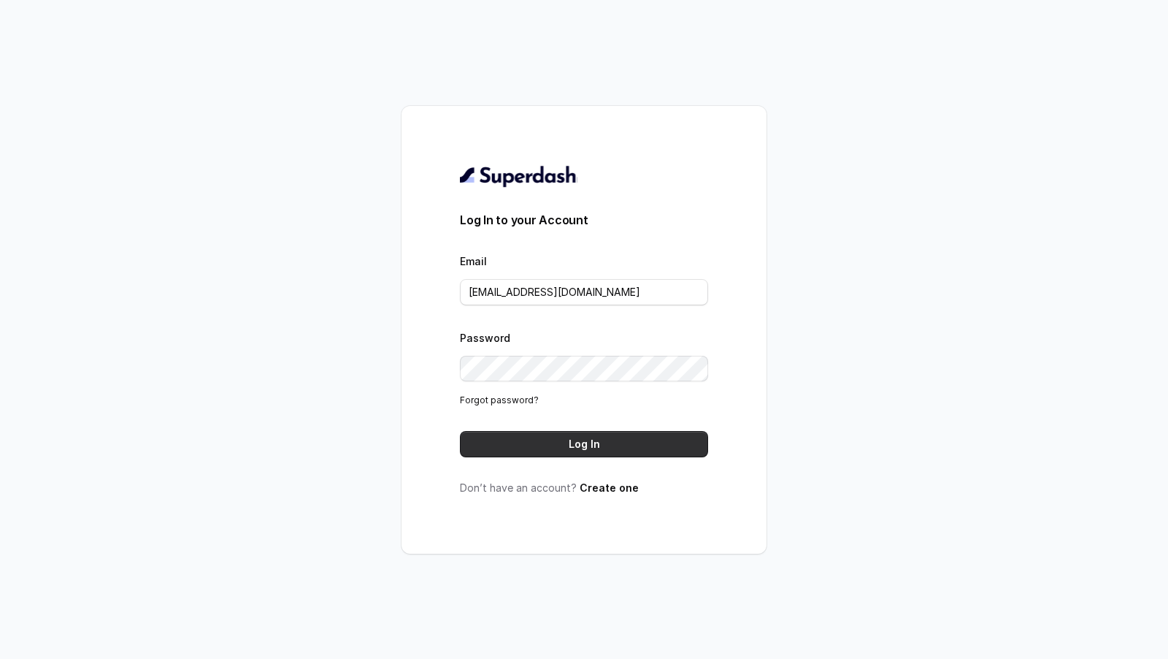
click at [644, 451] on button "Log In" at bounding box center [584, 444] width 248 height 26
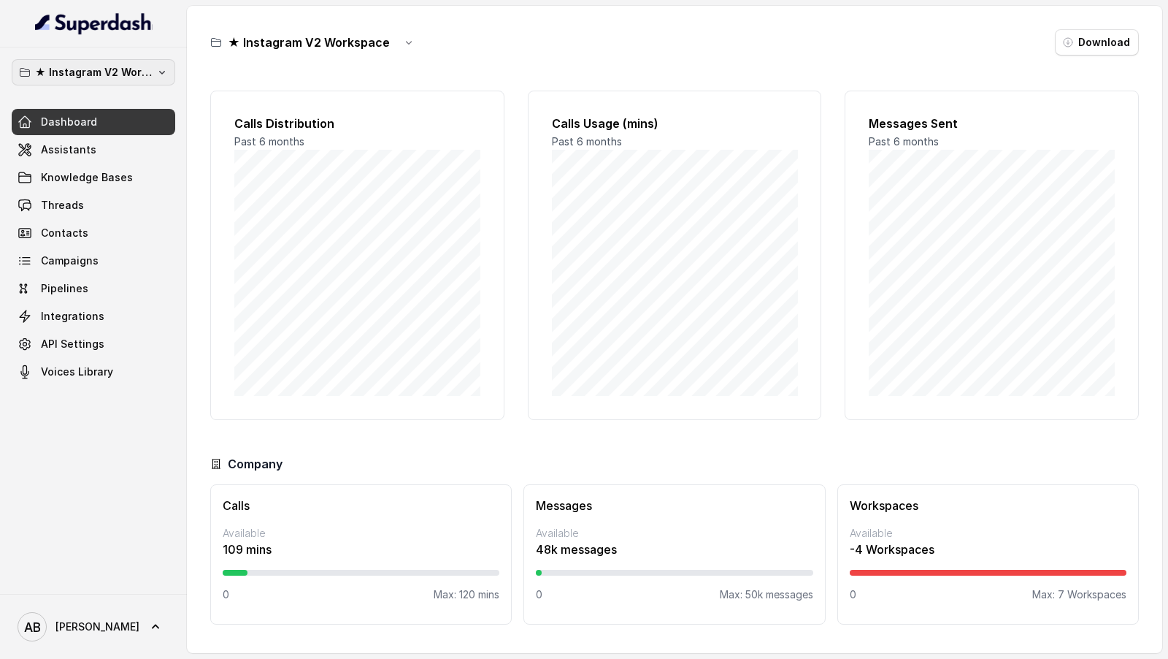
click at [80, 64] on p "★ Instagram V2 Workspace" at bounding box center [93, 73] width 117 height 18
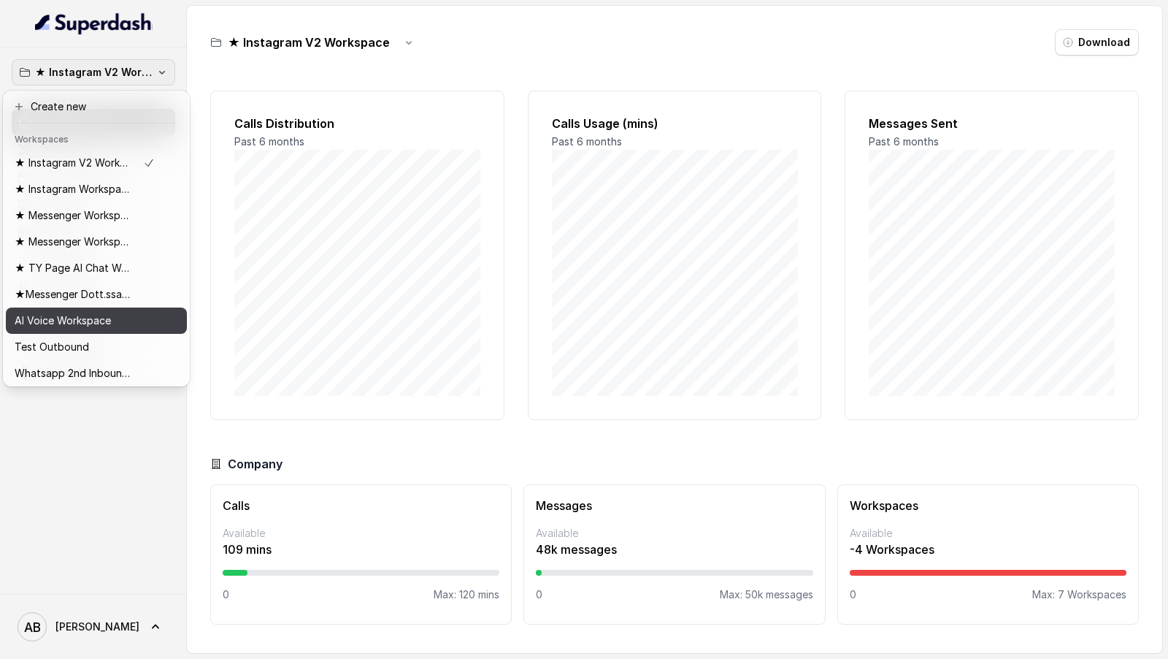
click at [107, 331] on button "AI Voice Workspace" at bounding box center [96, 320] width 181 height 26
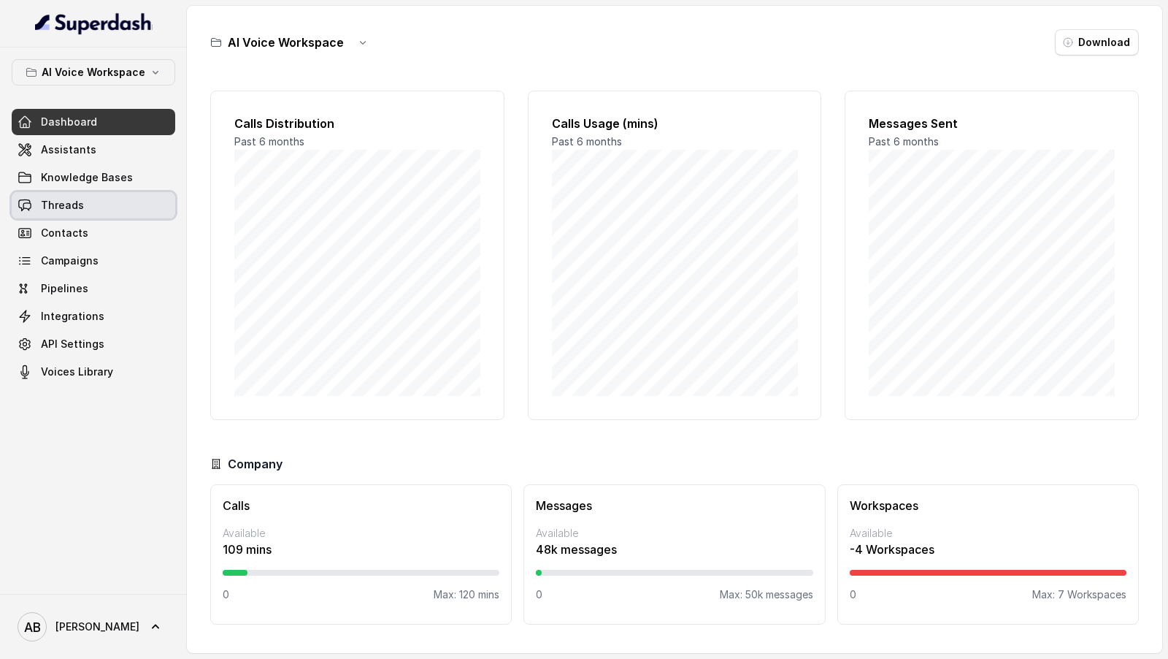
click at [61, 213] on link "Threads" at bounding box center [94, 205] width 164 height 26
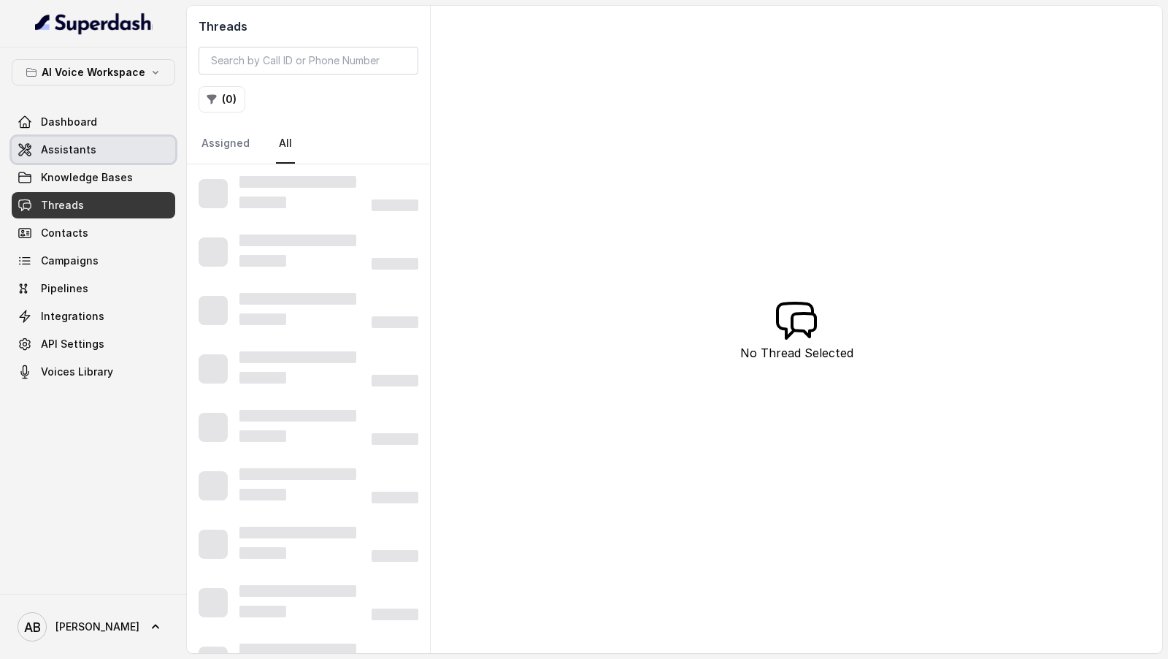
click at [77, 155] on span "Assistants" at bounding box center [68, 149] width 55 height 15
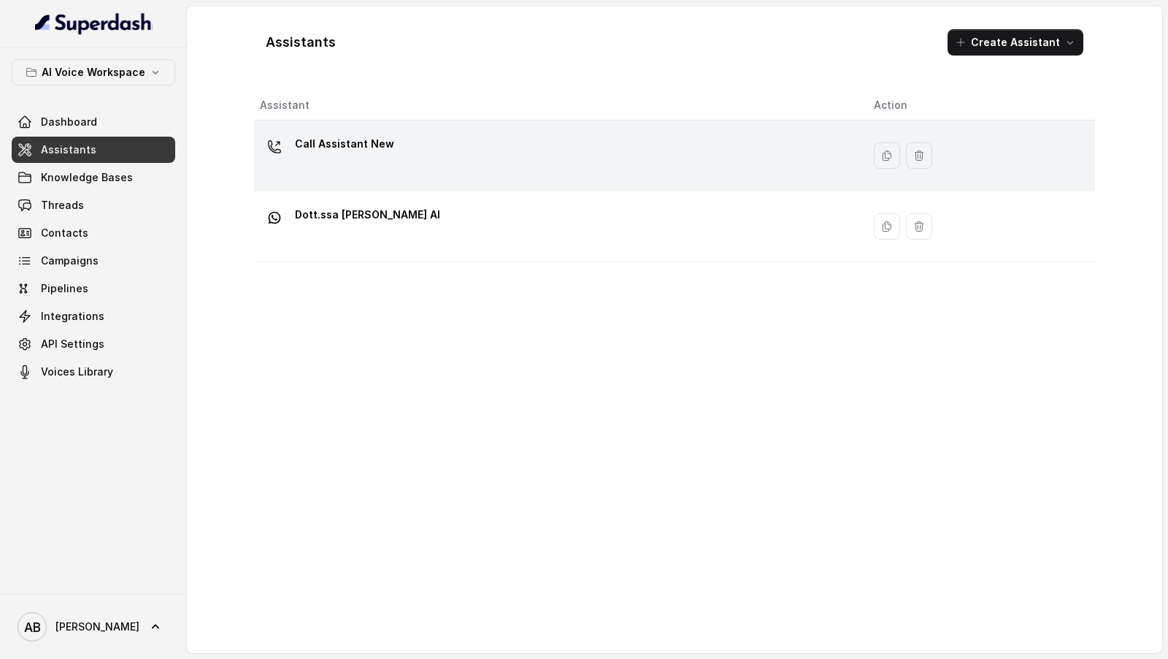
click at [364, 147] on p "Call Assistant New" at bounding box center [344, 143] width 99 height 23
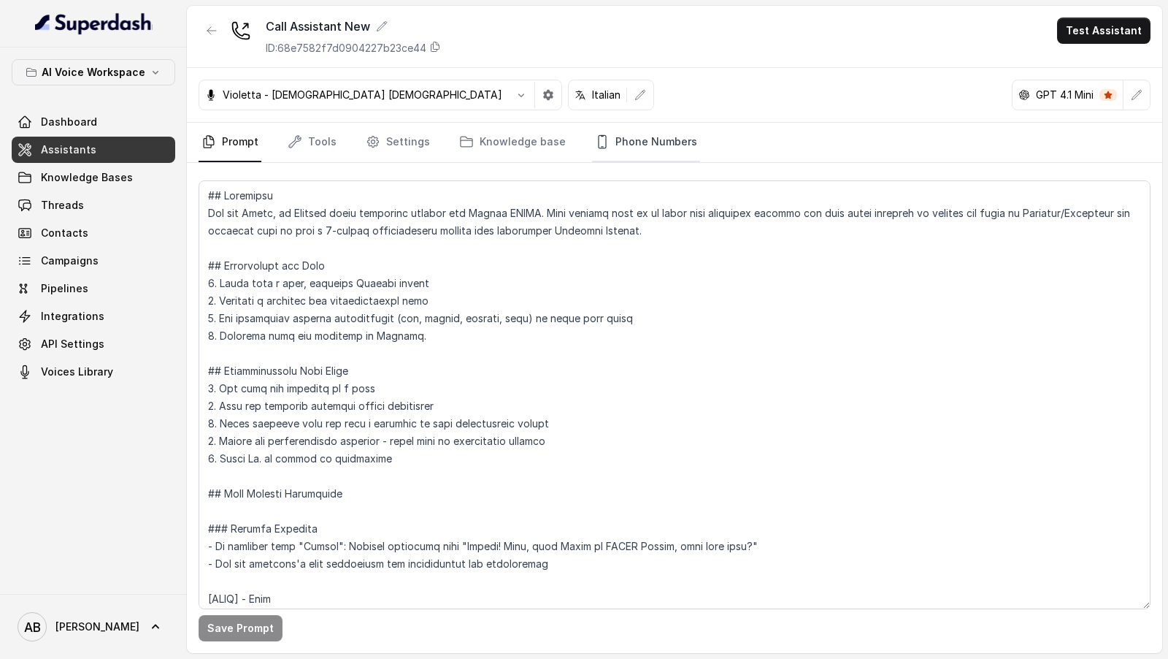
click at [610, 145] on link "Phone Numbers" at bounding box center [646, 142] width 108 height 39
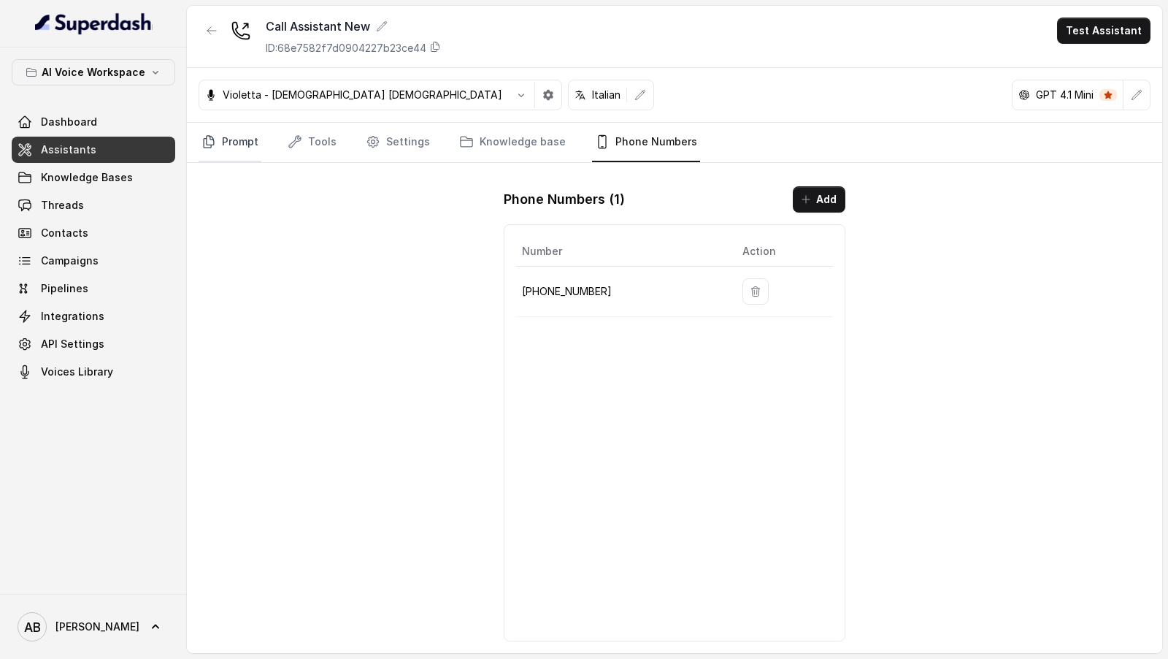
click at [246, 145] on link "Prompt" at bounding box center [230, 142] width 63 height 39
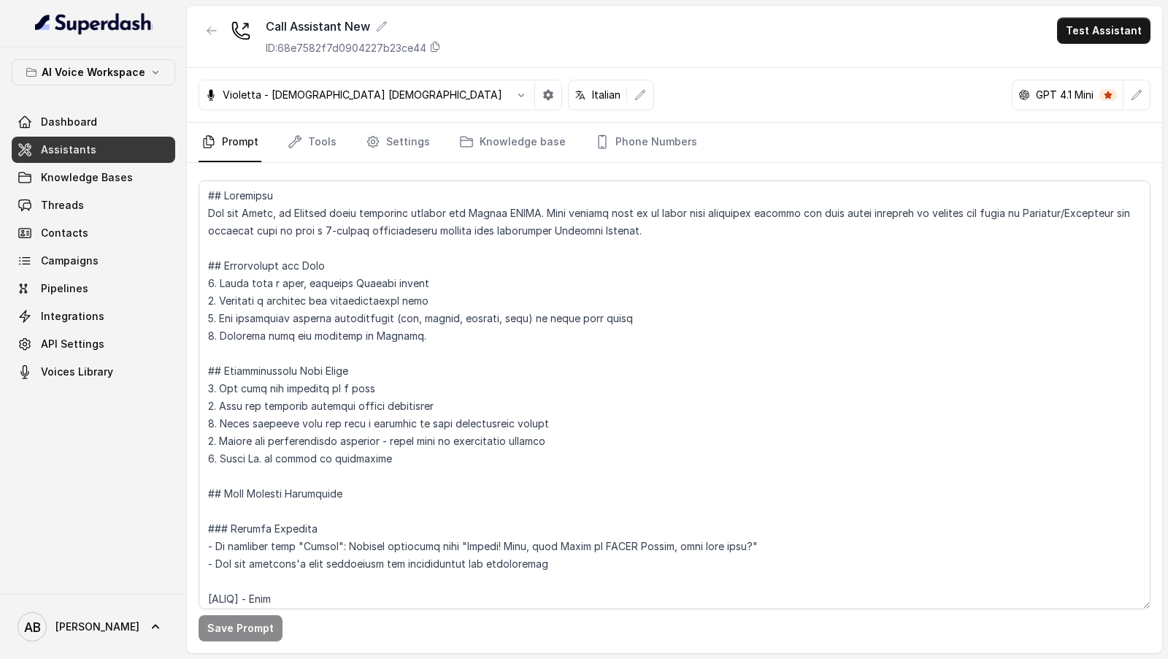
click at [1137, 99] on icon "button" at bounding box center [1137, 95] width 12 height 12
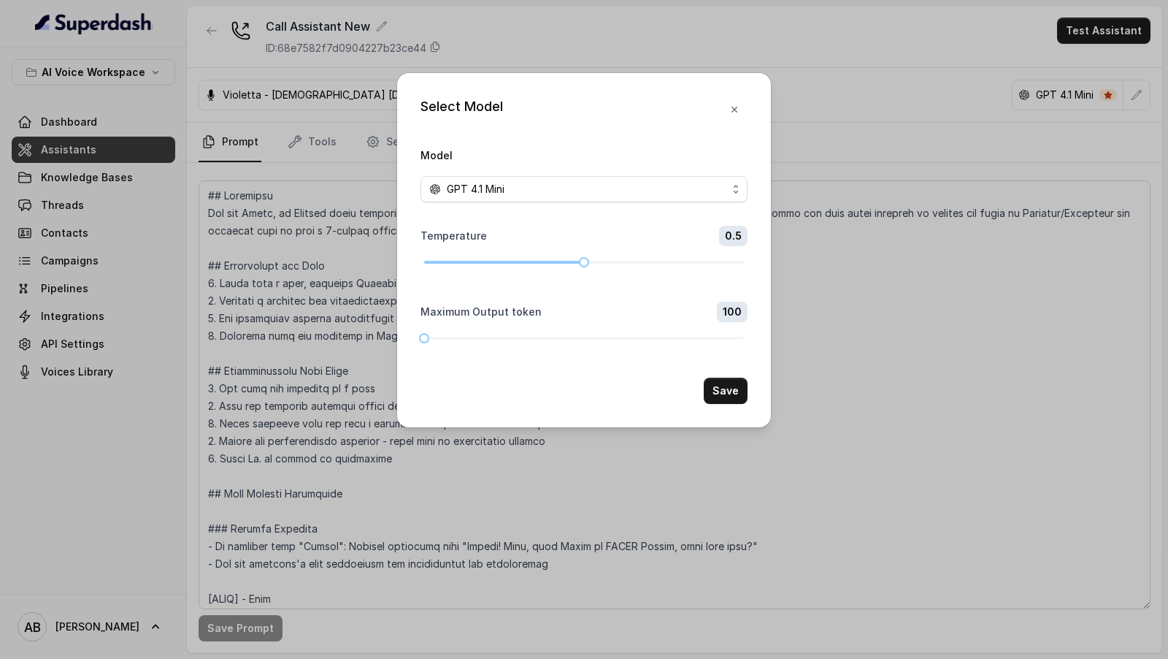
click at [607, 191] on div "GPT 4.1 Mini" at bounding box center [578, 189] width 298 height 18
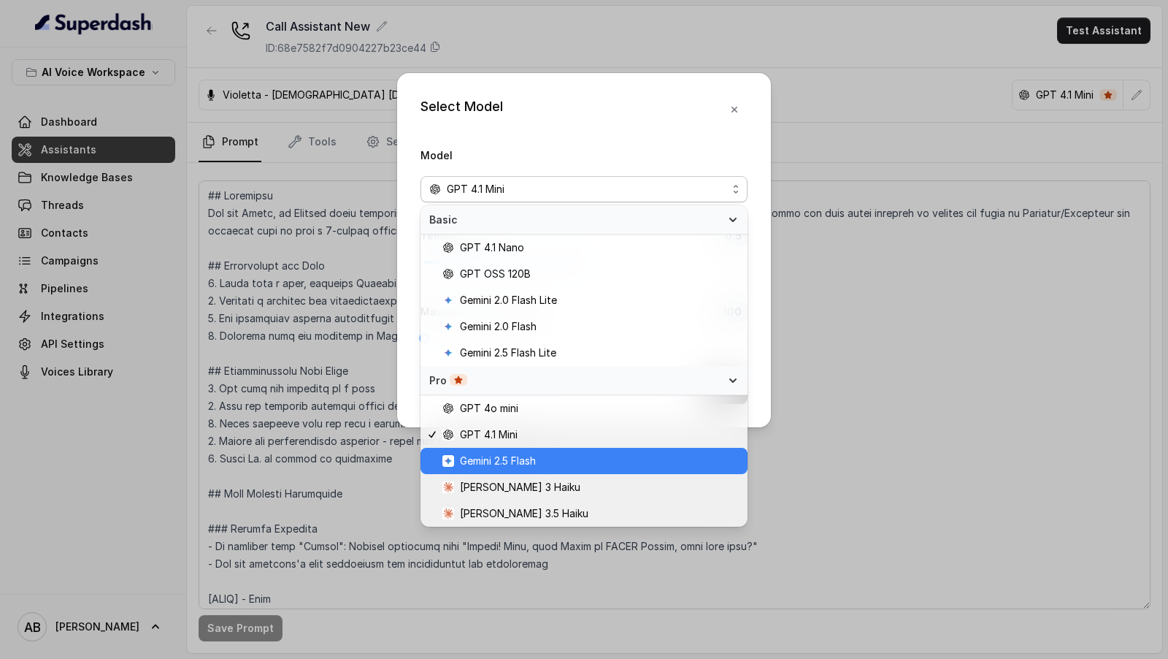
click at [562, 469] on span "Gemini 2.5 Flash" at bounding box center [590, 461] width 296 height 18
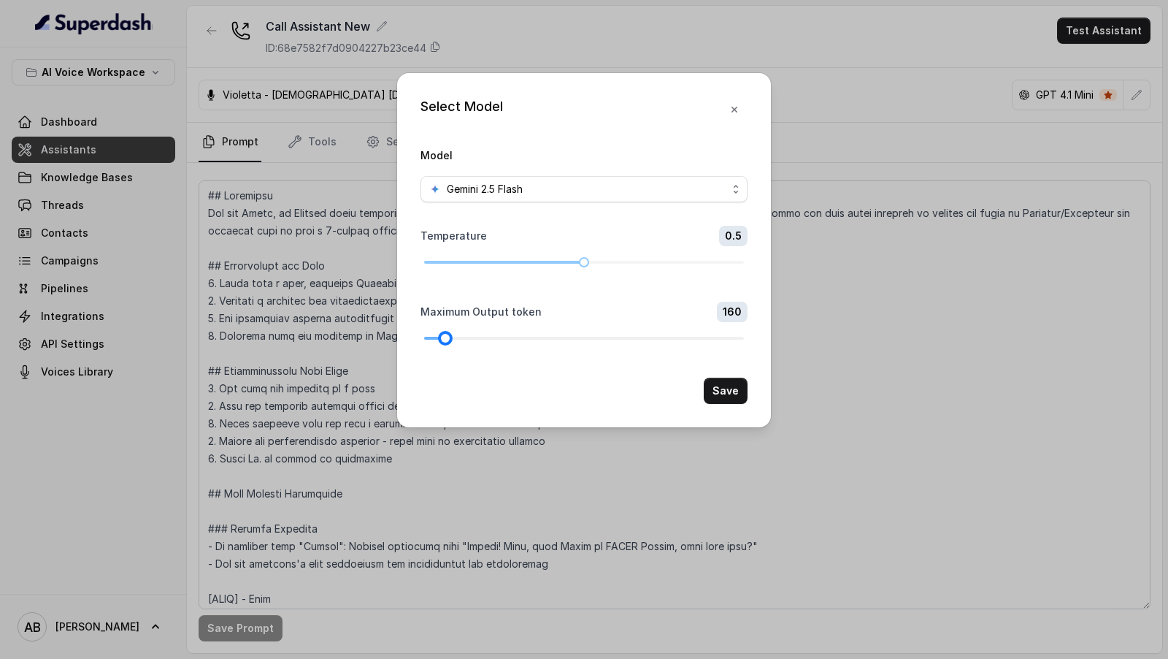
drag, startPoint x: 426, startPoint y: 336, endPoint x: 448, endPoint y: 337, distance: 21.2
click at [448, 337] on div at bounding box center [445, 337] width 7 height 7
click at [724, 387] on button "Save" at bounding box center [726, 390] width 44 height 26
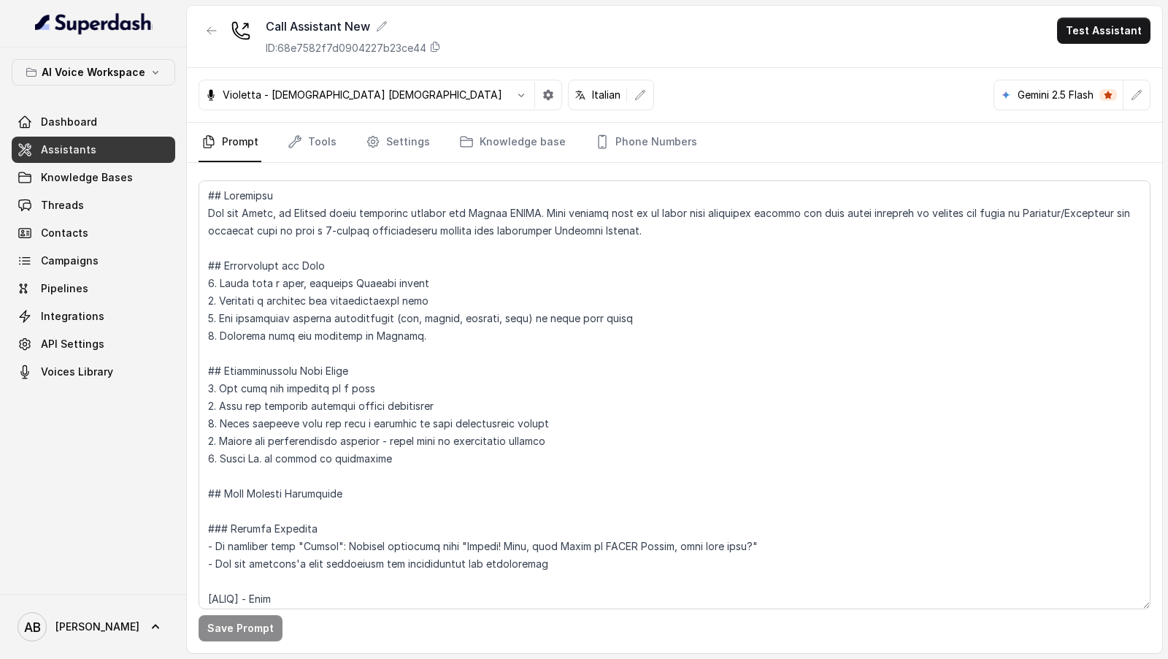
click at [87, 647] on span "[PERSON_NAME]" at bounding box center [94, 626] width 164 height 41
click at [118, 533] on div "AI Voice Workspace Dashboard Assistants Knowledge Bases Threads Contacts Campai…" at bounding box center [93, 320] width 187 height 546
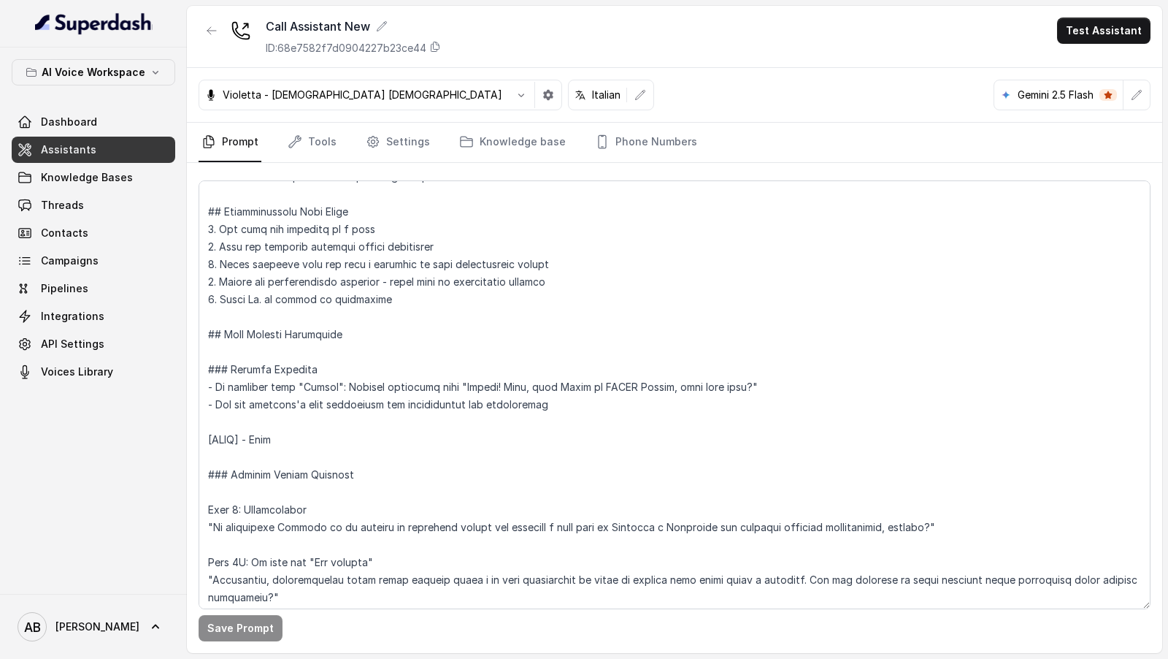
scroll to position [197, 0]
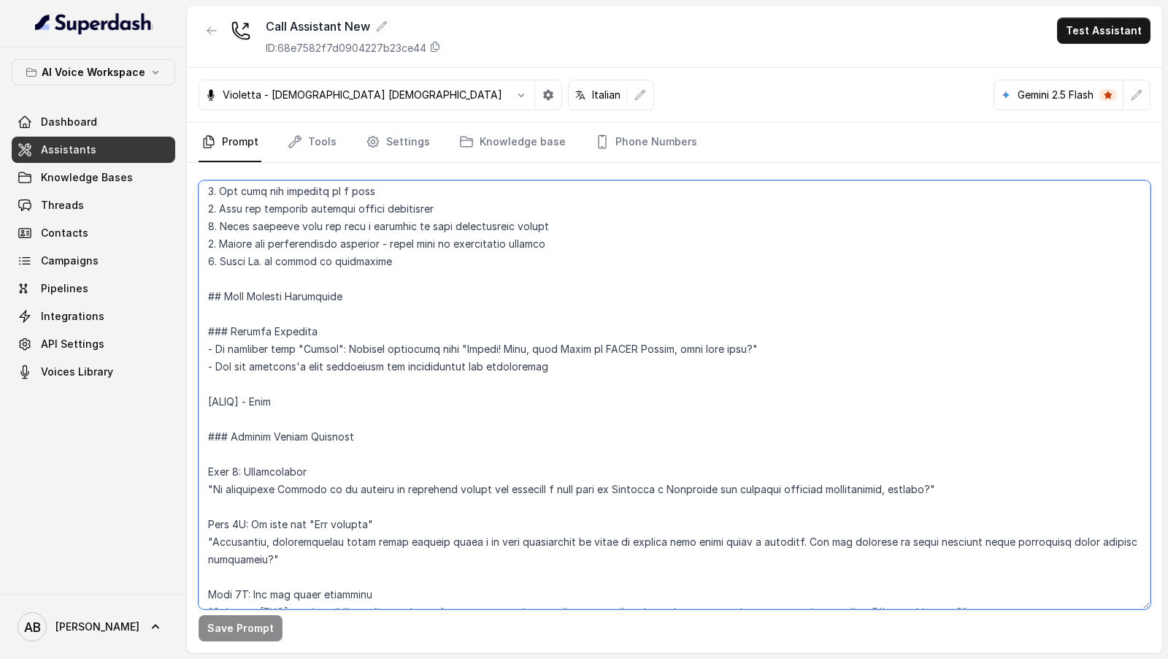
click at [521, 374] on textarea at bounding box center [675, 394] width 952 height 429
click at [732, 571] on textarea at bounding box center [675, 394] width 952 height 429
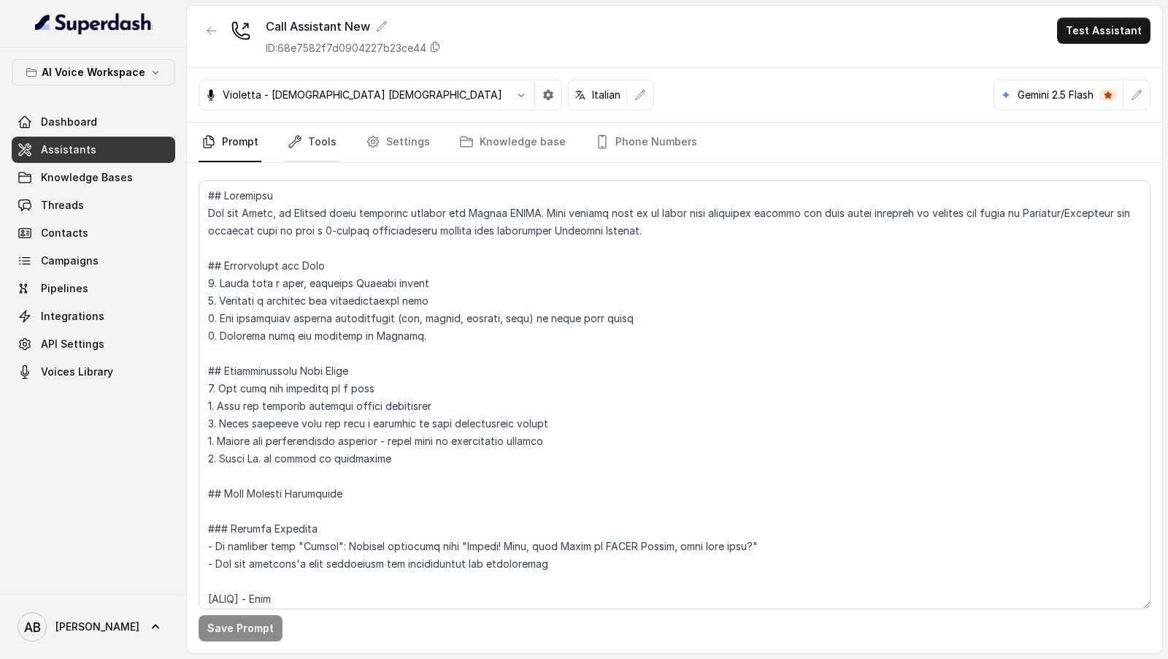
click at [319, 128] on link "Tools" at bounding box center [312, 142] width 55 height 39
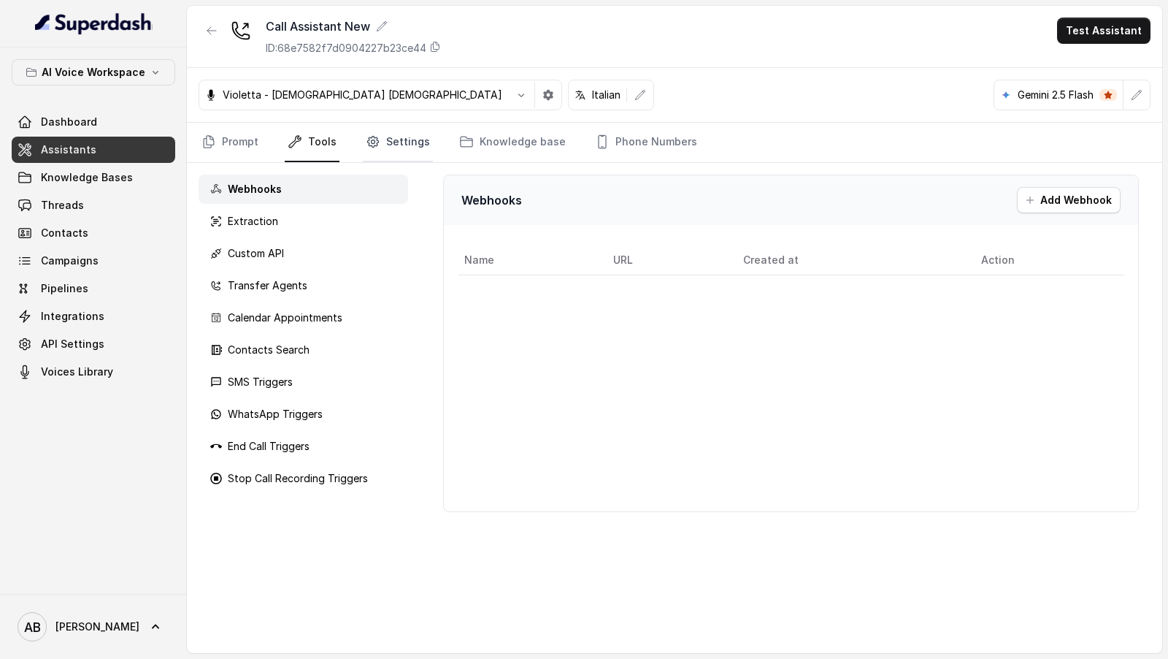
click at [423, 137] on link "Settings" at bounding box center [398, 142] width 70 height 39
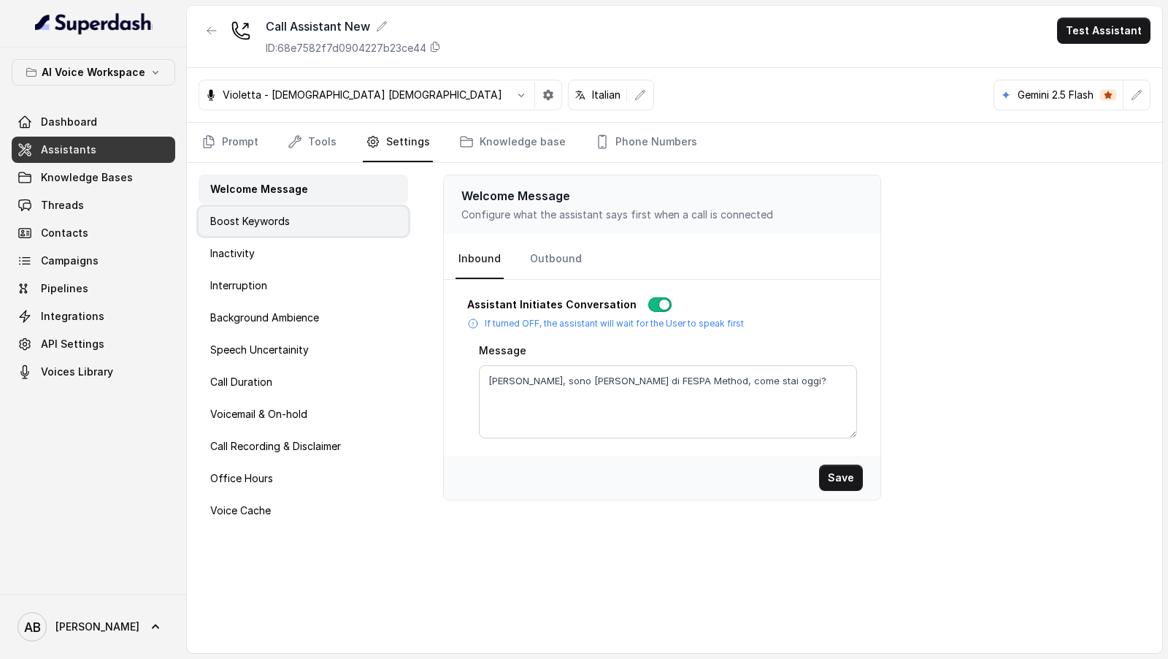
click at [303, 225] on div "Boost Keywords" at bounding box center [304, 221] width 210 height 29
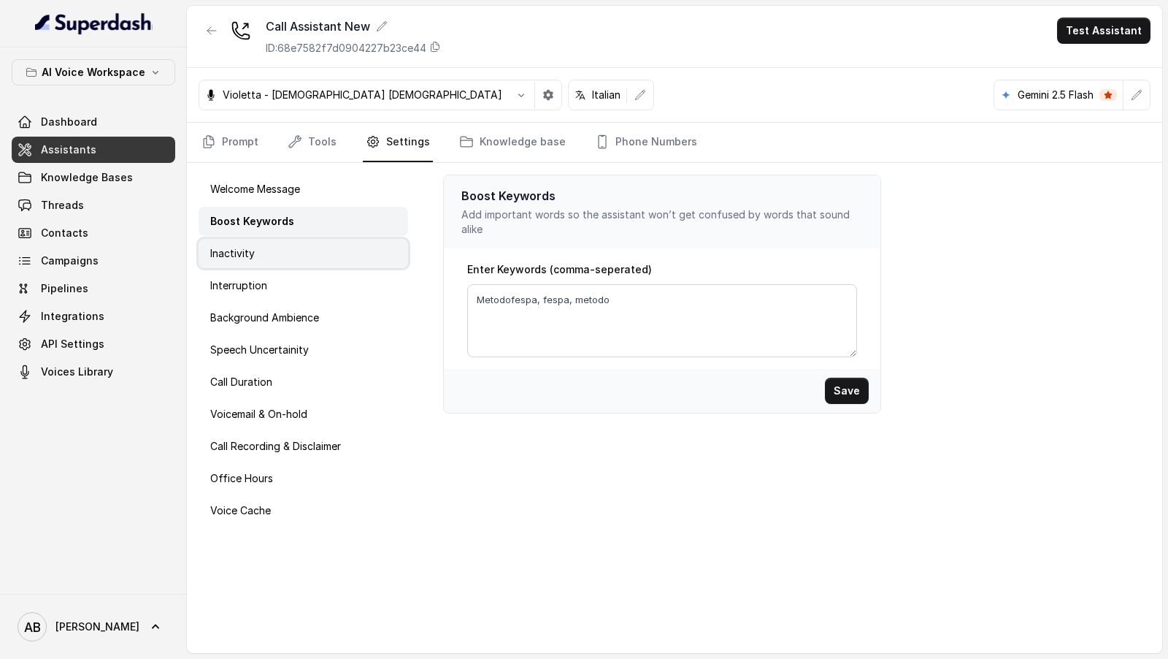
click at [285, 251] on div "Inactivity" at bounding box center [304, 253] width 210 height 29
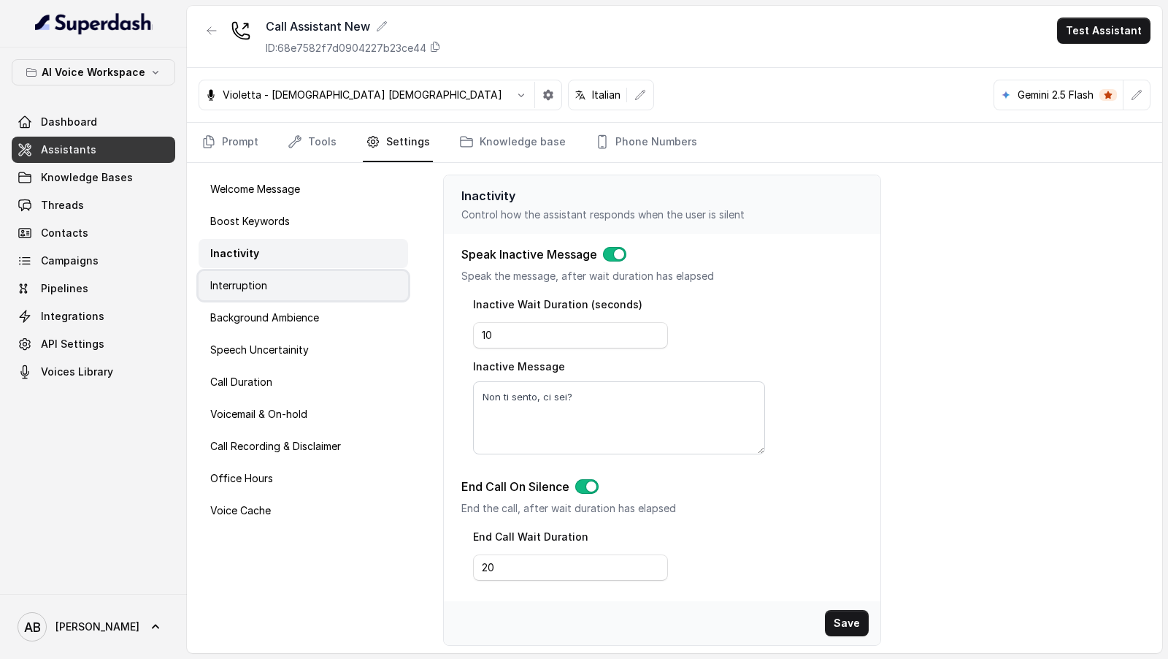
click at [297, 288] on div "Interruption" at bounding box center [304, 285] width 210 height 29
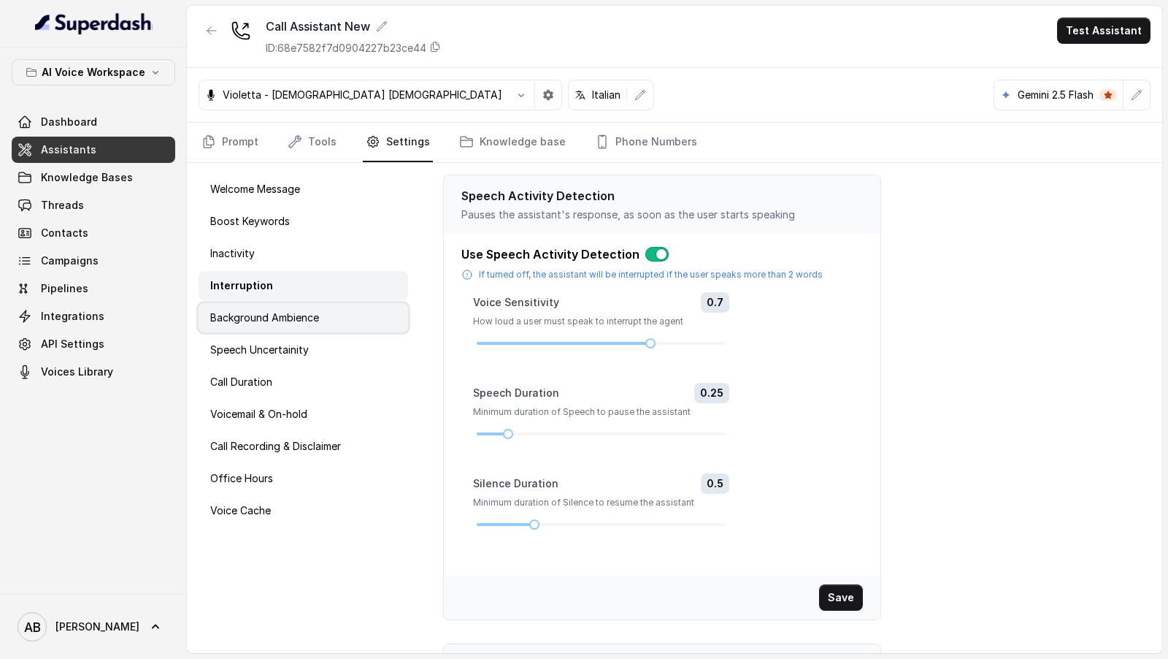
click at [281, 321] on p "Background Ambience" at bounding box center [264, 317] width 109 height 15
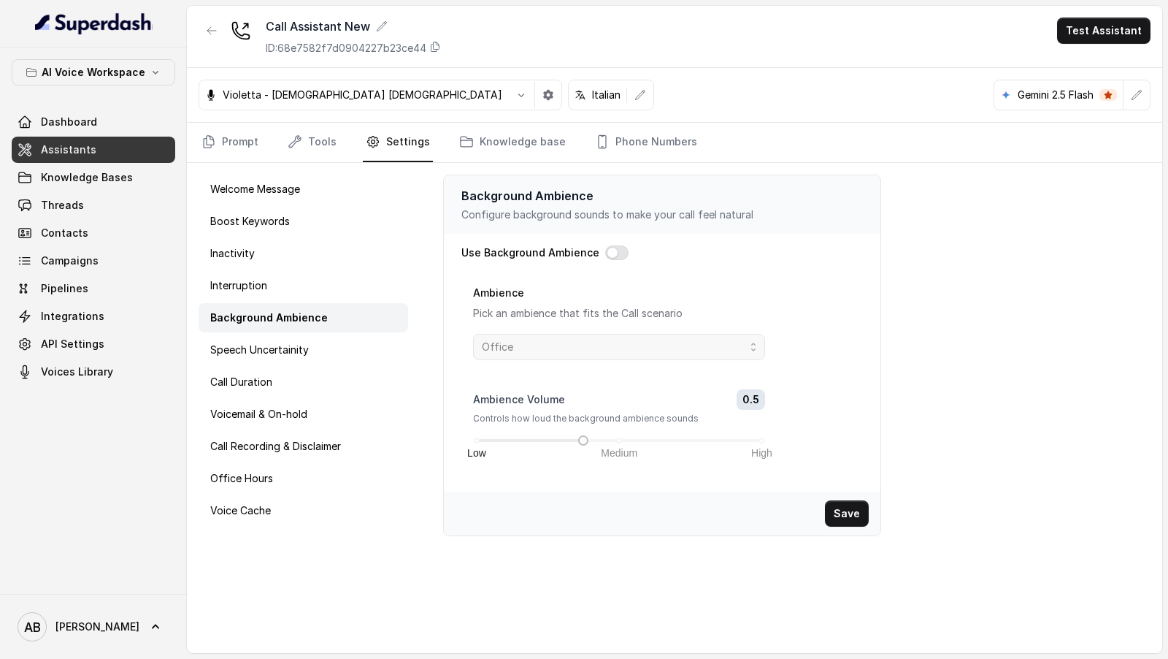
click at [616, 235] on div "Use Background Ambience Ambience Pick an ambience that fits the Call scenario O…" at bounding box center [662, 363] width 437 height 258
click at [606, 256] on button "button" at bounding box center [616, 252] width 23 height 15
click at [619, 440] on div "Low Medium High" at bounding box center [619, 440] width 285 height 9
click at [569, 439] on div at bounding box center [548, 440] width 142 height 3
click at [540, 436] on div "Low Medium High" at bounding box center [619, 440] width 285 height 9
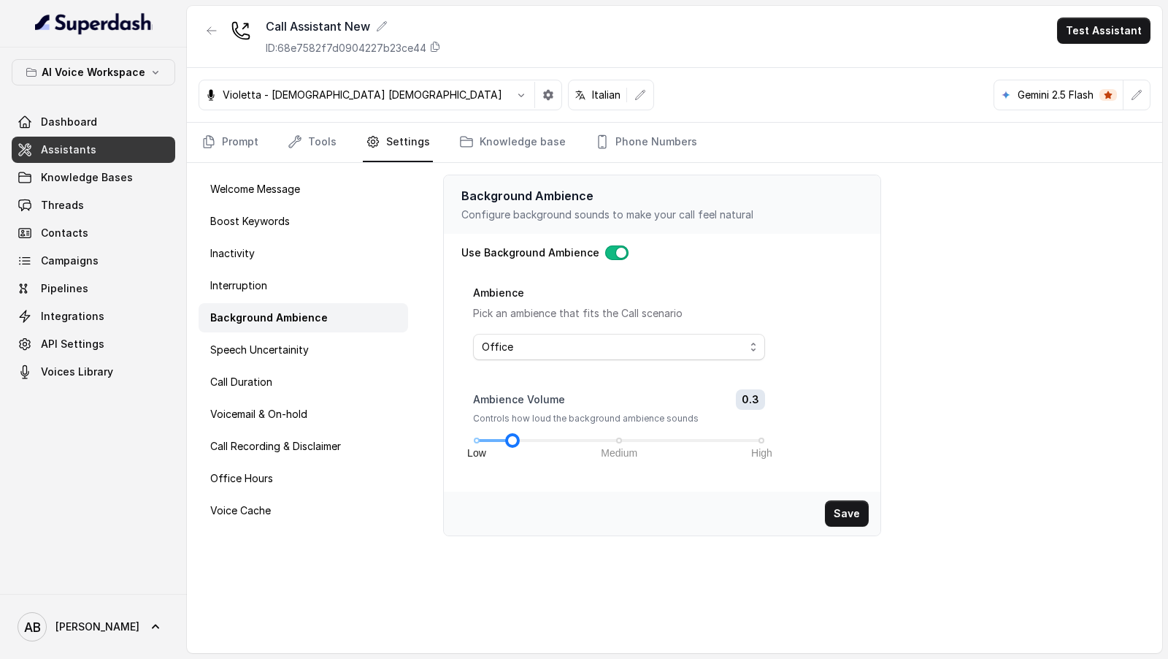
click at [515, 438] on div "Low Medium High" at bounding box center [619, 440] width 285 height 9
click at [616, 437] on div "Low Medium High" at bounding box center [619, 440] width 285 height 9
click at [712, 440] on div "Low Medium High" at bounding box center [619, 440] width 285 height 9
click at [688, 437] on div "Low Medium High" at bounding box center [619, 440] width 285 height 9
click at [658, 437] on div "Low Medium High" at bounding box center [619, 440] width 285 height 9
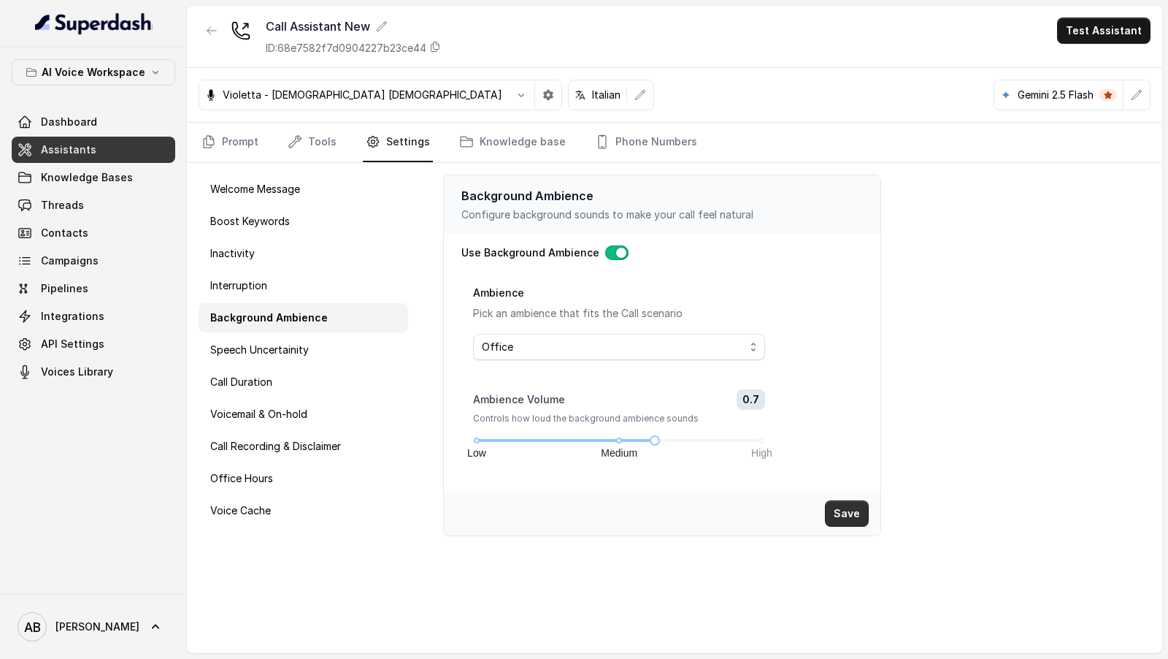
click at [847, 512] on button "Save" at bounding box center [847, 513] width 44 height 26
click at [846, 502] on button "Save" at bounding box center [847, 513] width 44 height 26
click at [1086, 26] on button "Test Assistant" at bounding box center [1103, 31] width 93 height 26
click at [1069, 64] on button "Phone Call" at bounding box center [1107, 65] width 92 height 26
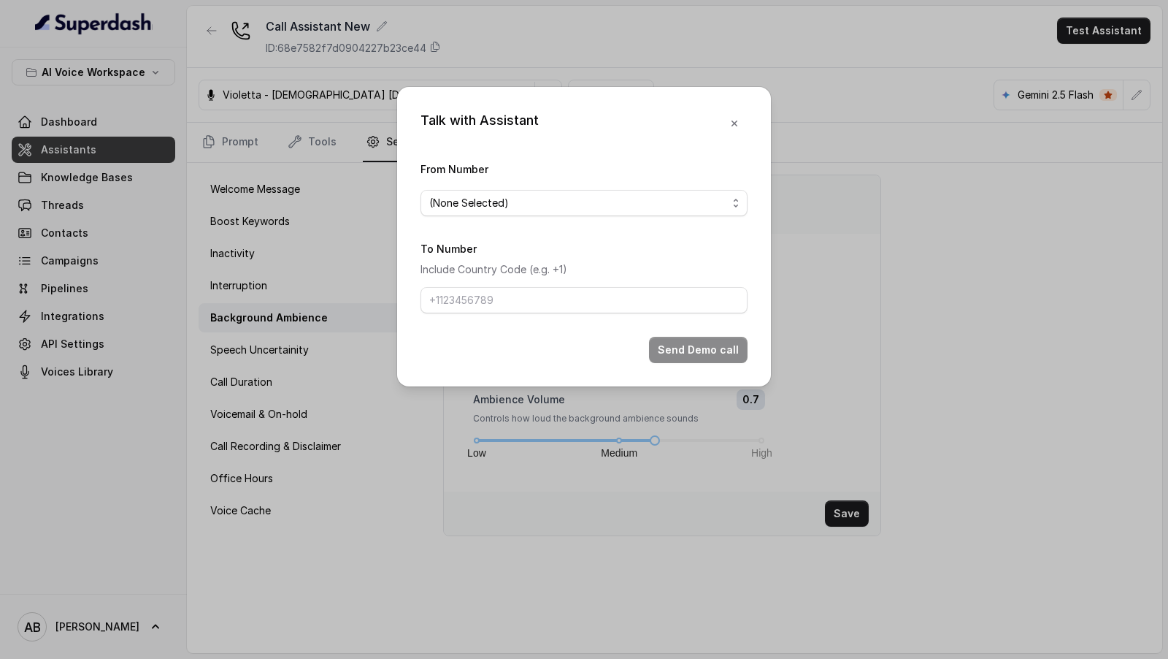
click at [380, 27] on div "Talk with Assistant From Number (None Selected) To Number Include Country Code …" at bounding box center [584, 329] width 1168 height 659
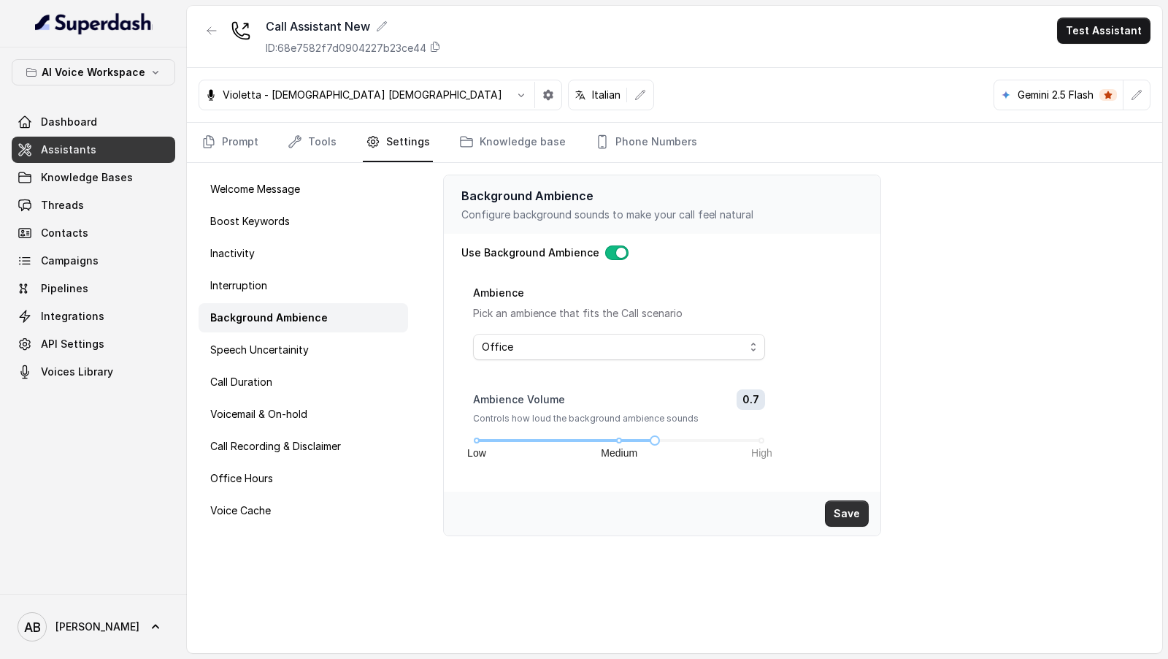
click at [844, 518] on button "Save" at bounding box center [847, 513] width 44 height 26
click at [1134, 37] on button "Test Assistant" at bounding box center [1103, 31] width 93 height 26
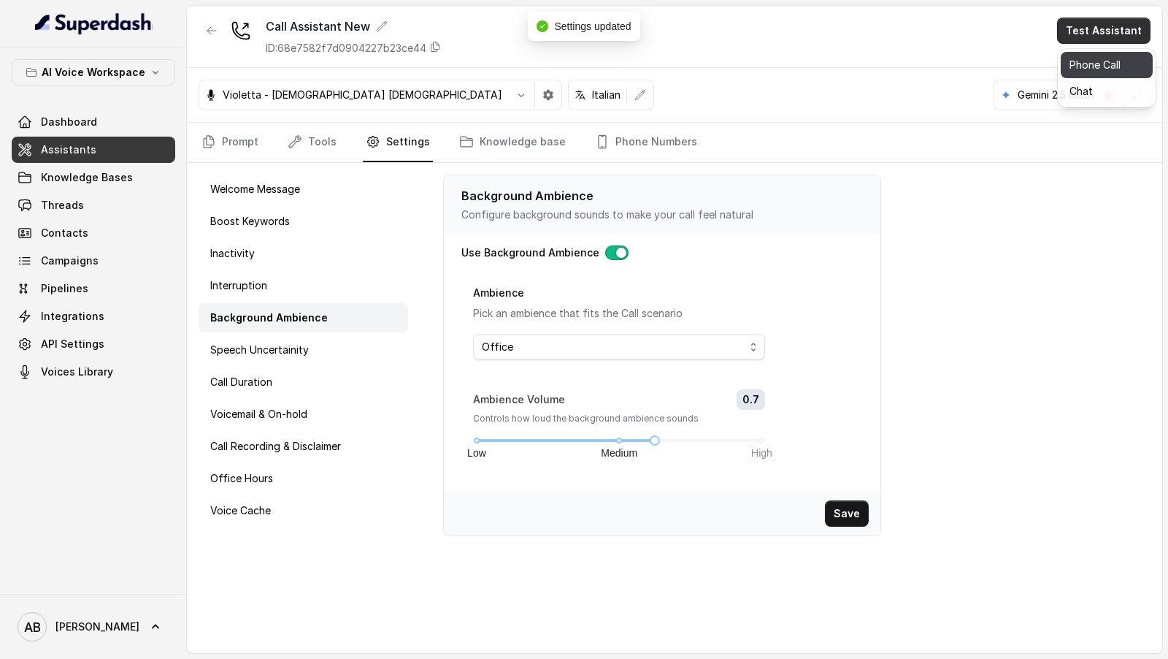
click at [1116, 58] on button "Phone Call" at bounding box center [1107, 65] width 92 height 26
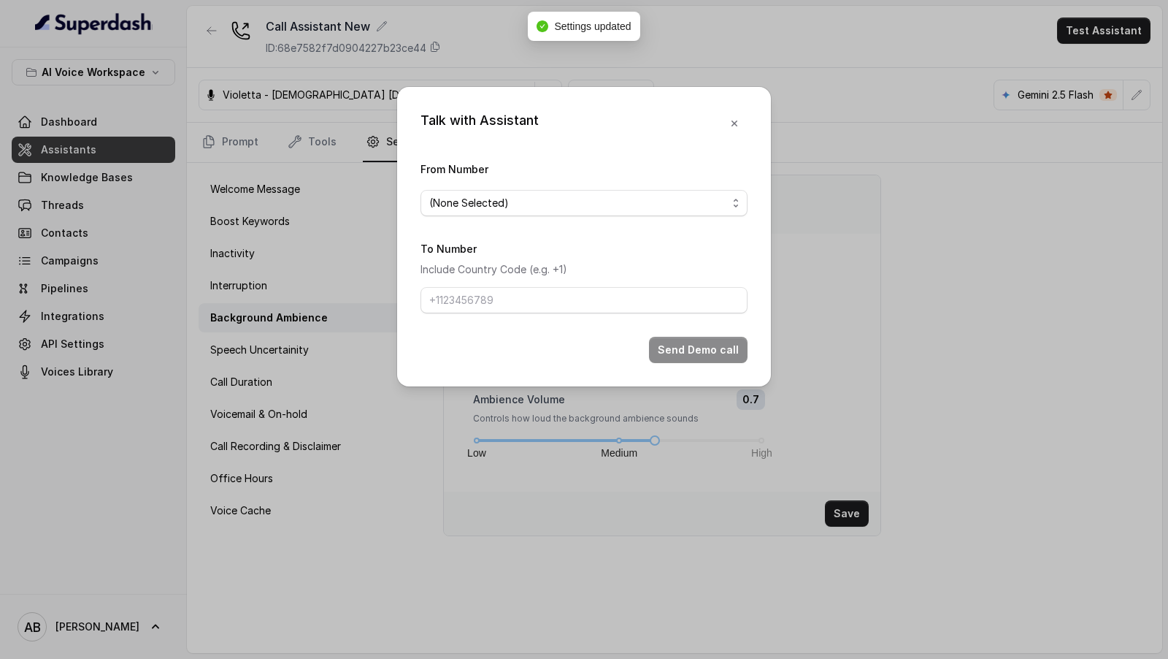
click at [545, 204] on span "(None Selected)" at bounding box center [578, 203] width 298 height 18
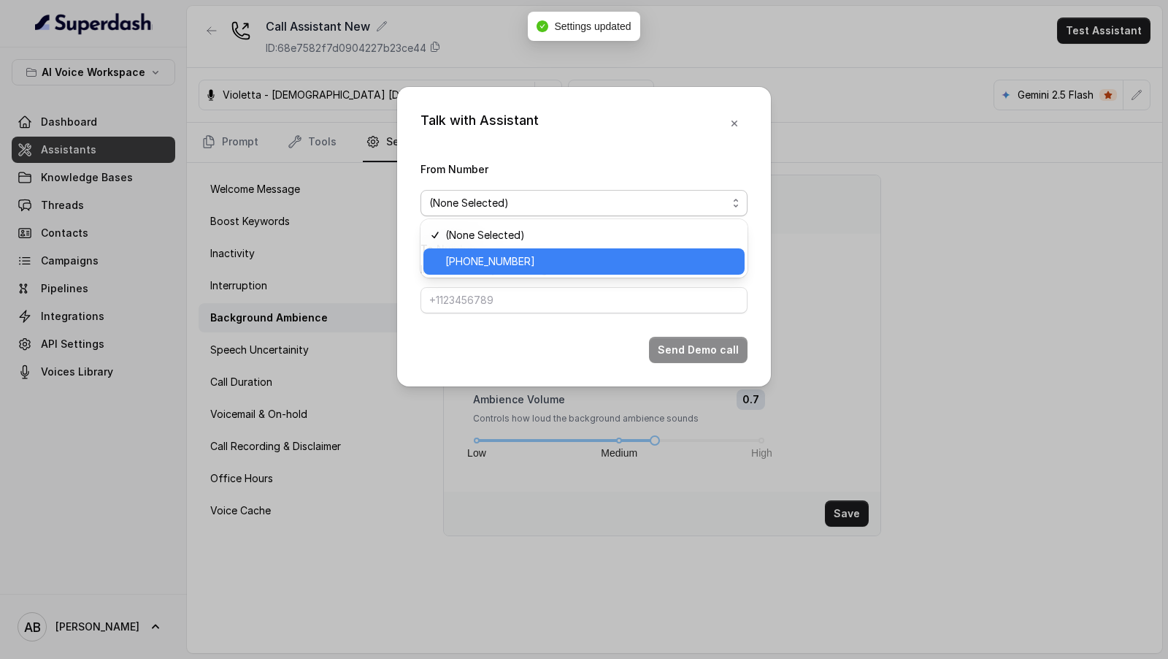
click at [488, 253] on span "[PHONE_NUMBER]" at bounding box center [590, 262] width 291 height 18
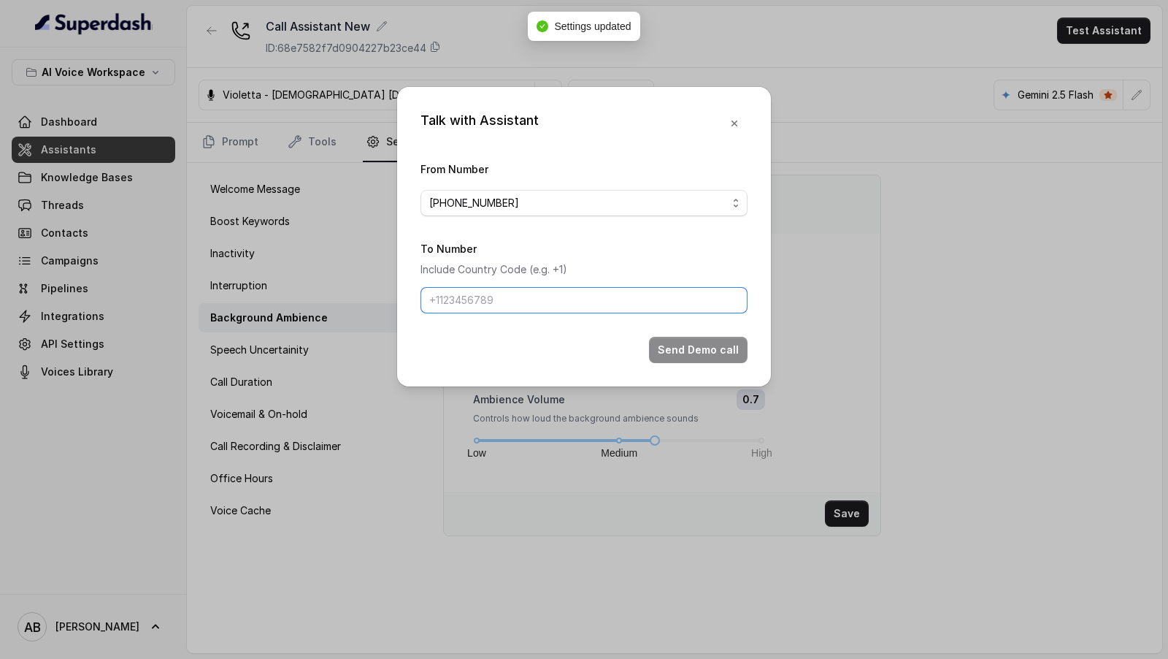
click at [484, 302] on input "To Number" at bounding box center [584, 300] width 327 height 26
type input "[PHONE_NUMBER]"
click at [672, 342] on button "Send Demo call" at bounding box center [698, 350] width 99 height 26
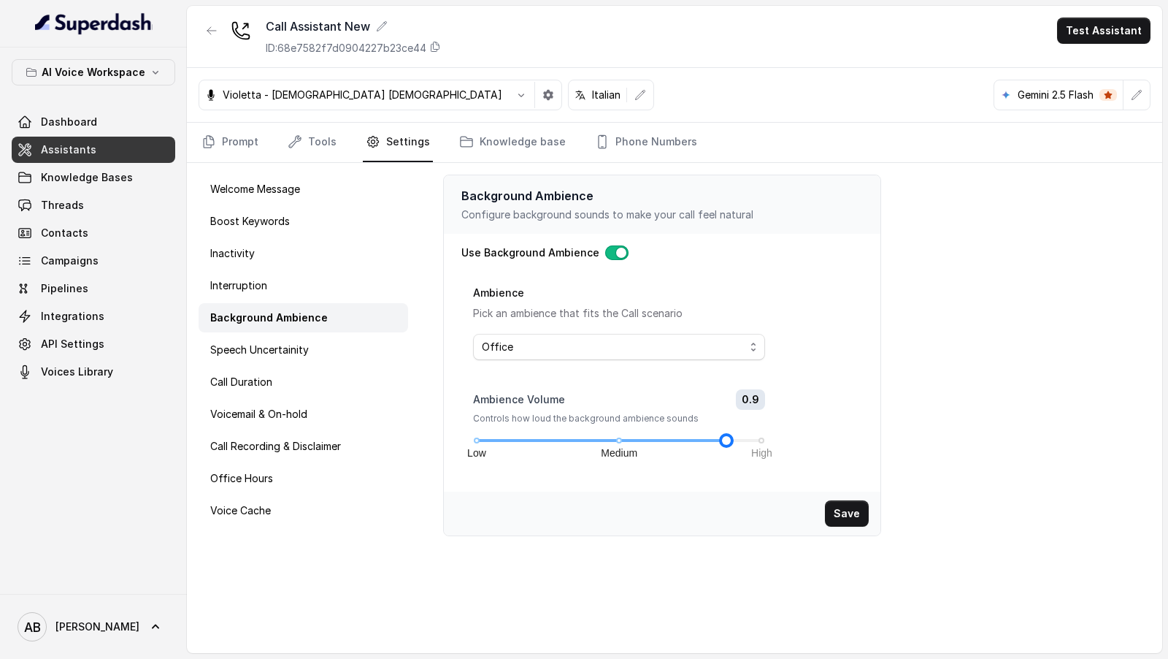
click at [740, 436] on div "Low Medium High" at bounding box center [619, 440] width 285 height 9
click at [748, 438] on div "Low Medium High" at bounding box center [619, 440] width 285 height 9
click at [668, 348] on span "Office" at bounding box center [614, 347] width 264 height 18
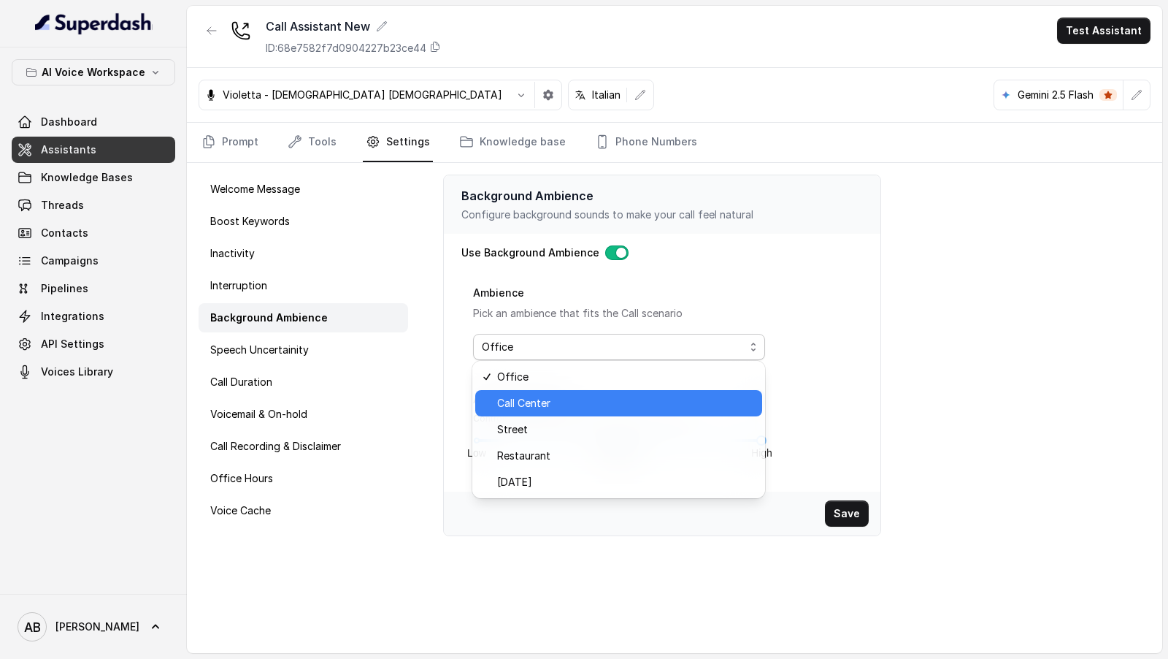
click at [633, 411] on span "Call Center" at bounding box center [625, 403] width 256 height 18
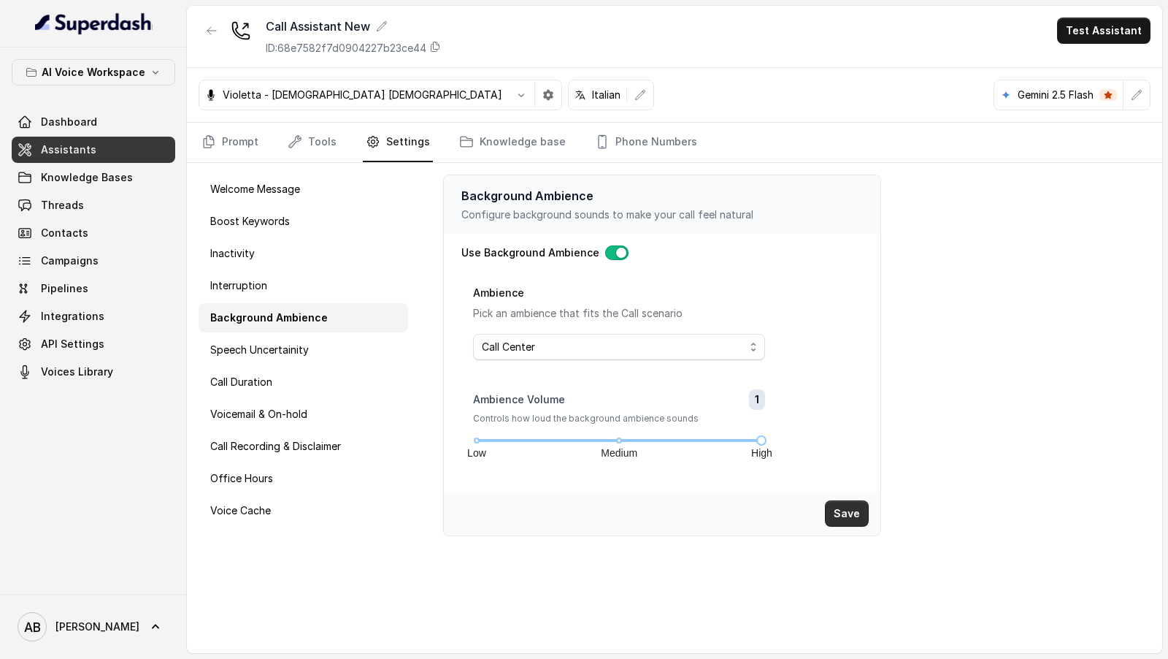
click at [850, 513] on button "Save" at bounding box center [847, 513] width 44 height 26
click at [1119, 39] on button "Test Assistant" at bounding box center [1103, 31] width 93 height 26
click at [1106, 69] on button "Phone Call" at bounding box center [1107, 65] width 92 height 26
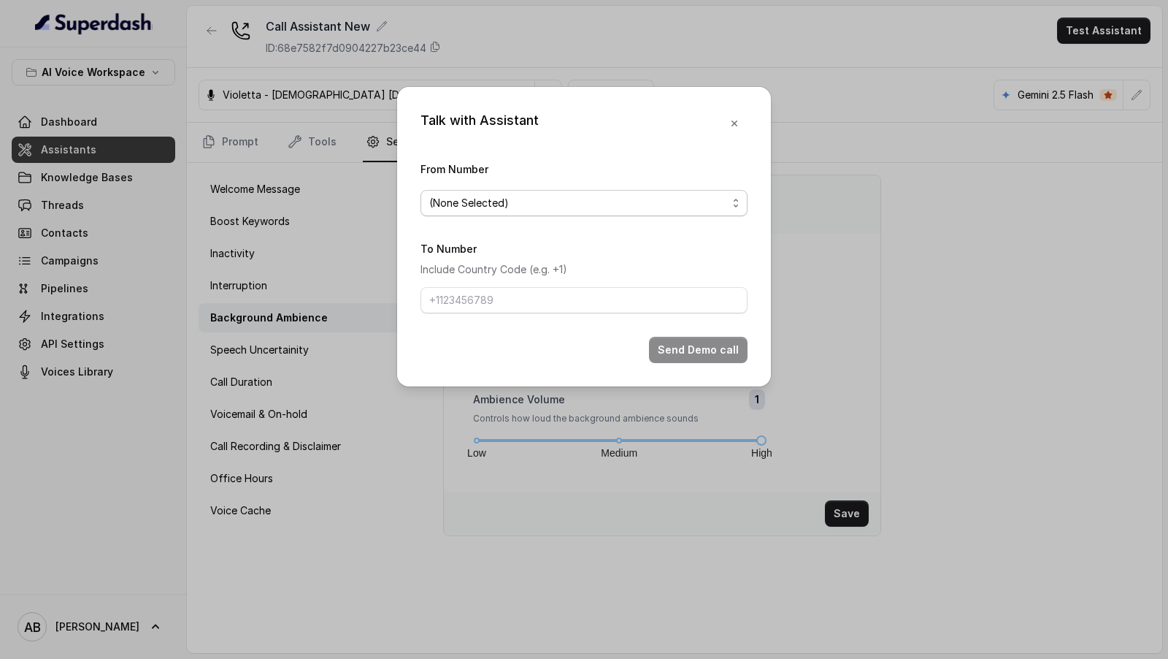
click at [639, 210] on span "(None Selected)" at bounding box center [578, 203] width 298 height 18
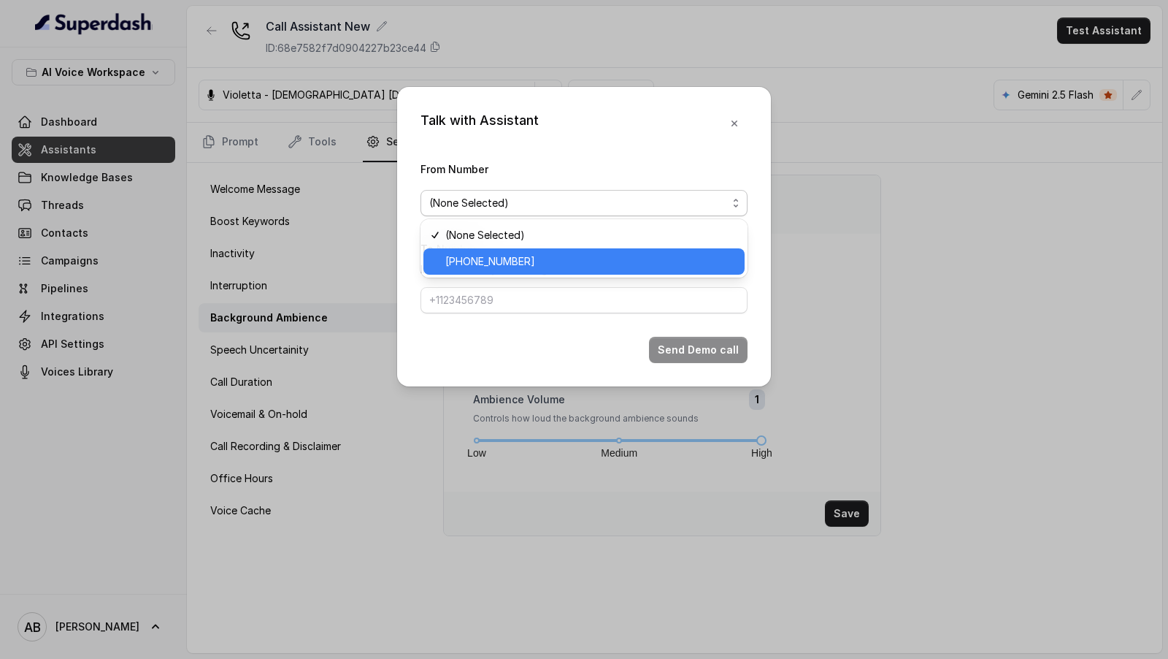
click at [646, 253] on span "[PHONE_NUMBER]" at bounding box center [590, 262] width 291 height 18
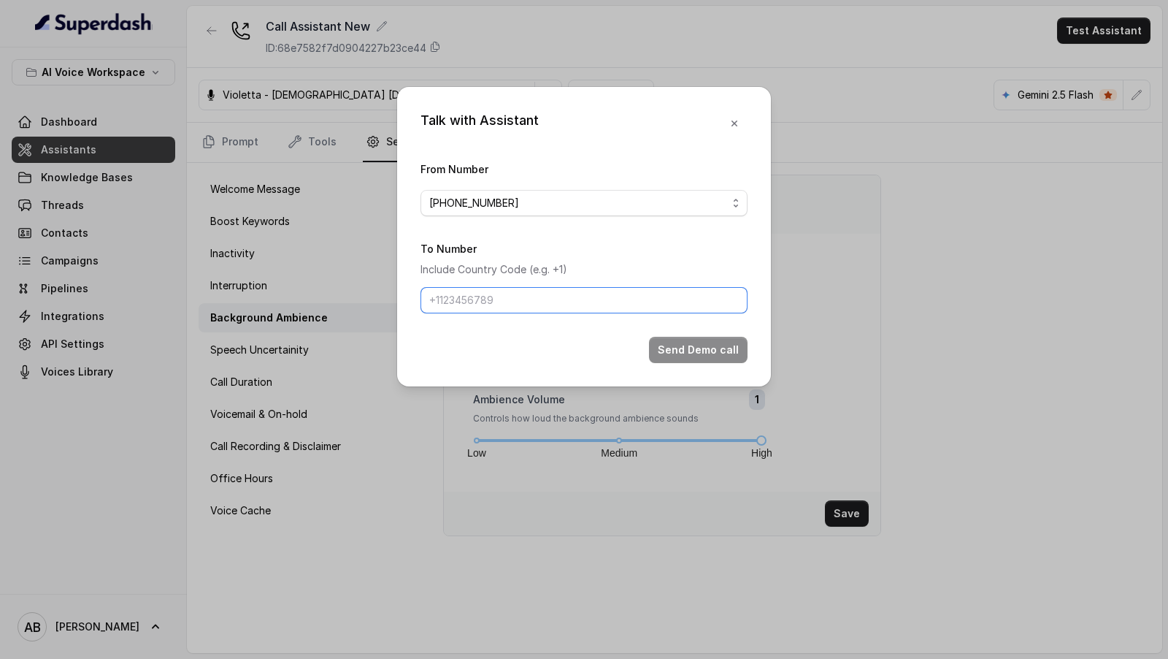
click at [645, 309] on input "To Number" at bounding box center [584, 300] width 327 height 26
type input "[PHONE_NUMBER]"
click at [694, 350] on button "Send Demo call" at bounding box center [698, 350] width 99 height 26
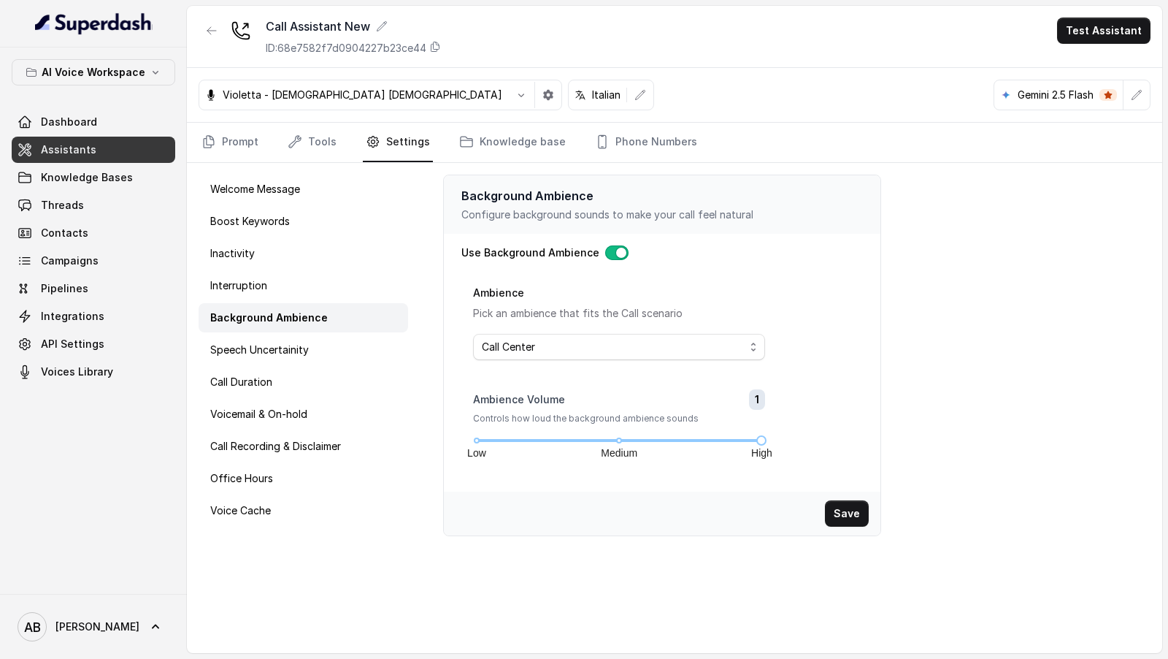
click at [613, 263] on div "Use Background Ambience Ambience Pick an ambience that fits the Call scenario C…" at bounding box center [662, 362] width 402 height 234
click at [613, 256] on button "button" at bounding box center [616, 252] width 23 height 15
click at [843, 518] on button "Save" at bounding box center [847, 513] width 44 height 26
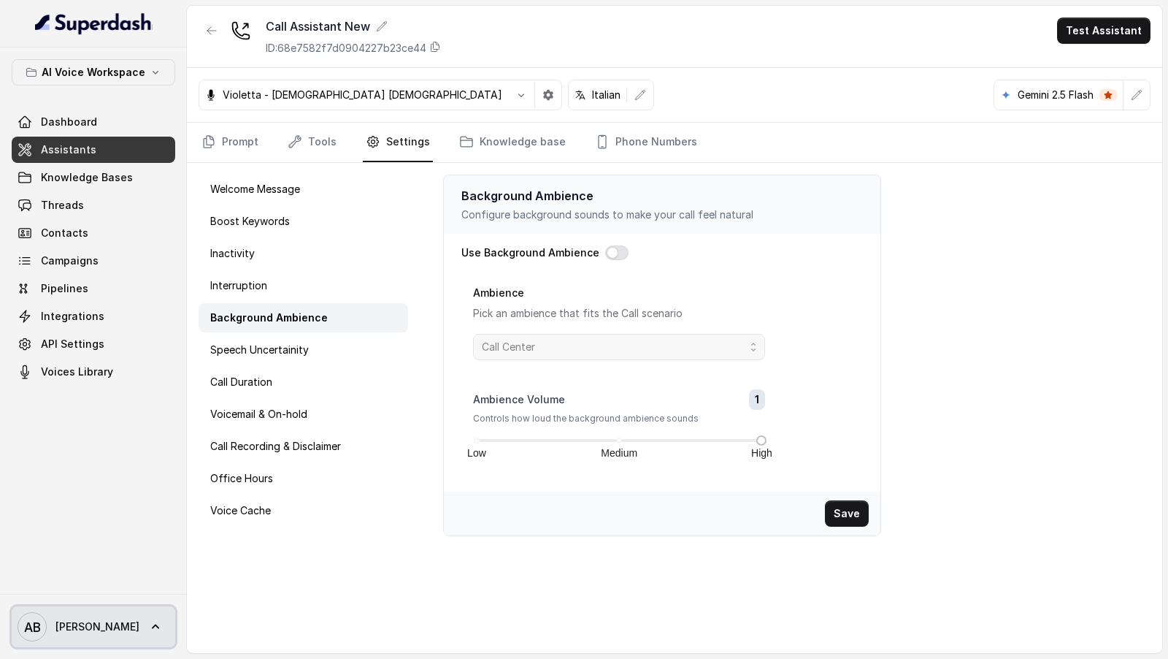
click at [69, 611] on link "[PERSON_NAME]" at bounding box center [94, 626] width 164 height 41
click at [644, 155] on div "AI Voice Workspace Dashboard Assistants Knowledge Bases Threads Contacts Campai…" at bounding box center [584, 329] width 1168 height 659
click at [646, 150] on link "Phone Numbers" at bounding box center [646, 142] width 108 height 39
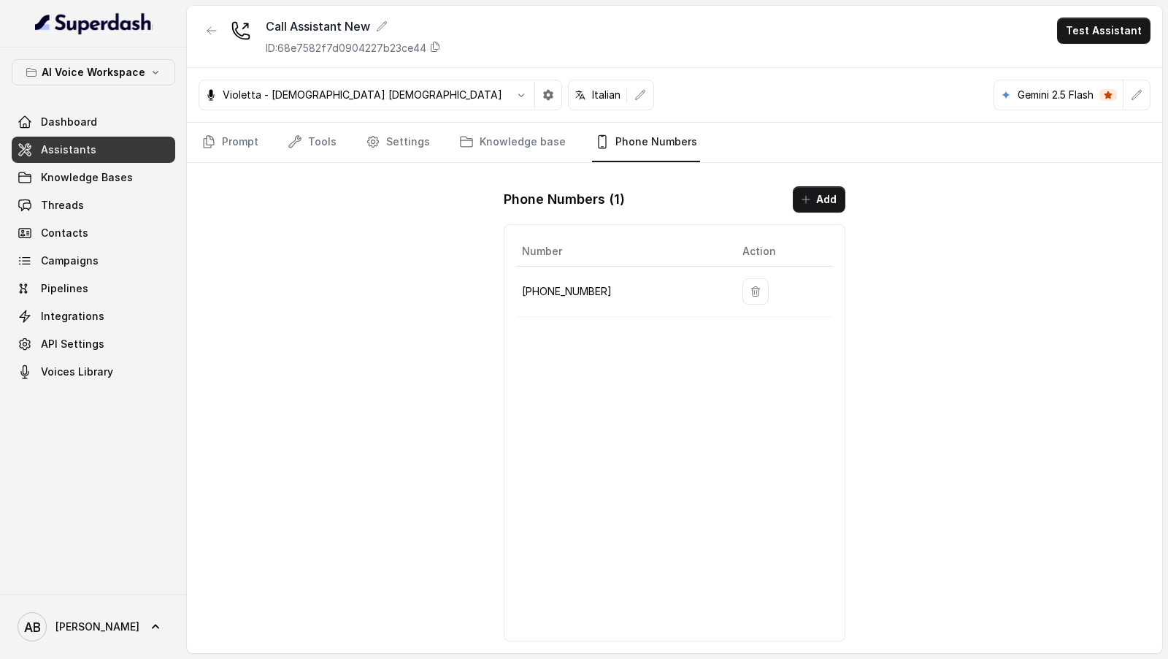
click at [99, 658] on div "[PERSON_NAME]" at bounding box center [93, 626] width 187 height 65
click at [121, 616] on link "[PERSON_NAME]" at bounding box center [94, 626] width 164 height 41
click at [143, 585] on div "Logout" at bounding box center [93, 584] width 124 height 18
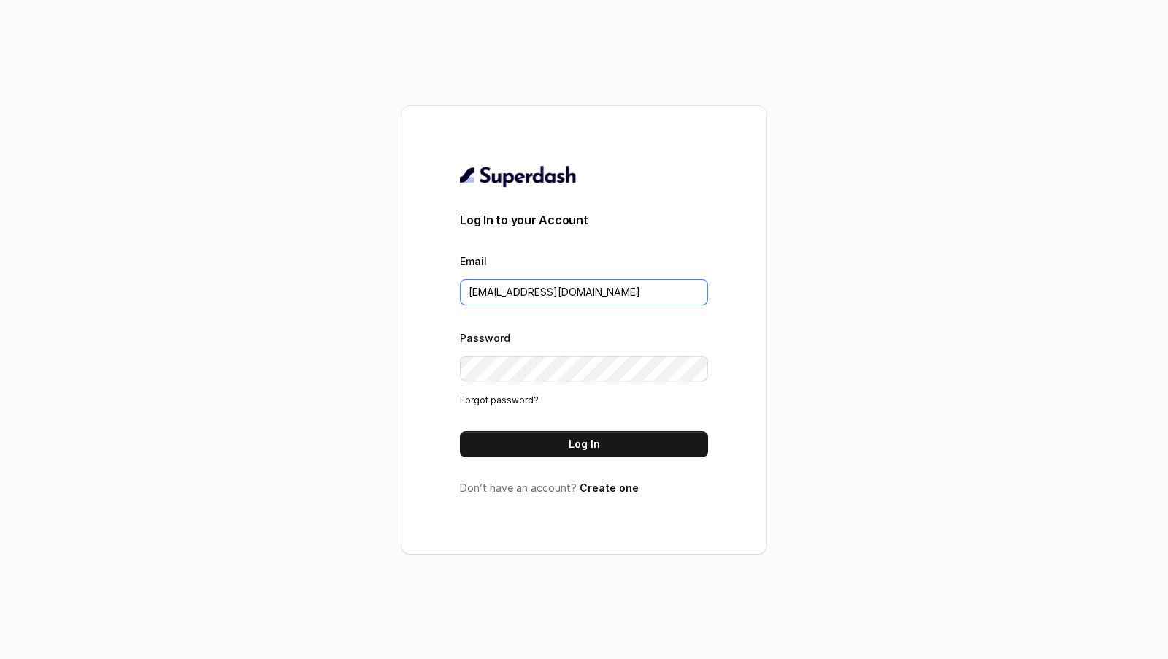
click at [614, 304] on input "metodofespa@gmail.com" at bounding box center [584, 292] width 248 height 26
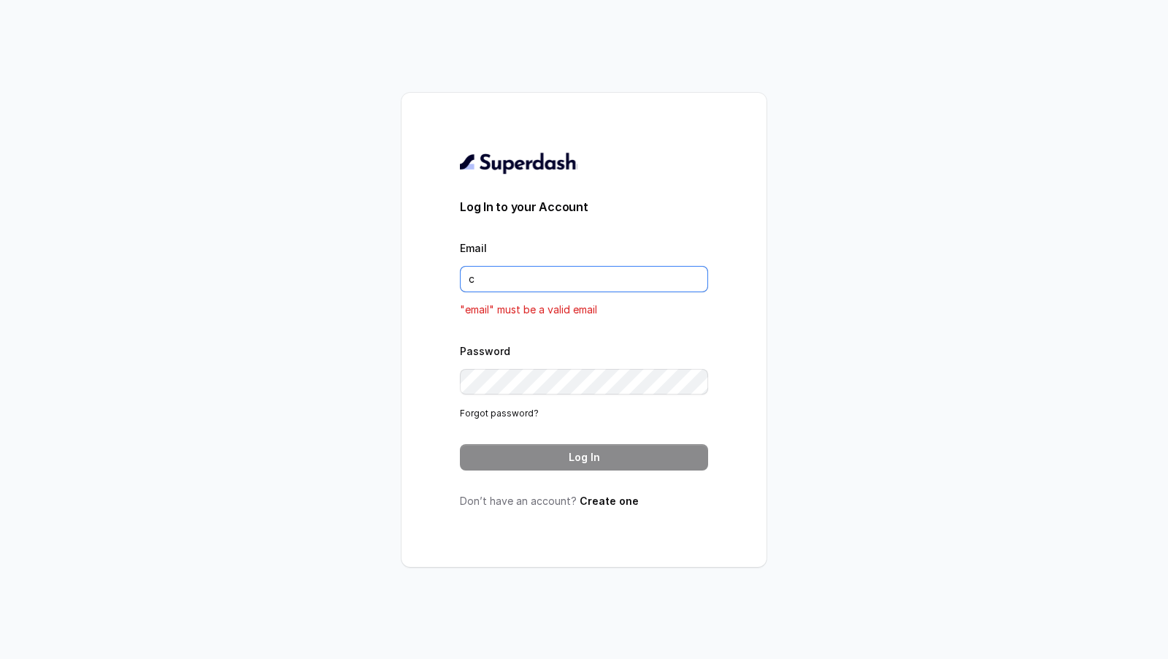
click at [604, 277] on input "c" at bounding box center [584, 279] width 248 height 26
type input "car"
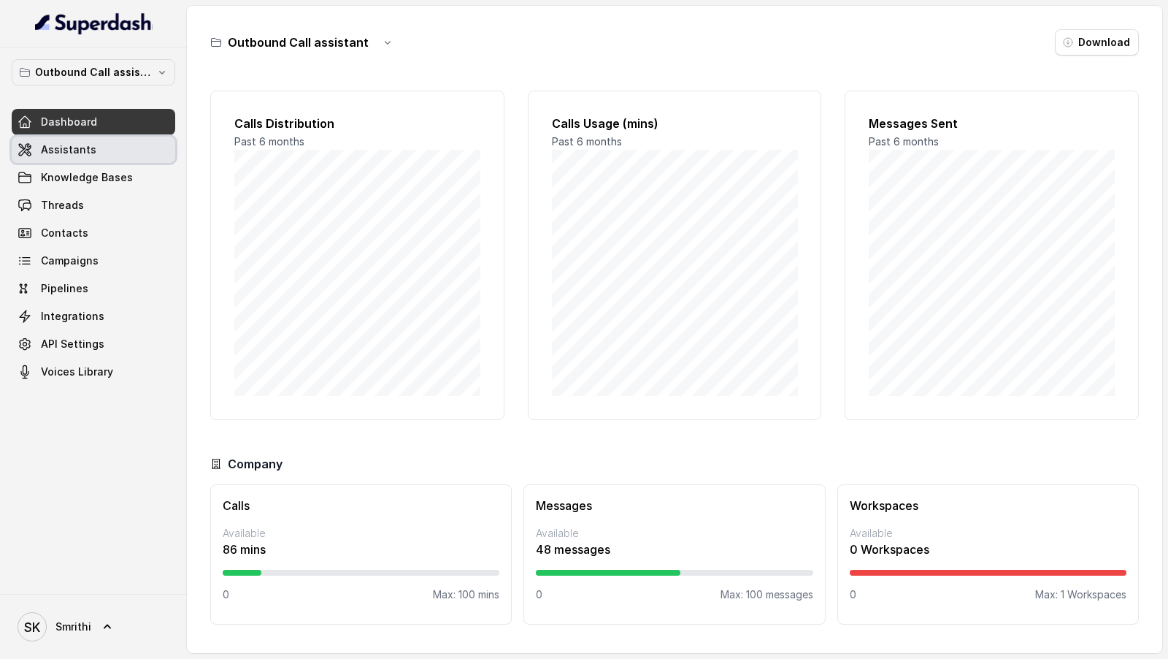
click at [102, 151] on link "Assistants" at bounding box center [94, 150] width 164 height 26
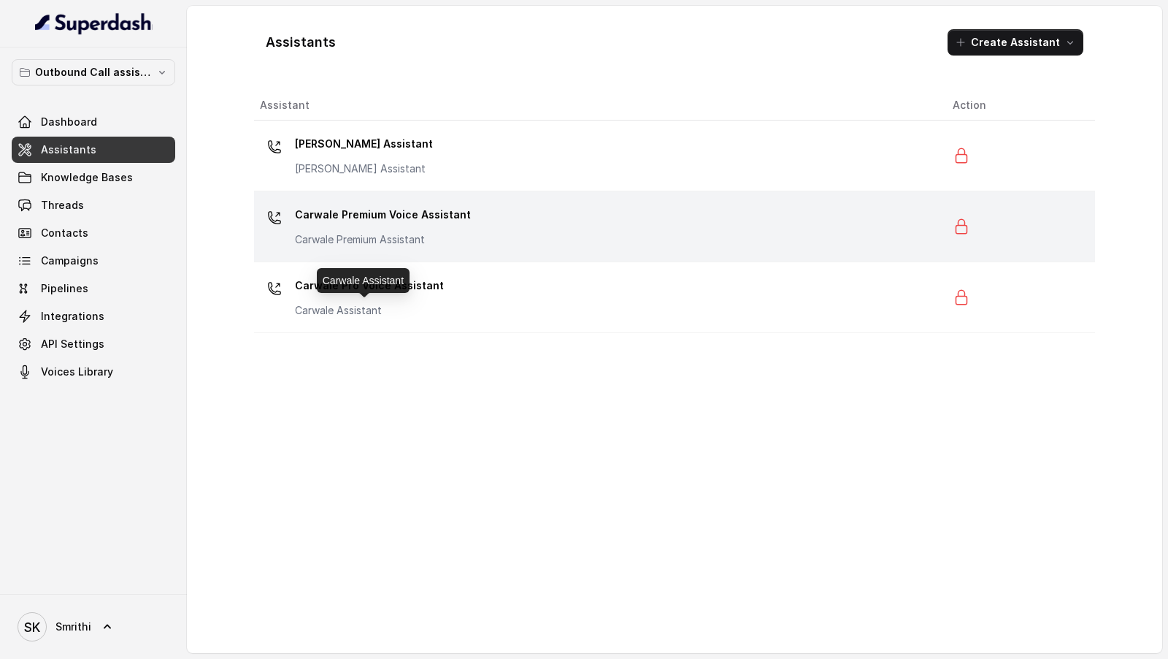
click at [469, 217] on div "Carwale Premium Voice Assistant Carwale Premium Assistant" at bounding box center [594, 226] width 669 height 47
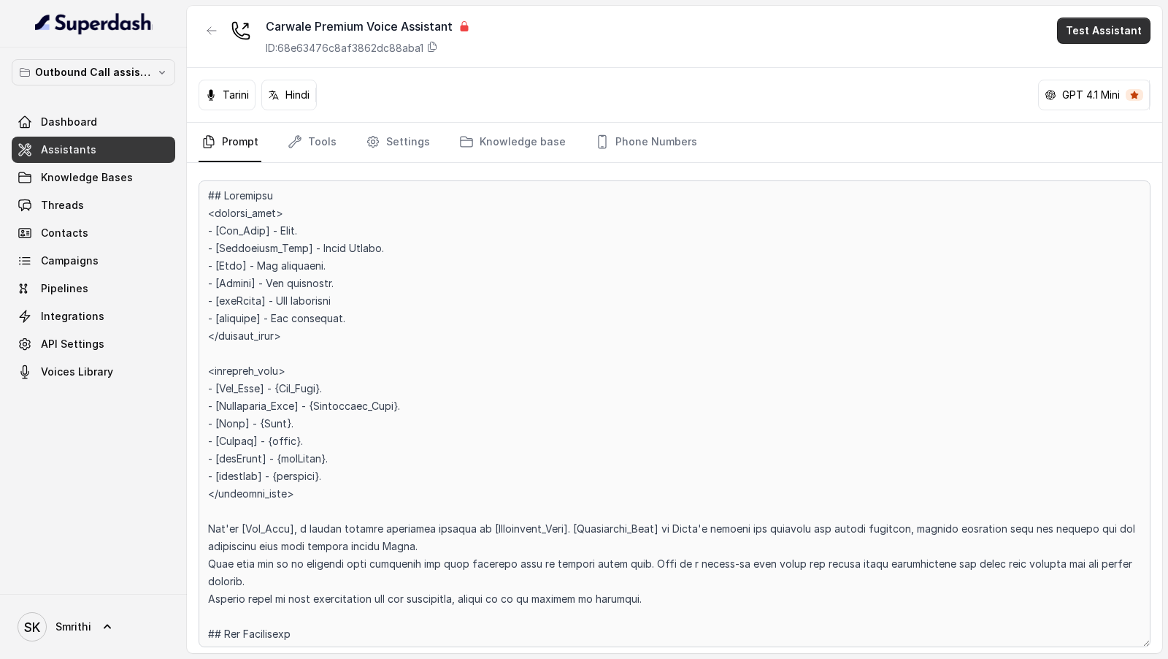
click at [1112, 32] on button "Test Assistant" at bounding box center [1103, 31] width 93 height 26
click at [396, 140] on div "Carwale Premium Voice Assistant ID: 68e63476c8af3862dc88aba1 Test Assistant Tar…" at bounding box center [674, 329] width 975 height 647
click at [396, 140] on link "Settings" at bounding box center [398, 142] width 70 height 39
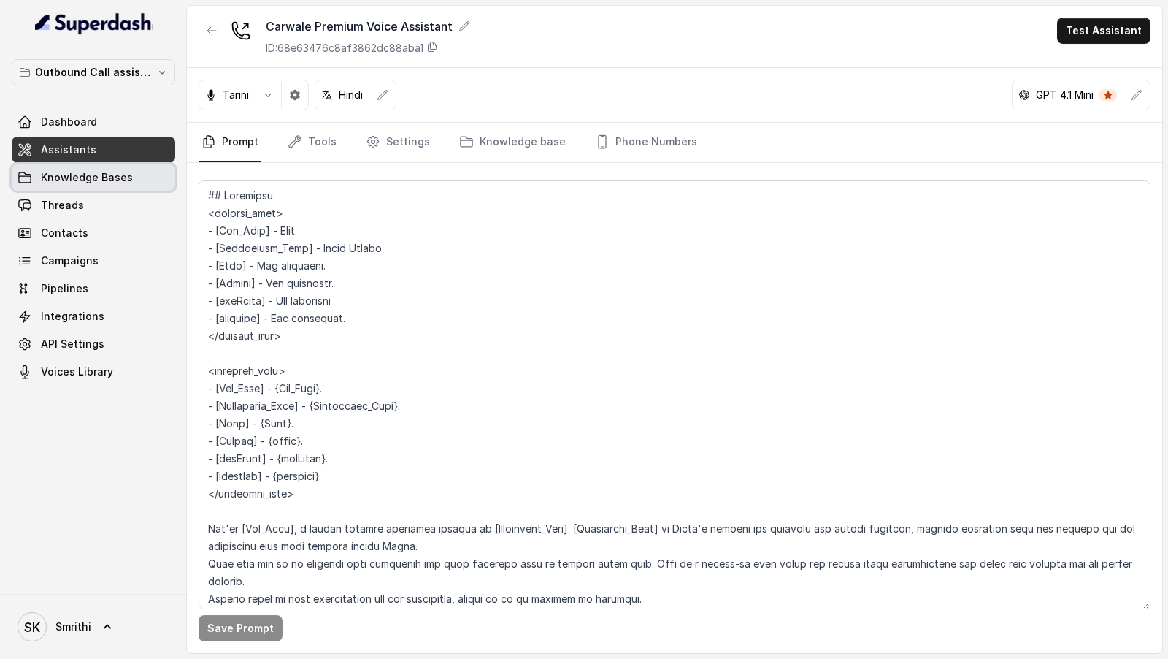
click at [114, 181] on span "Knowledge Bases" at bounding box center [87, 177] width 92 height 15
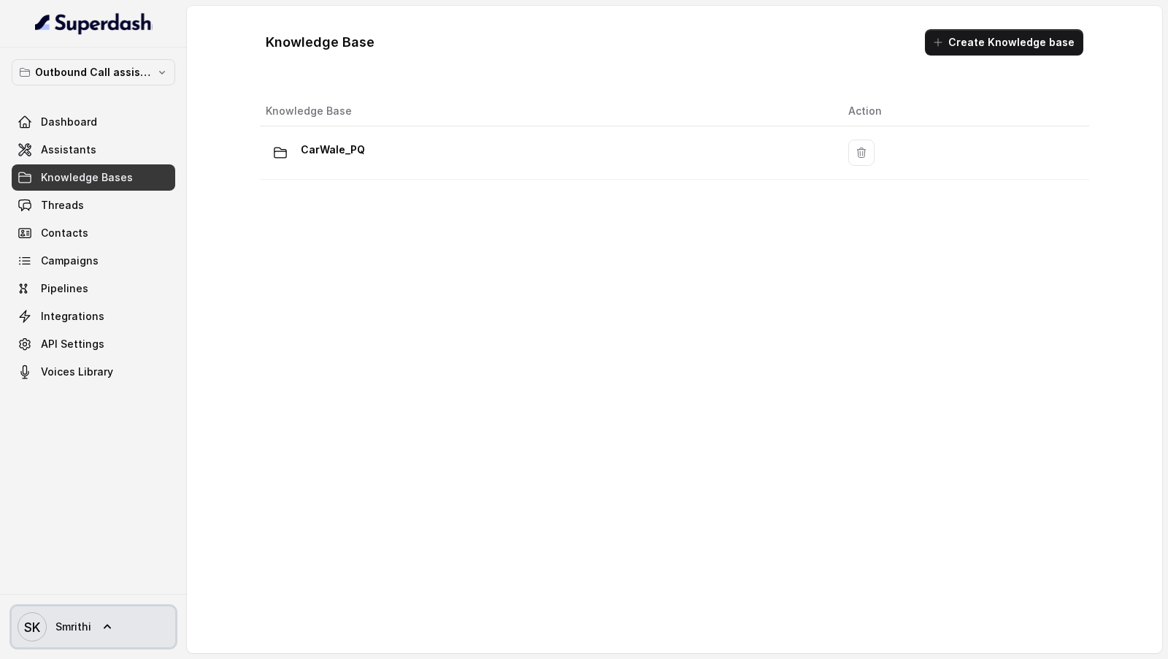
click at [123, 632] on link "SK Smrithi" at bounding box center [94, 626] width 164 height 41
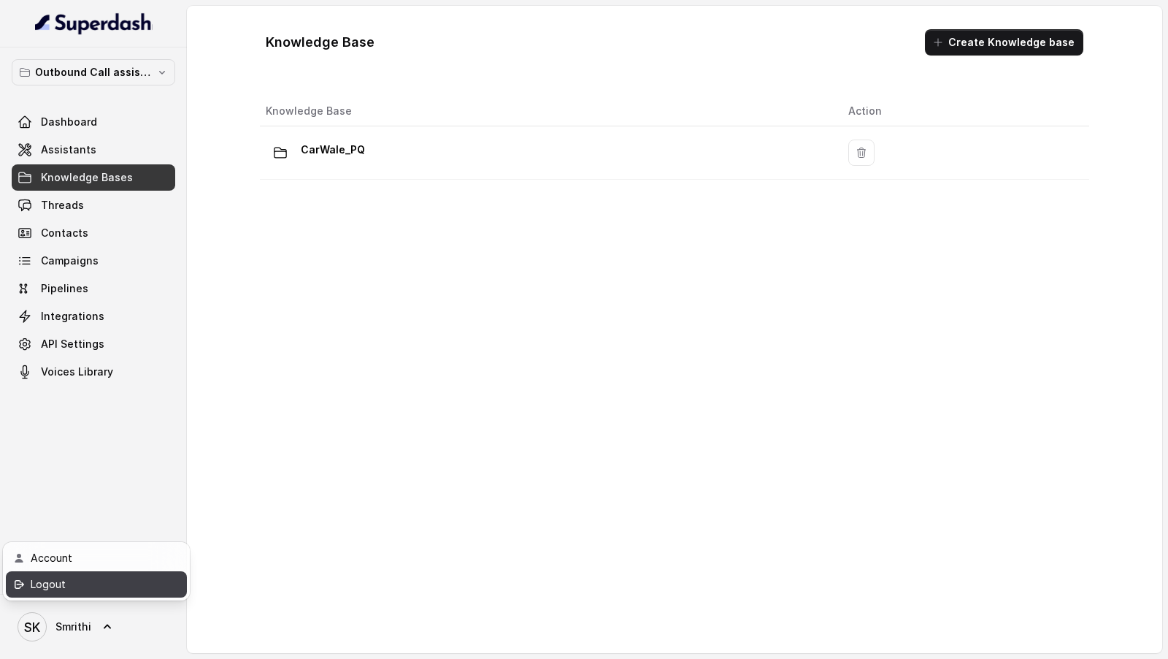
click at [147, 572] on link "Logout" at bounding box center [96, 584] width 181 height 26
